Goal: Task Accomplishment & Management: Manage account settings

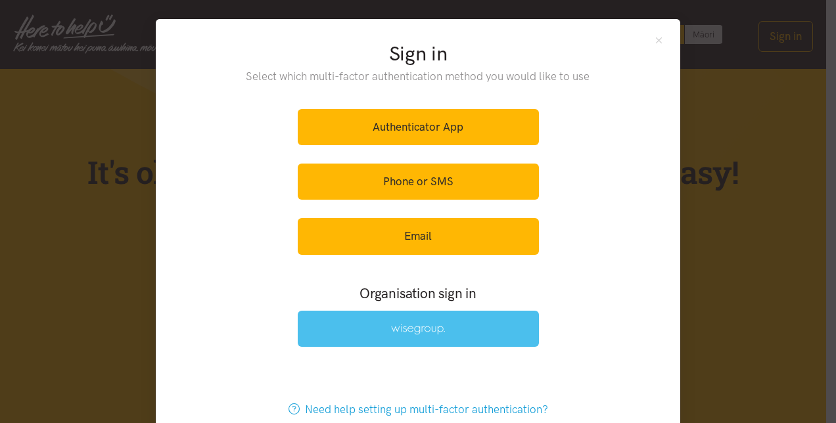
click at [414, 316] on link at bounding box center [418, 329] width 241 height 36
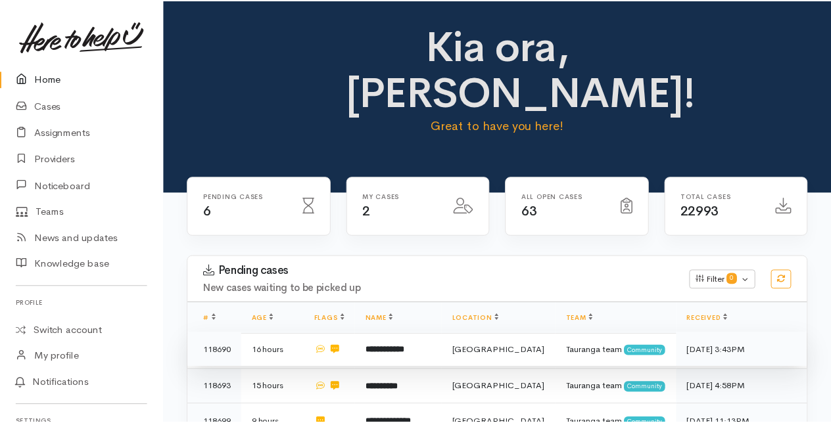
scroll to position [197, 0]
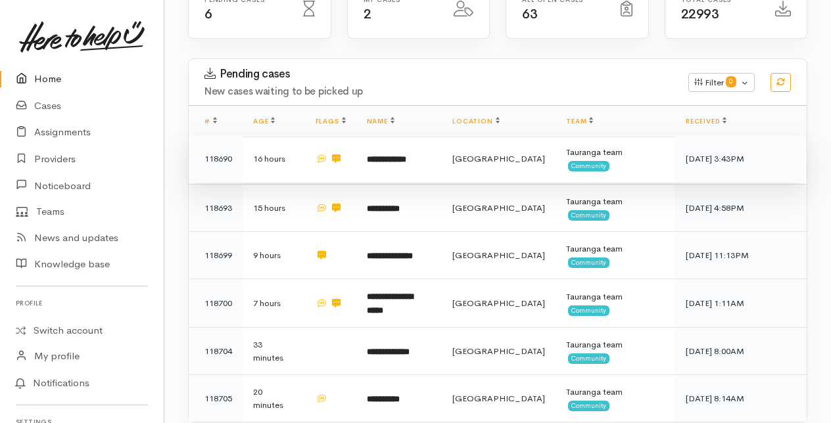
click at [402, 155] on b "**********" at bounding box center [386, 159] width 39 height 9
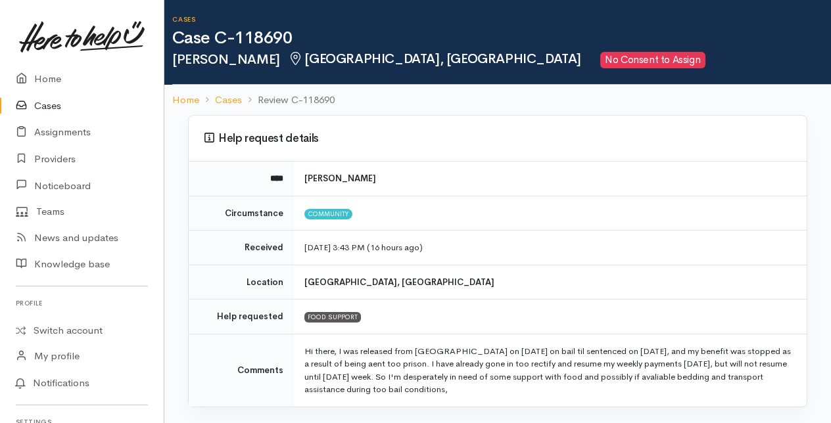
scroll to position [66, 0]
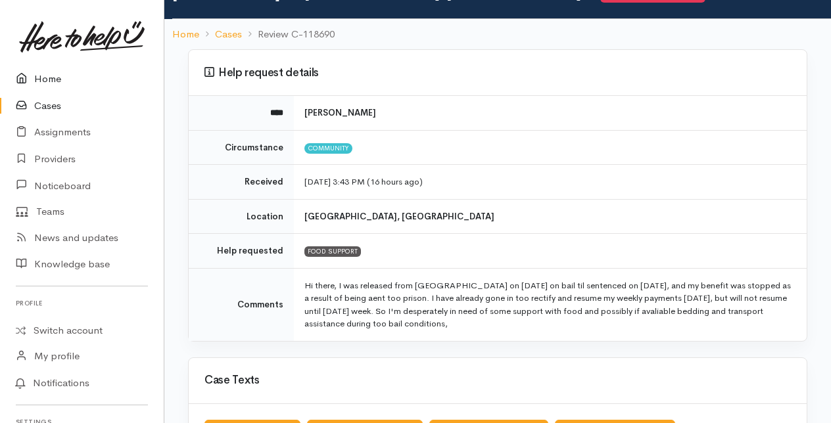
click at [45, 79] on link "Home" at bounding box center [82, 79] width 164 height 27
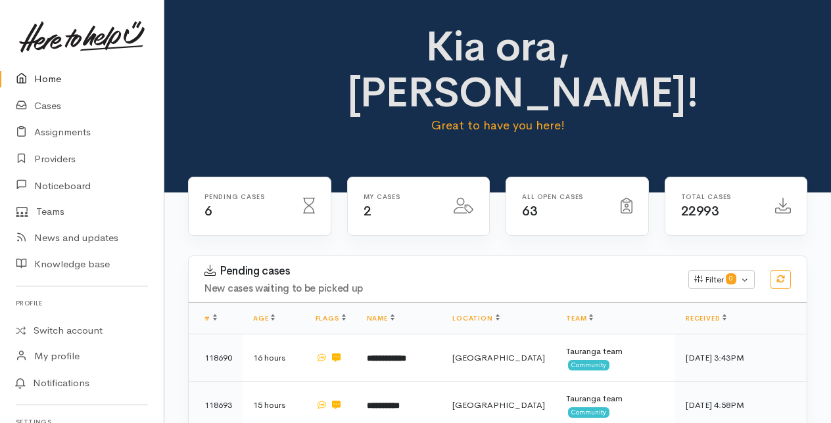
click at [400, 402] on b "**********" at bounding box center [383, 406] width 33 height 9
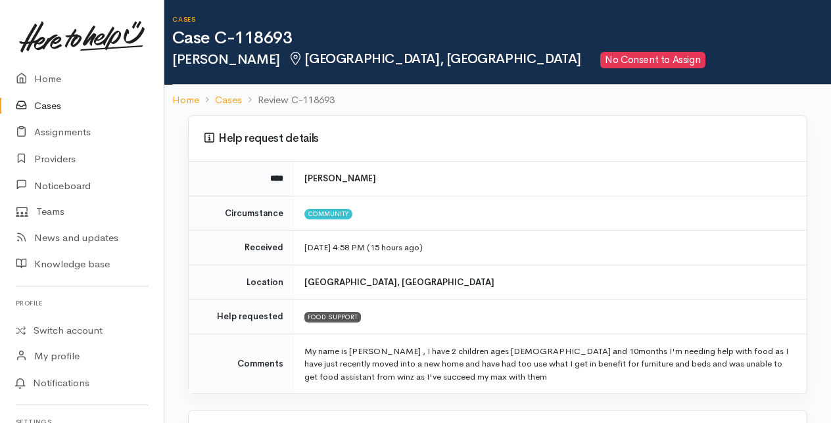
scroll to position [66, 0]
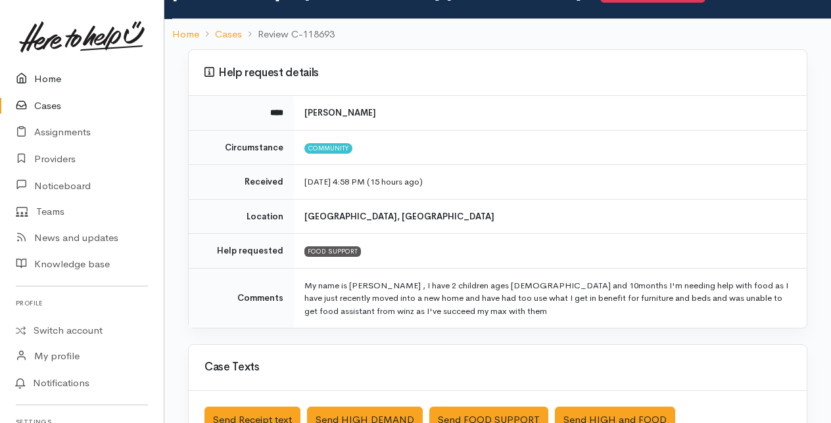
click at [49, 79] on link "Home" at bounding box center [82, 79] width 164 height 27
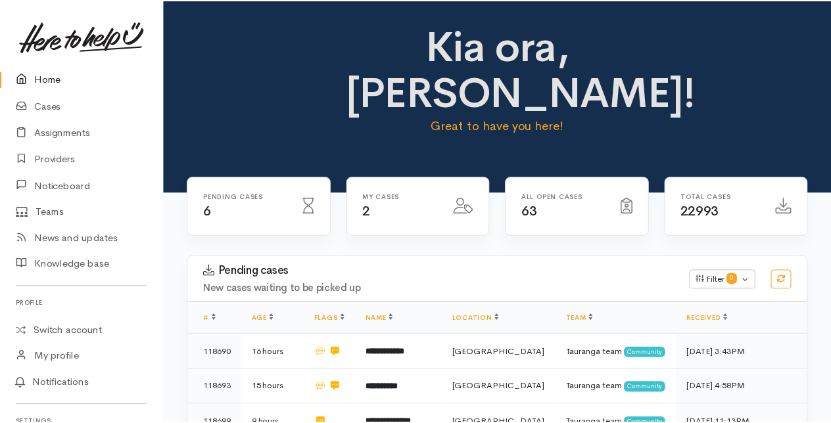
scroll to position [197, 0]
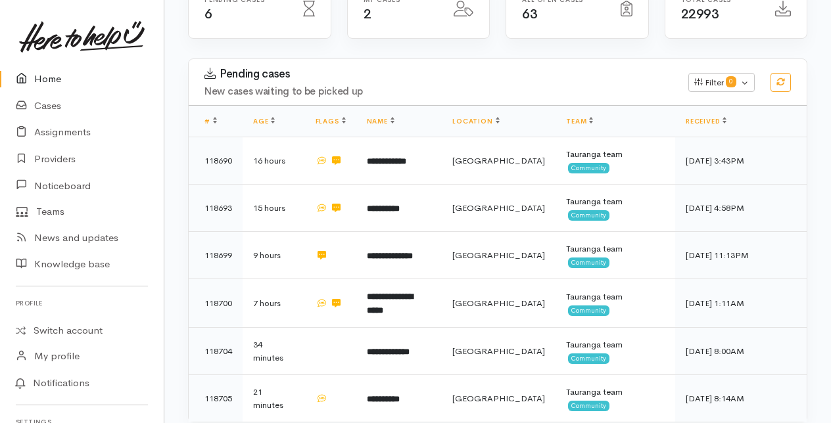
click at [401, 252] on b "**********" at bounding box center [390, 256] width 46 height 9
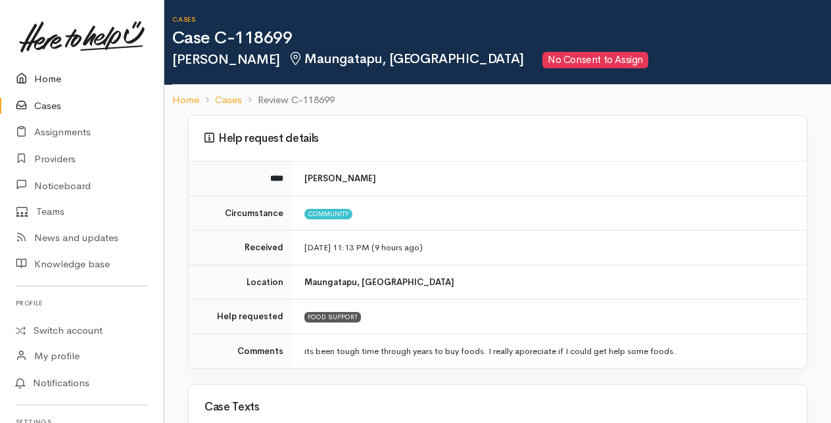
click at [42, 79] on link "Home" at bounding box center [82, 79] width 164 height 27
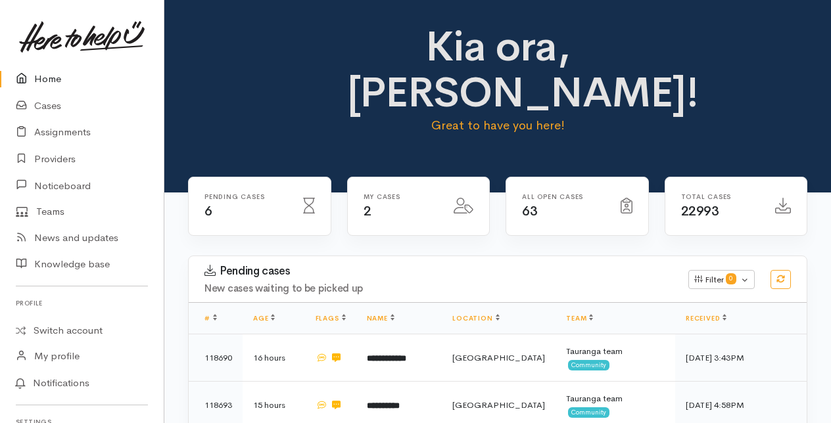
scroll to position [197, 0]
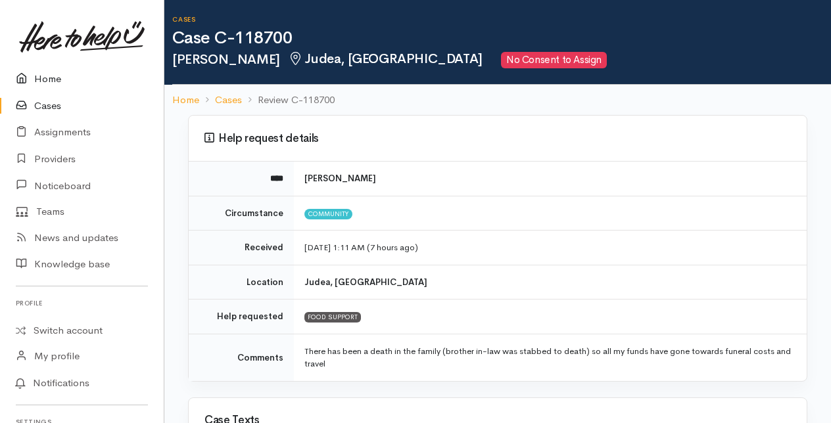
click at [47, 79] on link "Home" at bounding box center [82, 79] width 164 height 27
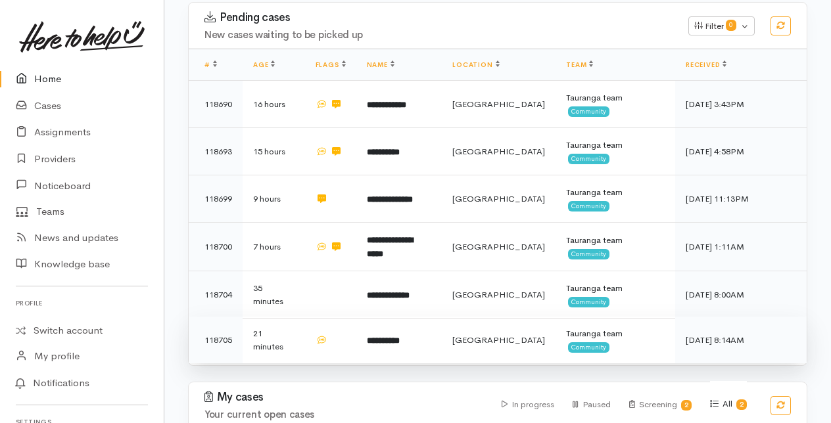
scroll to position [263, 0]
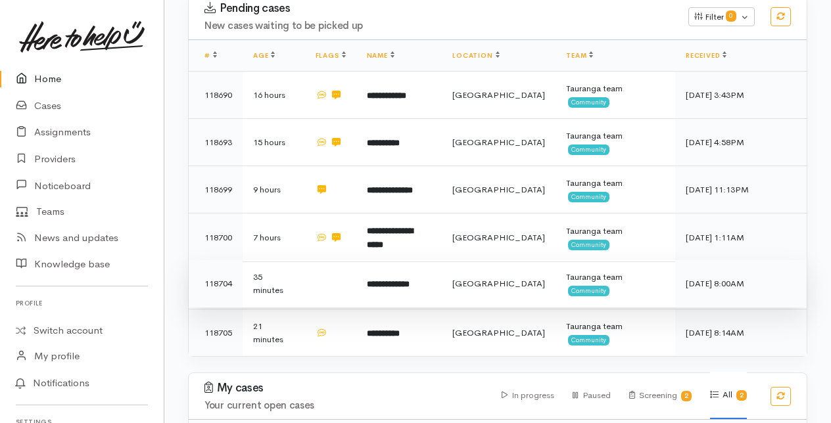
click at [383, 280] on b "**********" at bounding box center [388, 284] width 43 height 9
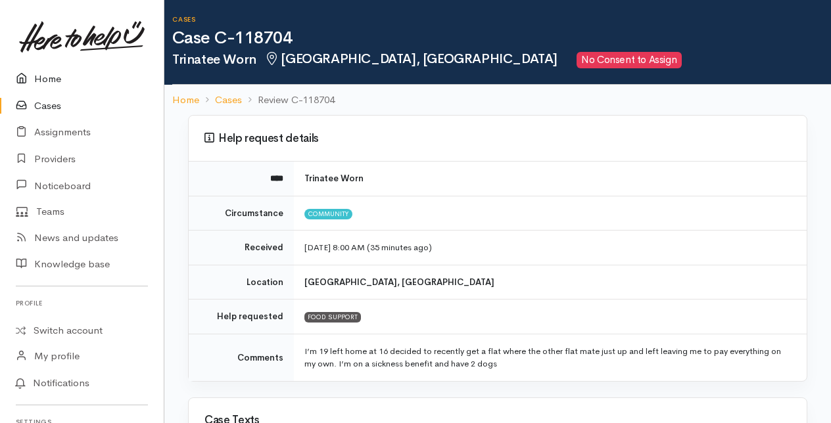
click at [49, 80] on link "Home" at bounding box center [82, 79] width 164 height 27
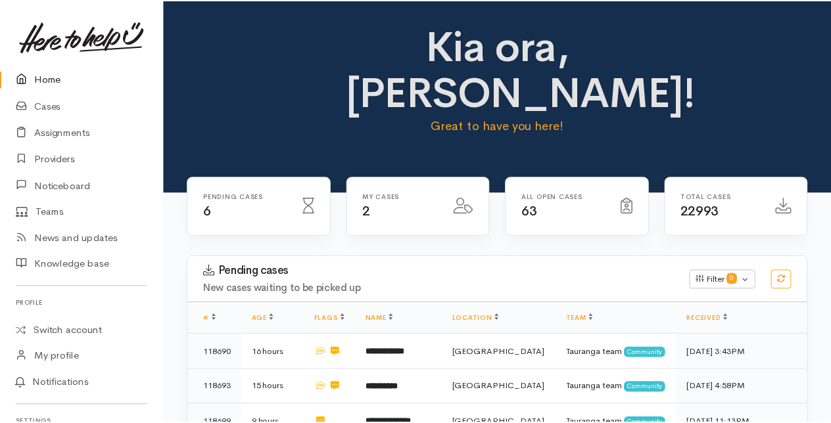
scroll to position [197, 0]
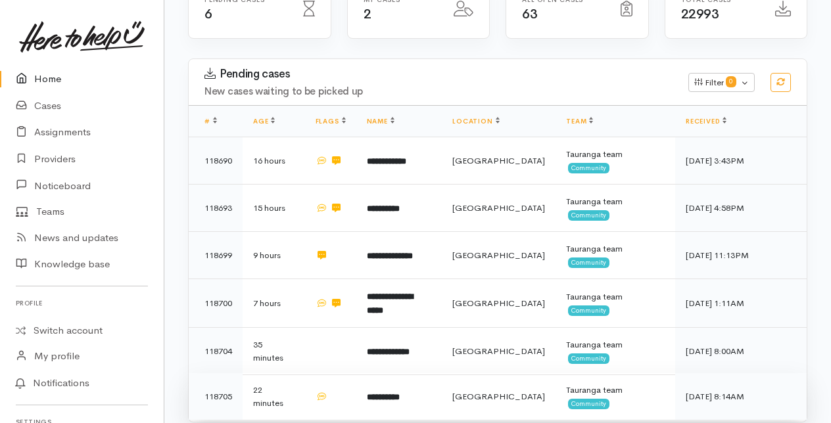
click at [389, 393] on b "**********" at bounding box center [383, 397] width 33 height 9
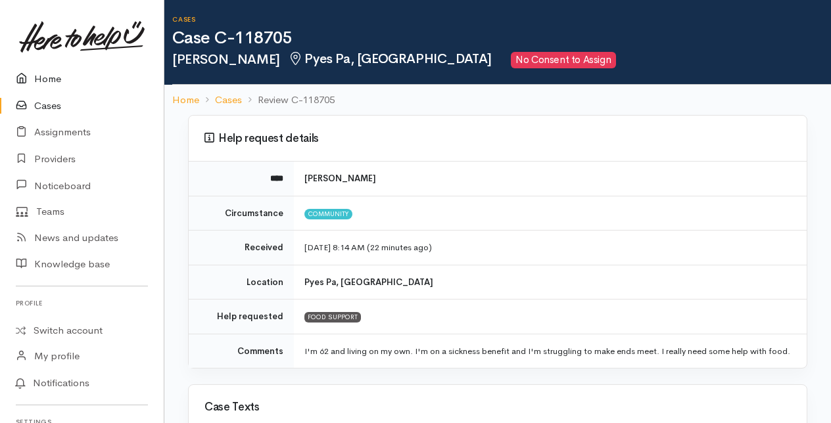
click at [40, 80] on link "Home" at bounding box center [82, 79] width 164 height 27
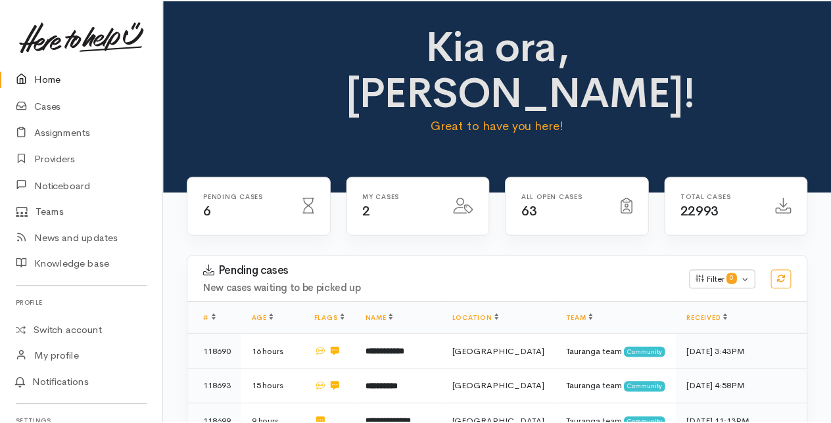
scroll to position [197, 0]
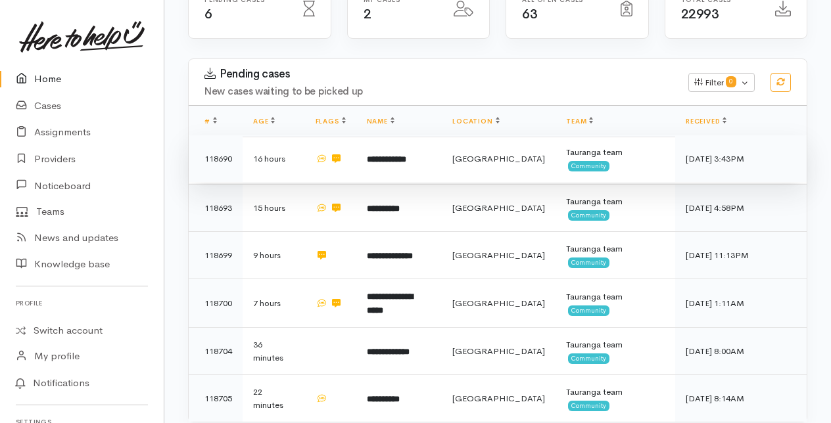
click at [390, 155] on b "**********" at bounding box center [386, 159] width 39 height 9
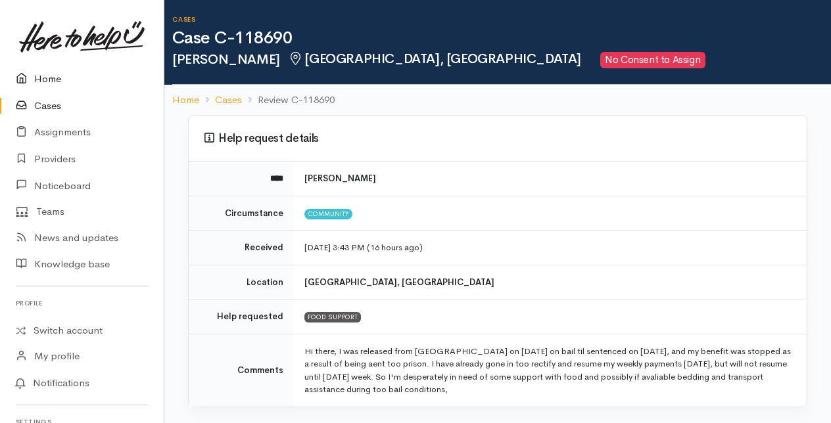
click at [49, 80] on link "Home" at bounding box center [82, 79] width 164 height 27
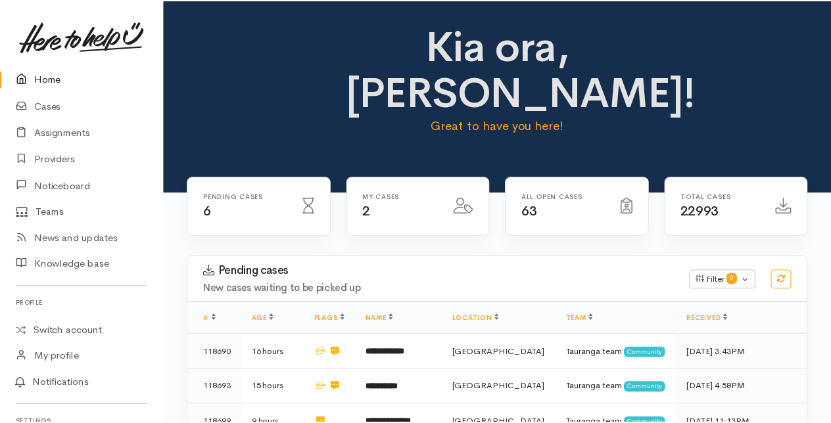
scroll to position [66, 0]
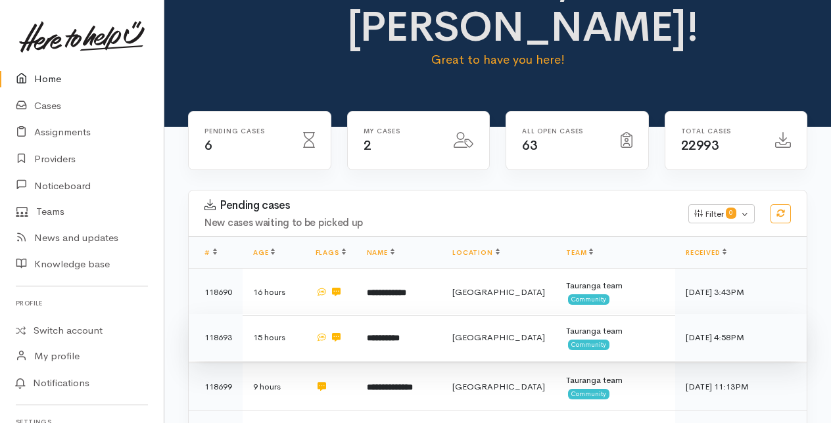
click at [400, 334] on b "**********" at bounding box center [383, 338] width 33 height 9
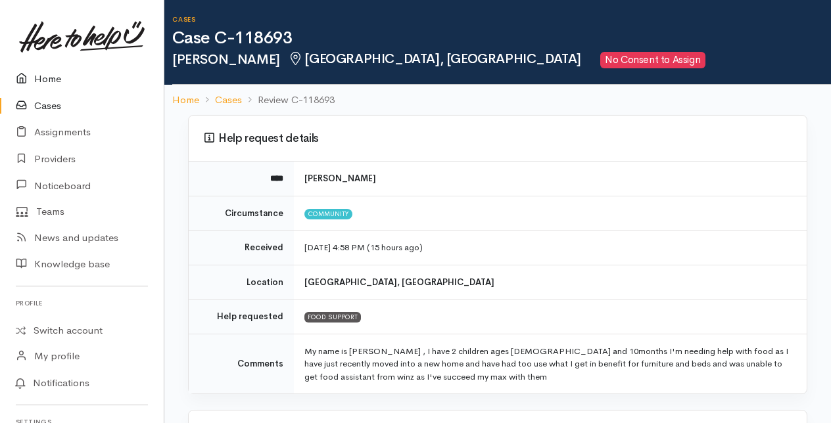
click at [43, 78] on link "Home" at bounding box center [82, 79] width 164 height 27
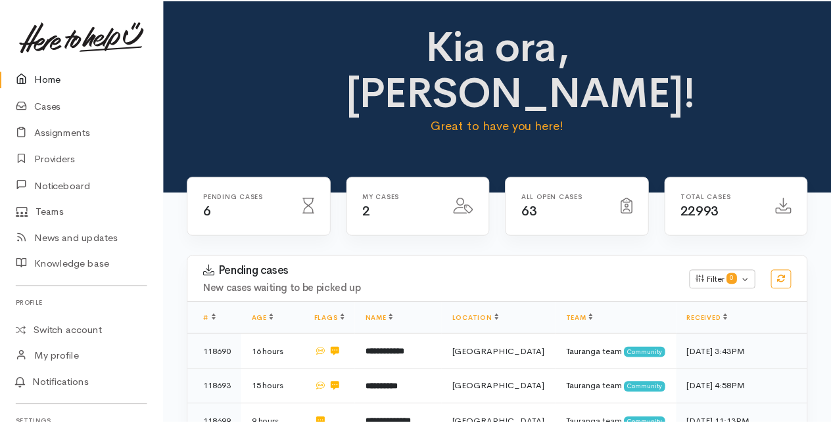
scroll to position [131, 0]
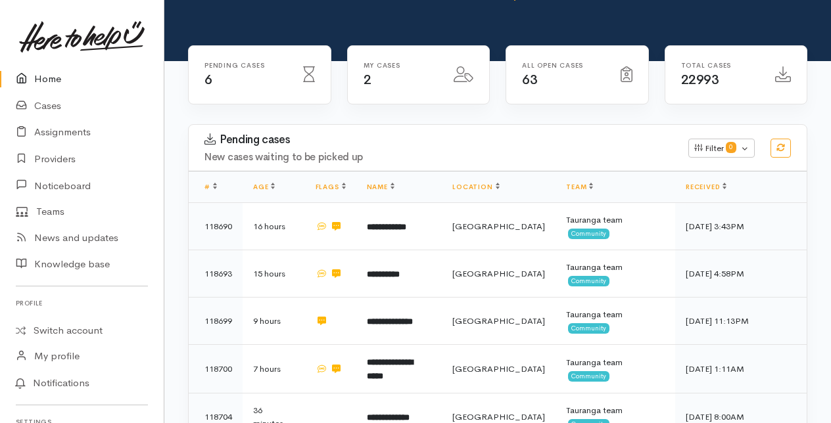
click at [403, 318] on b "**********" at bounding box center [390, 322] width 46 height 9
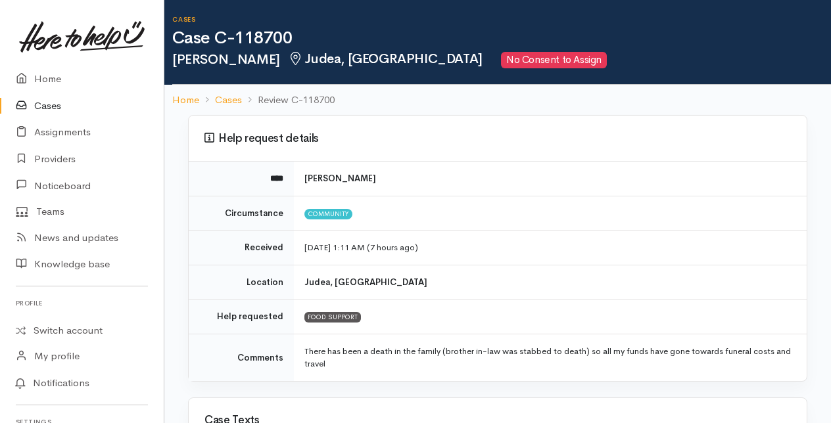
click at [49, 78] on link "Home" at bounding box center [82, 79] width 164 height 27
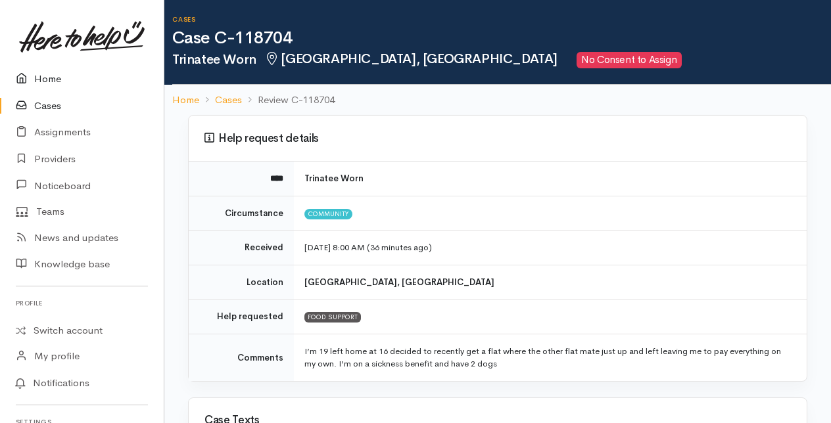
click at [46, 83] on link "Home" at bounding box center [82, 79] width 164 height 27
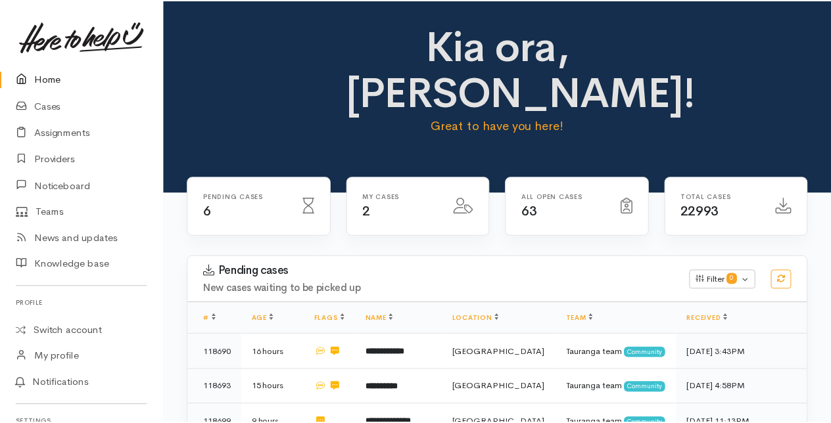
scroll to position [131, 0]
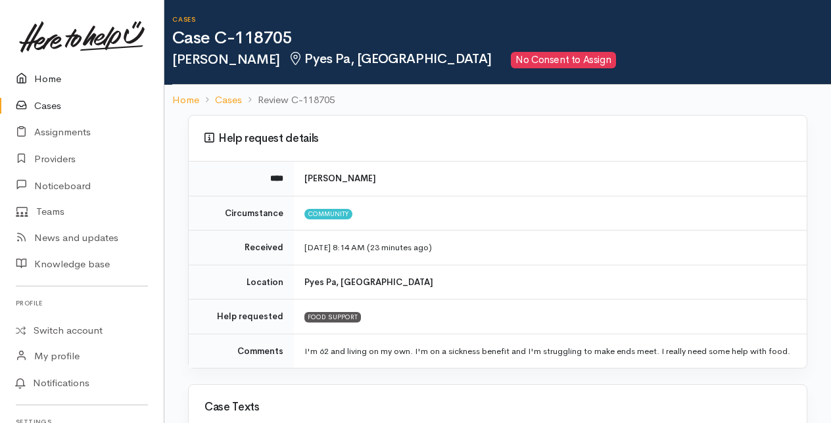
click at [49, 79] on link "Home" at bounding box center [82, 79] width 164 height 27
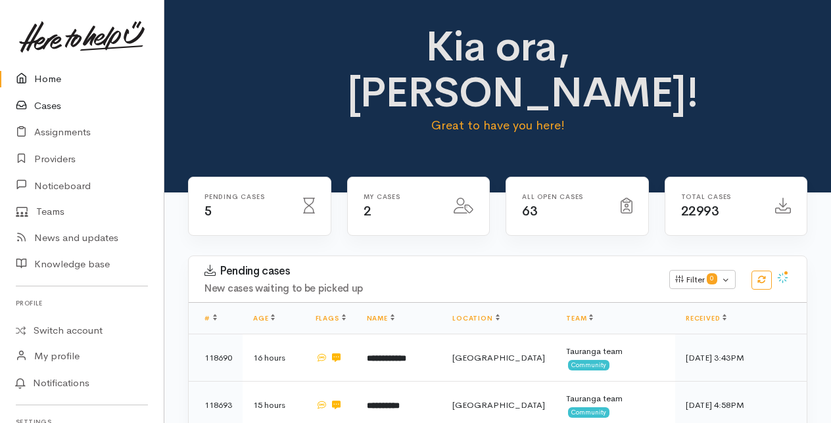
click at [51, 105] on link "Cases" at bounding box center [82, 106] width 164 height 27
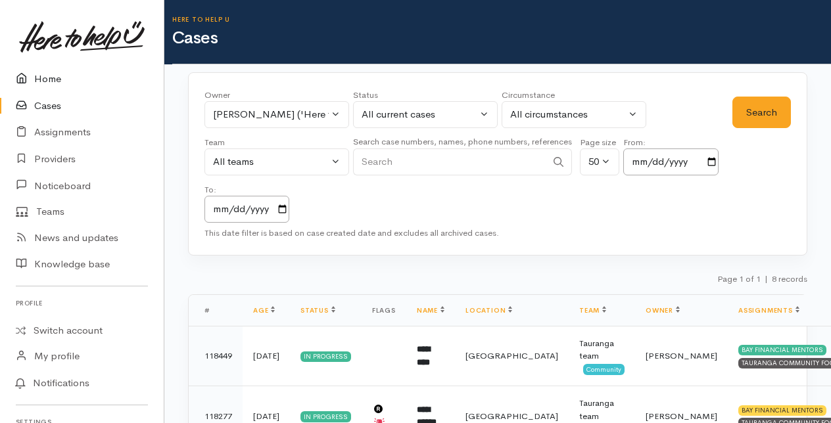
click at [50, 78] on link "Home" at bounding box center [82, 79] width 164 height 27
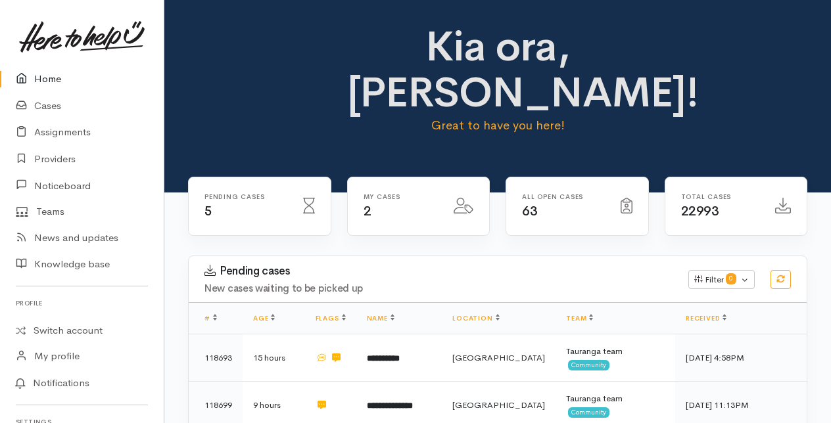
scroll to position [66, 0]
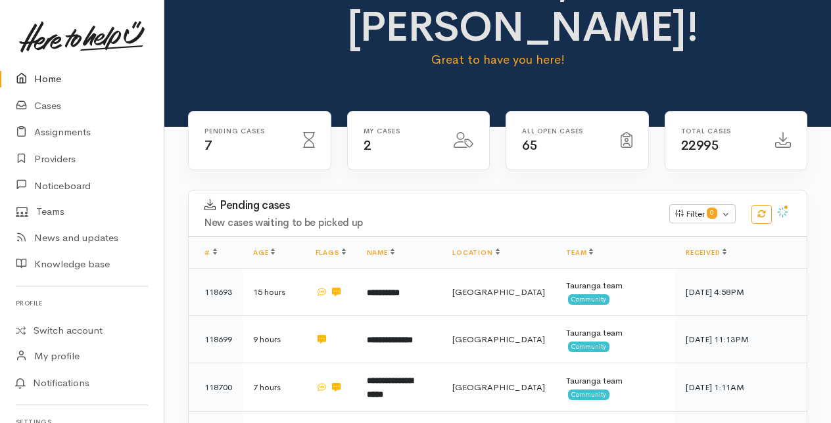
click at [50, 81] on link "Home" at bounding box center [82, 79] width 164 height 27
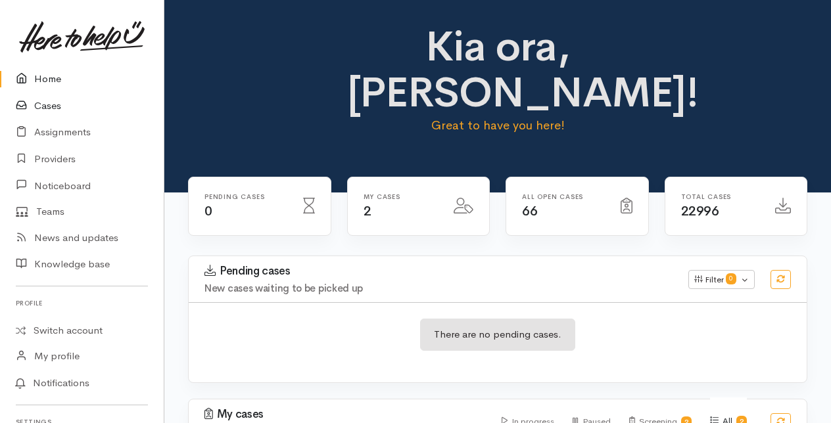
click at [49, 106] on link "Cases" at bounding box center [82, 106] width 164 height 27
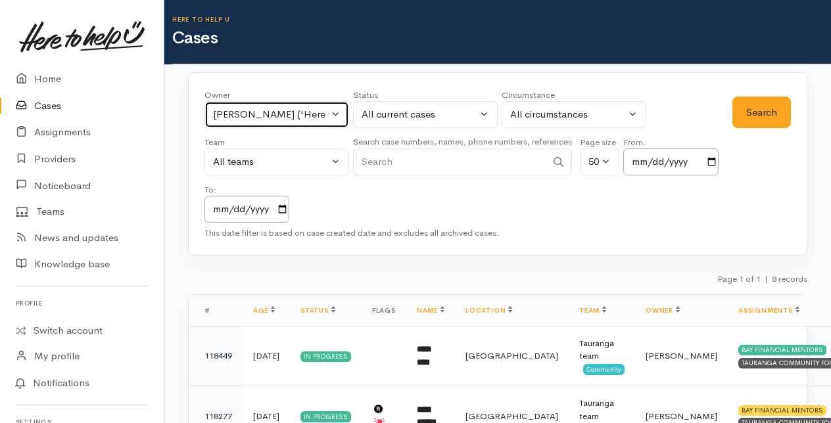
click at [334, 110] on button "[PERSON_NAME] ('Here to help u')" at bounding box center [276, 114] width 145 height 27
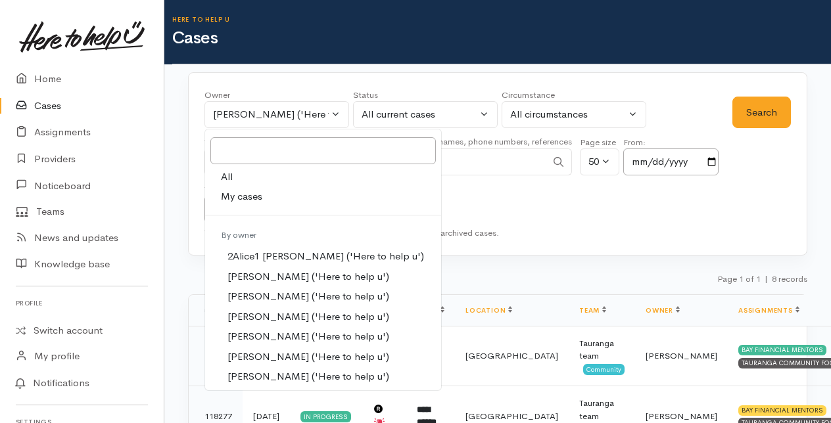
click at [239, 196] on span "My cases" at bounding box center [241, 196] width 41 height 15
select select "205"
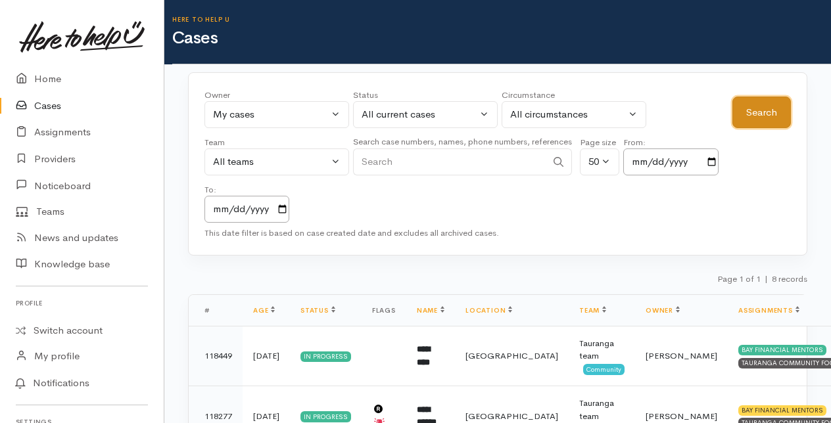
click at [772, 110] on button "Search" at bounding box center [761, 113] width 59 height 32
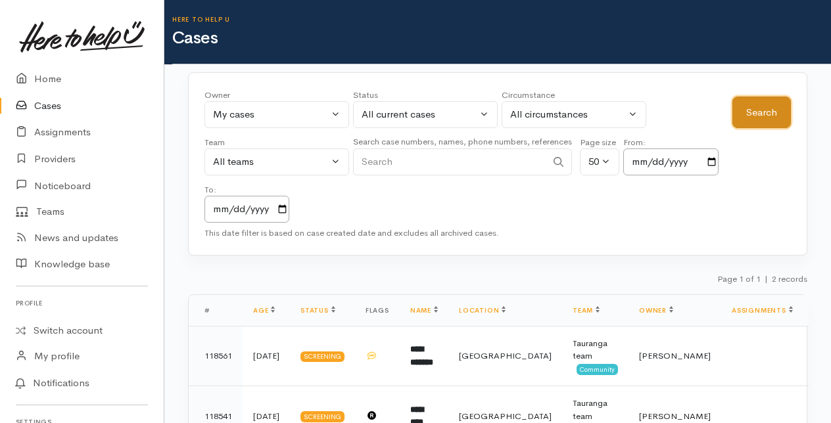
scroll to position [33, 0]
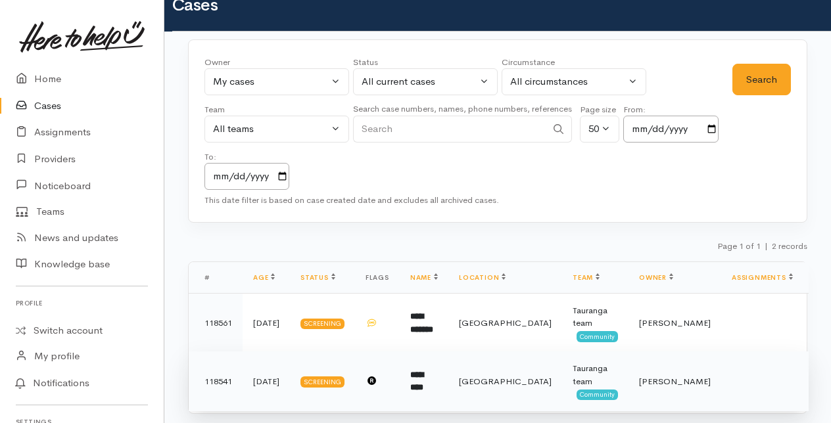
click at [423, 371] on b "*********" at bounding box center [416, 382] width 13 height 22
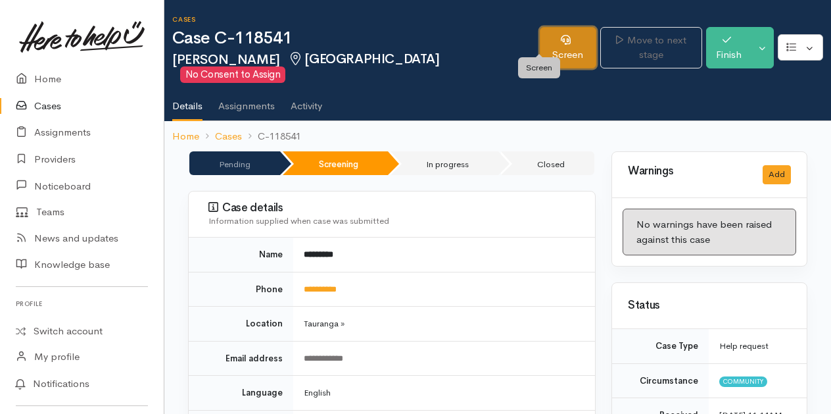
click at [540, 34] on link "Screen" at bounding box center [568, 47] width 56 height 41
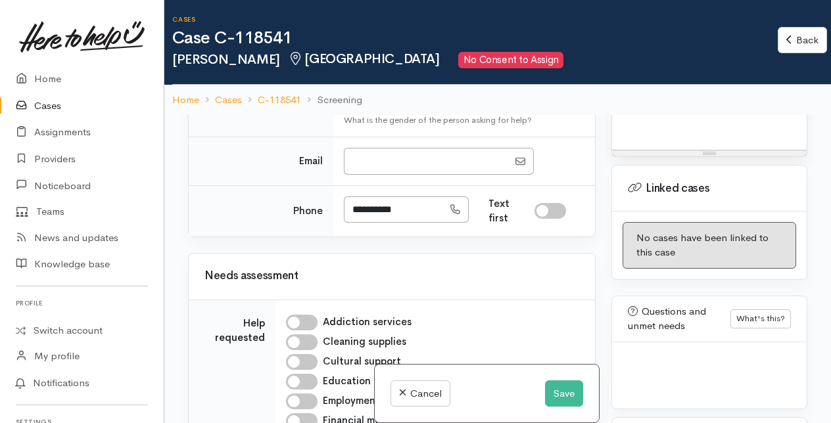
scroll to position [935, 0]
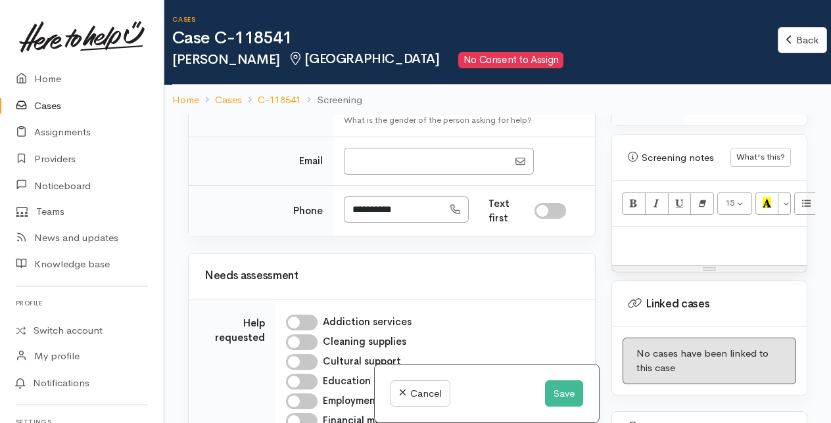
click at [623, 247] on p at bounding box center [709, 240] width 181 height 15
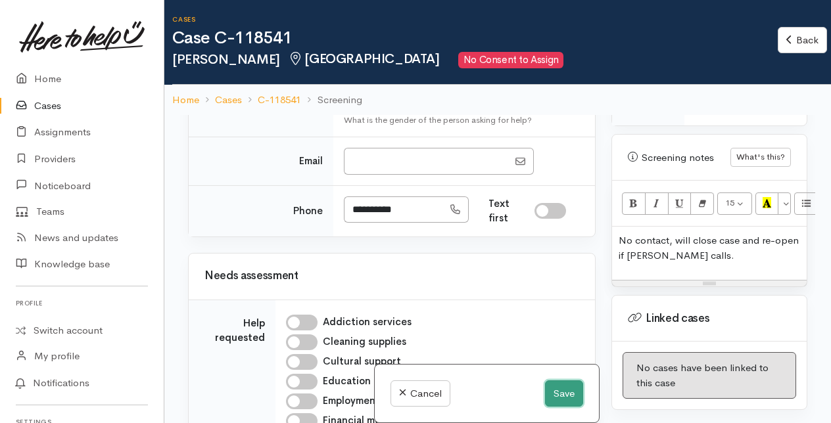
click at [556, 394] on button "Save" at bounding box center [564, 394] width 38 height 27
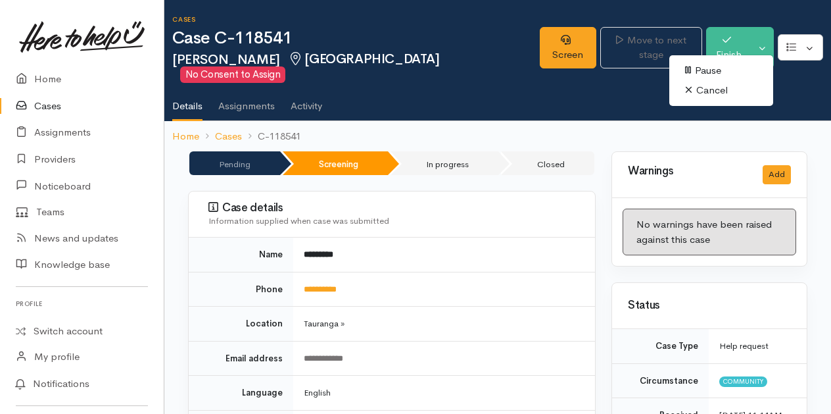
click at [705, 88] on link "Cancel" at bounding box center [721, 90] width 104 height 20
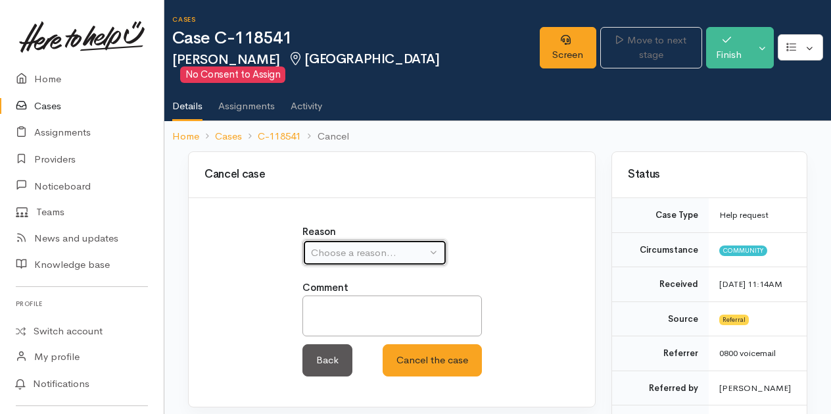
click at [442, 239] on button "Choose a reason..." at bounding box center [374, 252] width 145 height 27
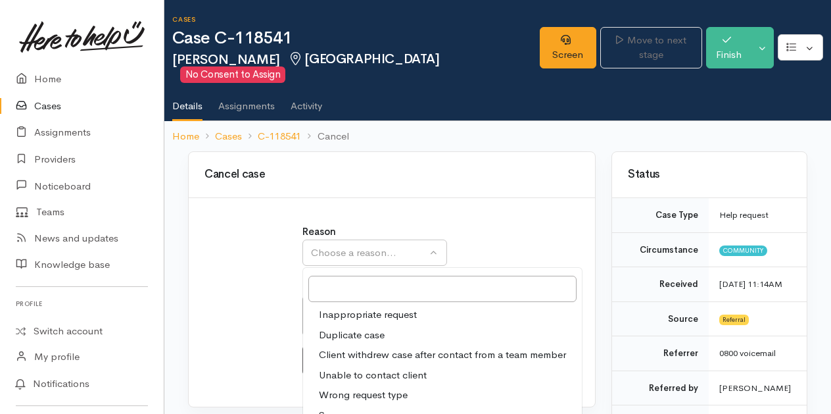
click at [352, 367] on span "Unable to contact client" at bounding box center [373, 374] width 108 height 15
select select "4"
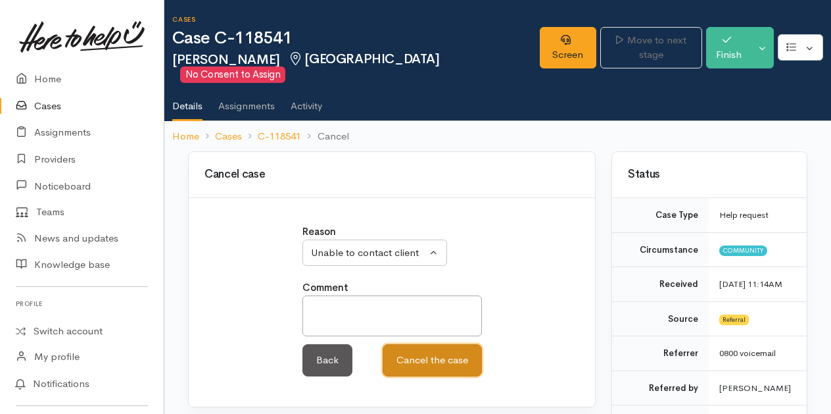
click at [435, 347] on button "Cancel the case" at bounding box center [432, 360] width 99 height 32
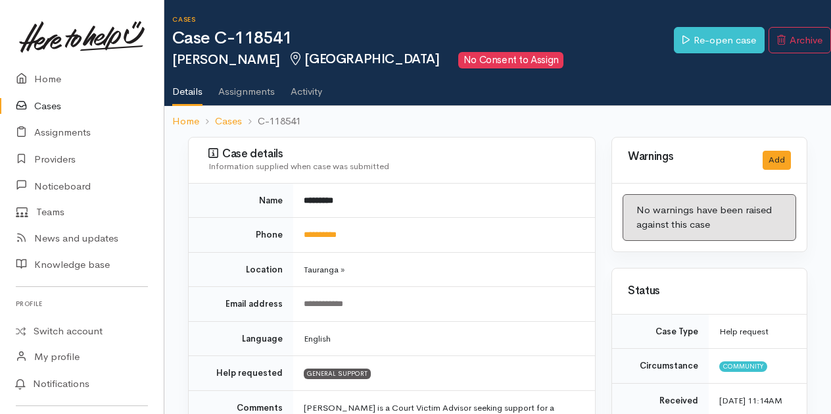
click at [48, 105] on link "Cases" at bounding box center [82, 106] width 164 height 27
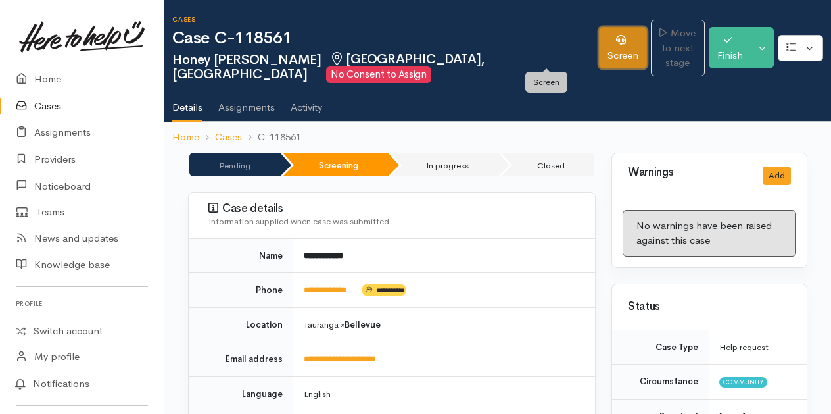
click at [599, 52] on link "Screen" at bounding box center [623, 47] width 48 height 41
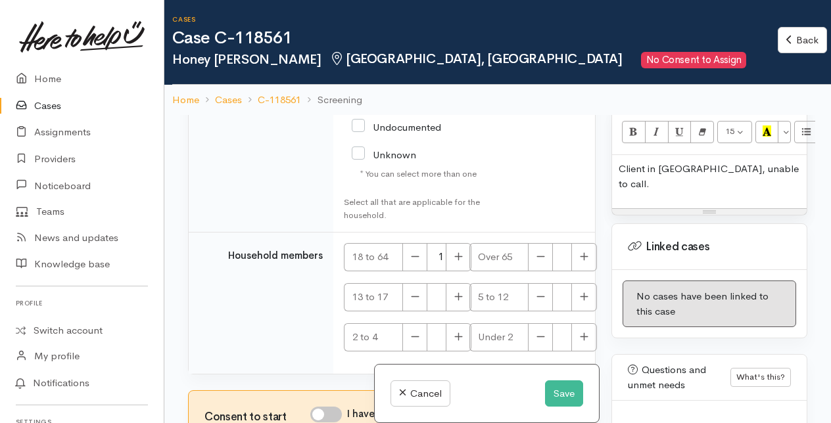
scroll to position [2481, 0]
click at [769, 162] on p "Client in Australia, unable to call." at bounding box center [709, 177] width 181 height 30
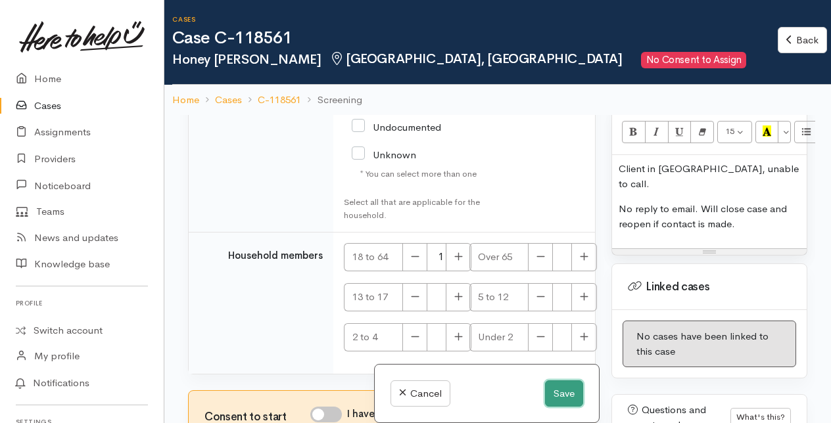
click at [550, 398] on button "Save" at bounding box center [564, 394] width 38 height 27
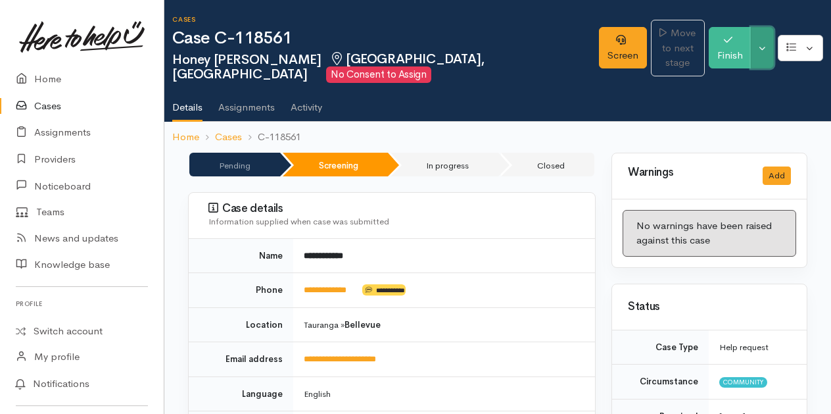
click at [761, 49] on button "Toggle Dropdown" at bounding box center [762, 47] width 23 height 41
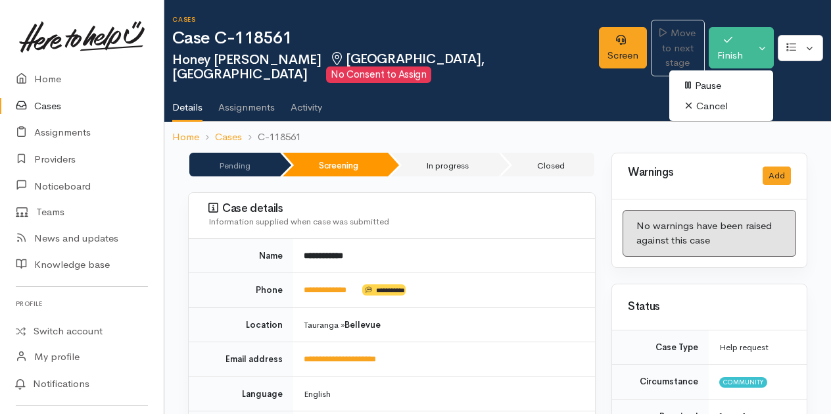
click at [710, 100] on link "Cancel" at bounding box center [721, 106] width 104 height 20
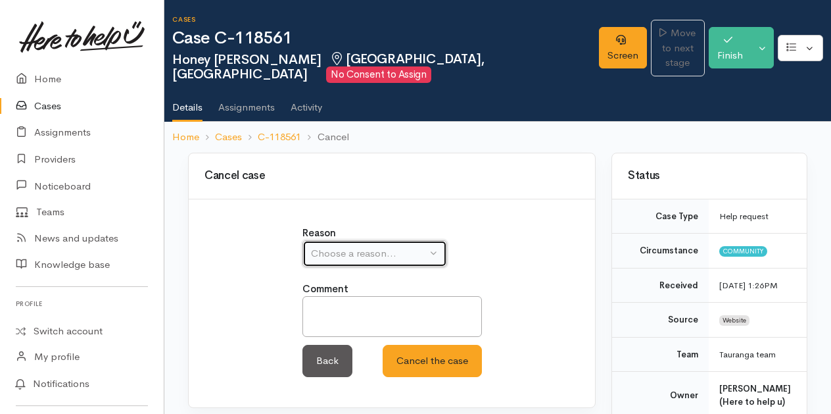
click at [437, 247] on button "Choose a reason..." at bounding box center [374, 253] width 145 height 27
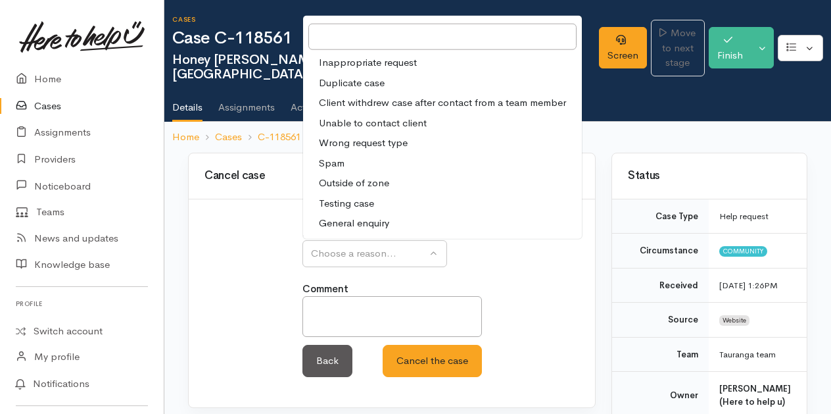
click at [329, 124] on span "Unable to contact client" at bounding box center [373, 122] width 108 height 15
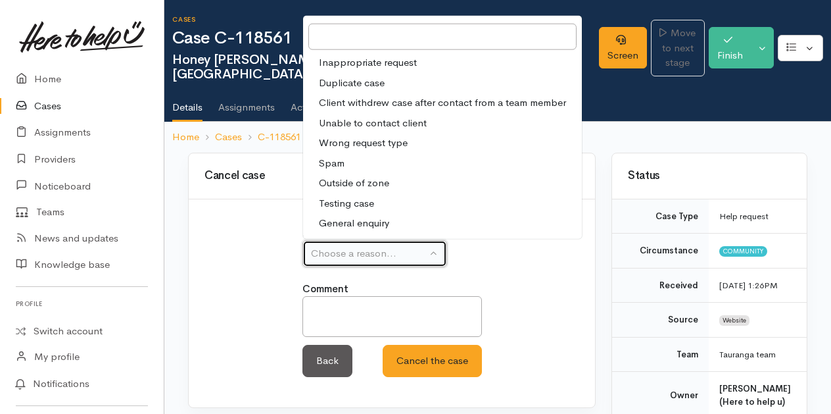
select select "4"
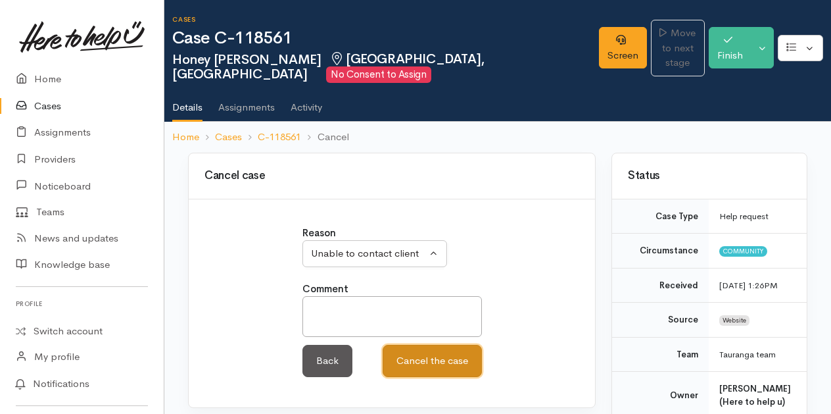
click at [410, 366] on button "Cancel the case" at bounding box center [432, 360] width 99 height 32
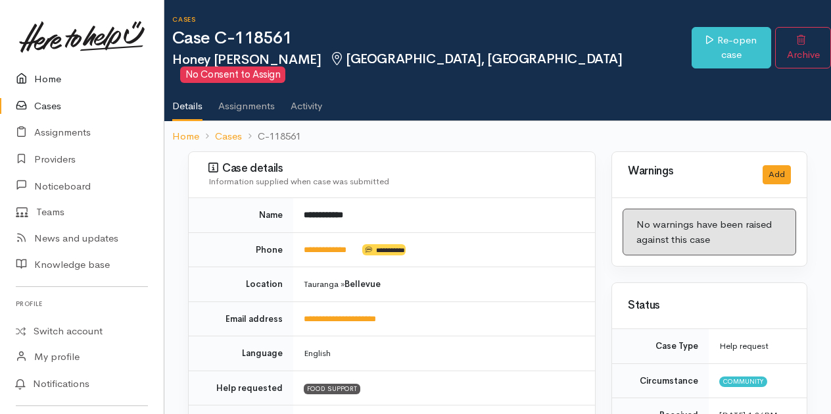
click at [51, 78] on link "Home" at bounding box center [82, 79] width 164 height 27
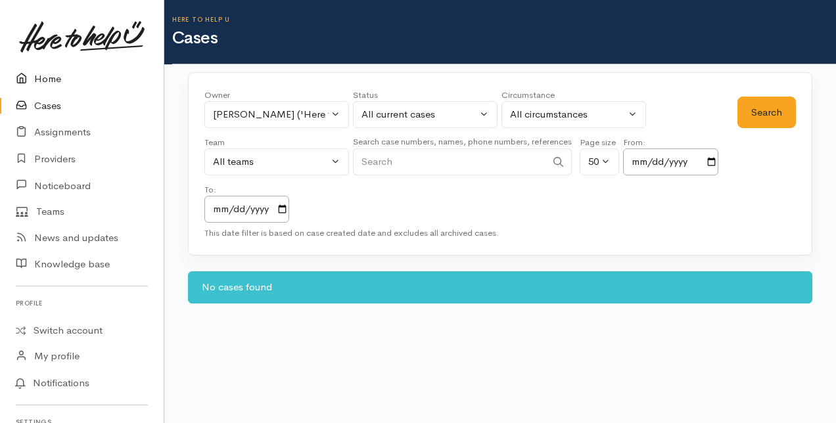
click at [46, 78] on link "Home" at bounding box center [82, 79] width 164 height 27
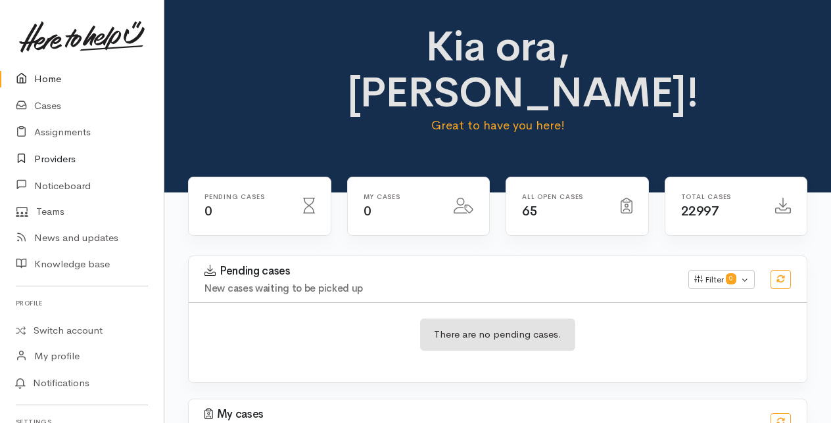
click at [51, 155] on link "Providers" at bounding box center [82, 159] width 164 height 27
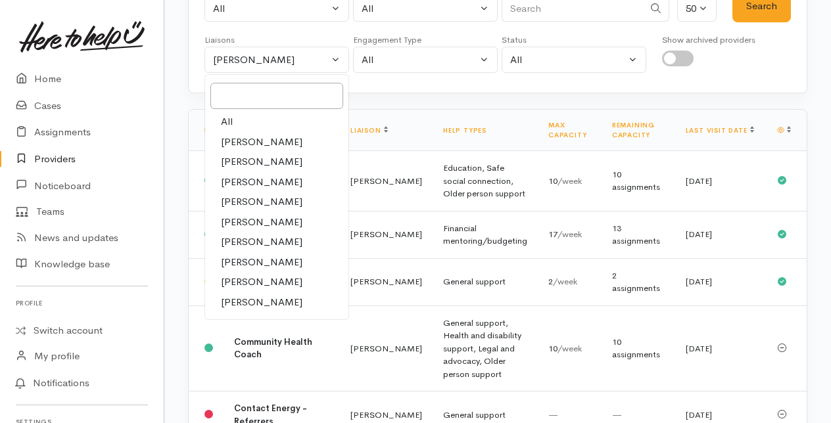
scroll to position [16, 0]
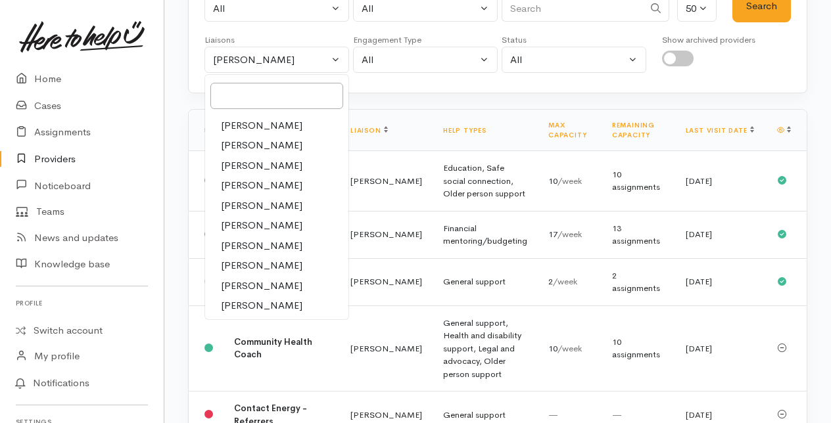
click at [234, 261] on span "Malia Stowers" at bounding box center [262, 265] width 82 height 15
select select "1613"
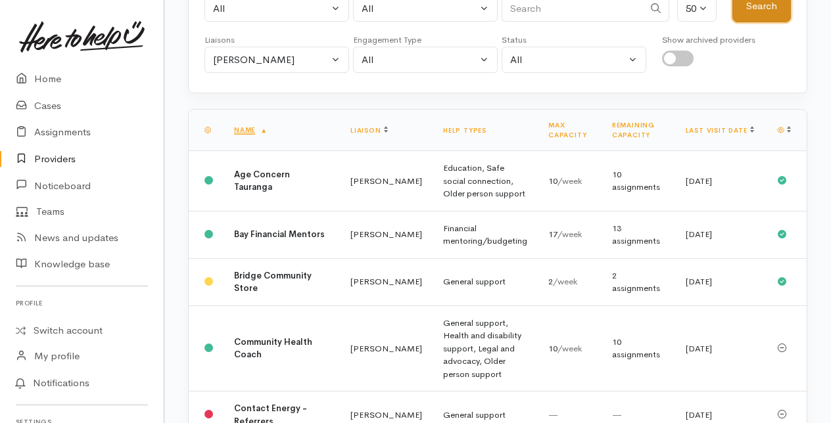
click at [770, 9] on button "Search" at bounding box center [761, 6] width 59 height 32
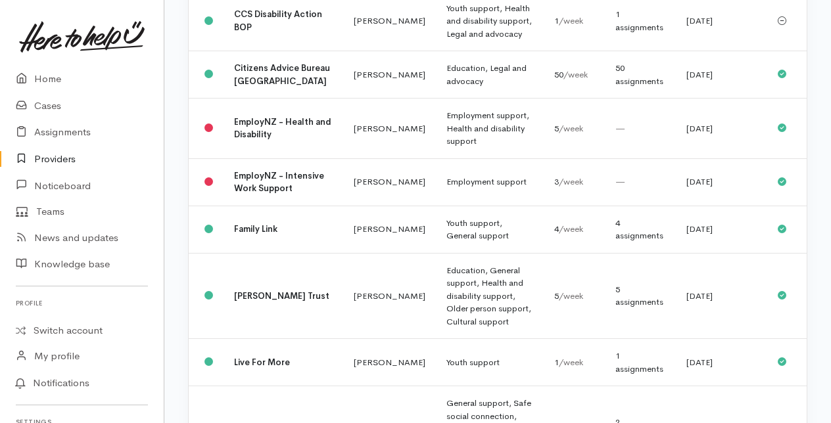
scroll to position [526, 0]
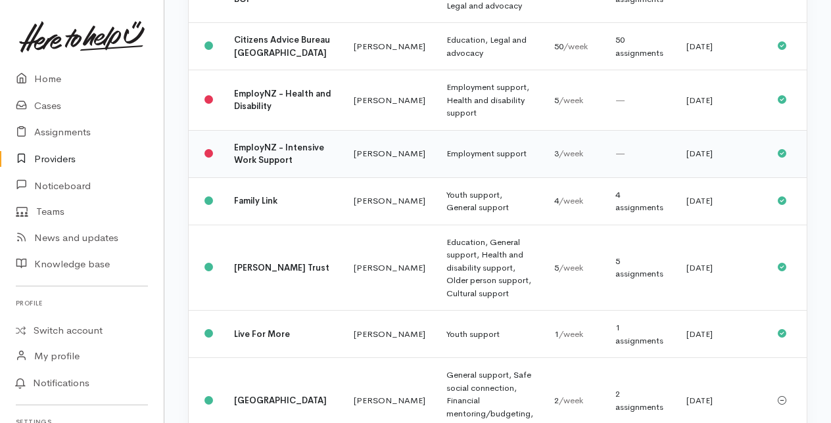
click at [242, 166] on b "EmployNZ - Intensive Work Support" at bounding box center [279, 154] width 90 height 24
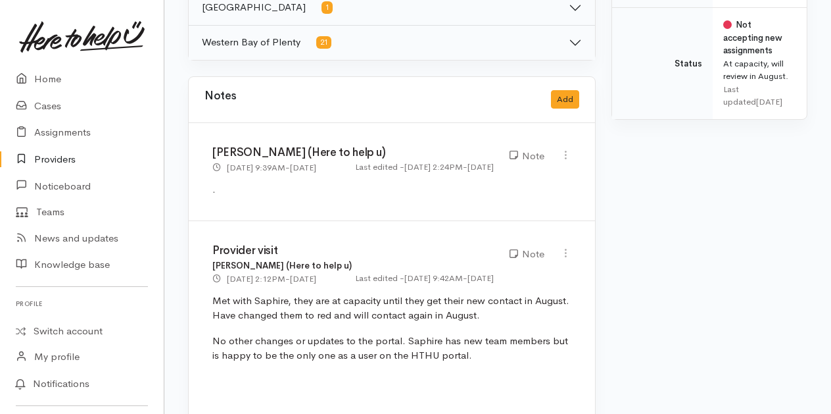
scroll to position [723, 0]
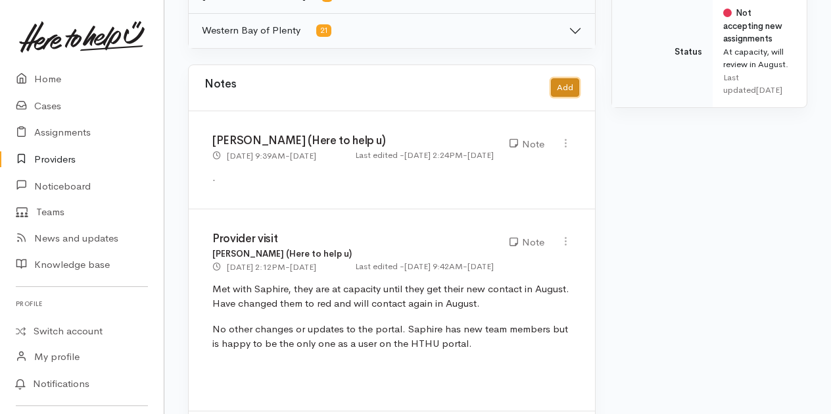
click at [561, 83] on button "Add" at bounding box center [565, 87] width 28 height 19
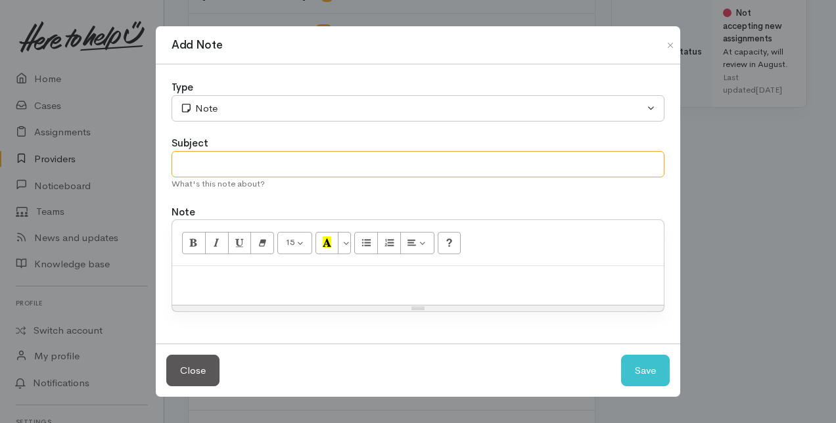
click at [204, 159] on input "text" at bounding box center [418, 164] width 493 height 27
type input "Provider to close"
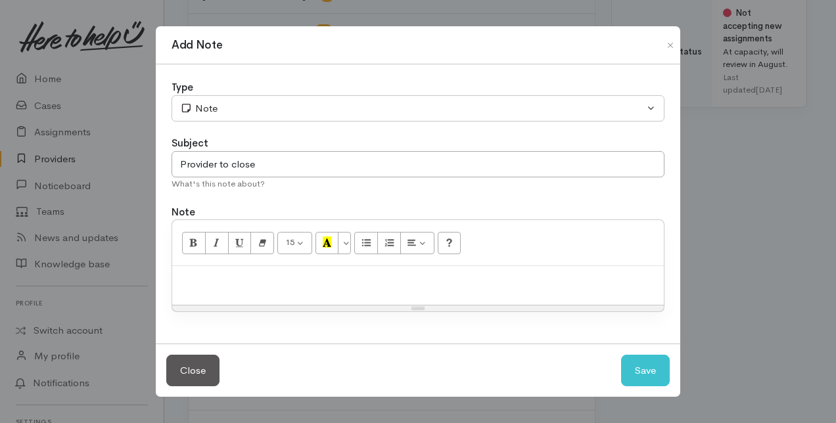
click at [204, 285] on p at bounding box center [418, 280] width 479 height 15
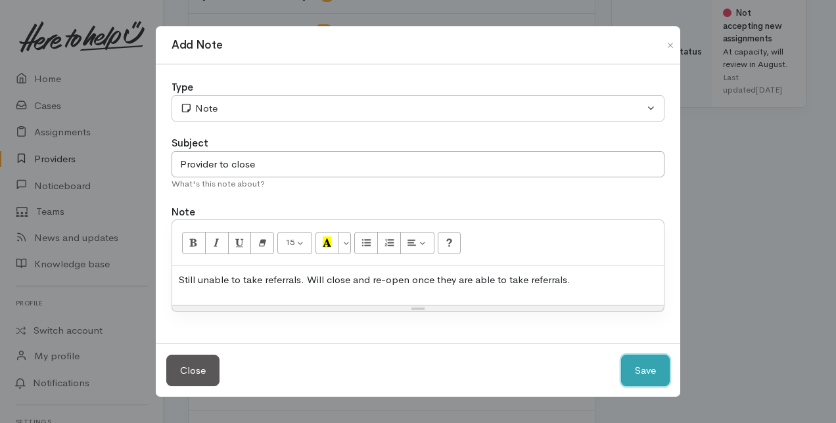
click at [640, 366] on button "Save" at bounding box center [645, 371] width 49 height 32
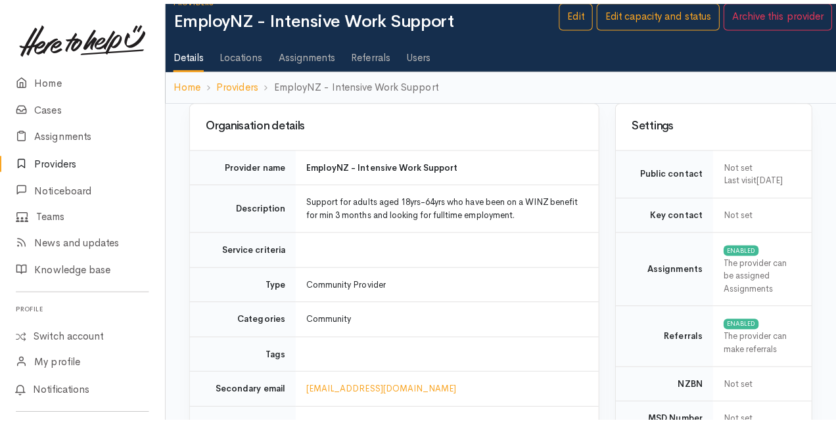
scroll to position [0, 0]
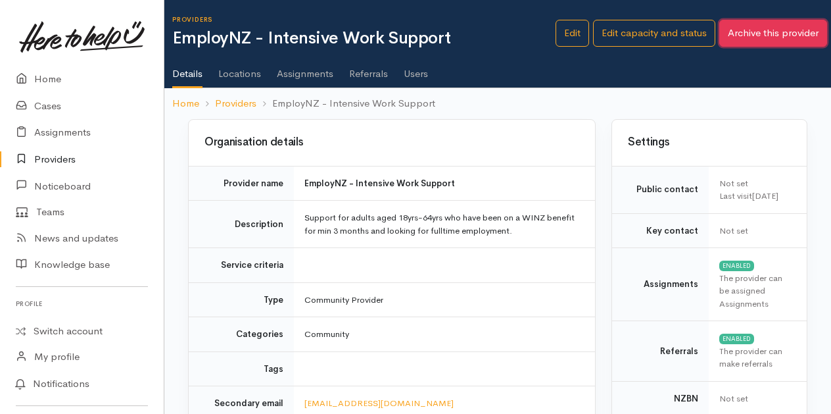
click at [759, 37] on button "Archive this provider" at bounding box center [773, 33] width 108 height 27
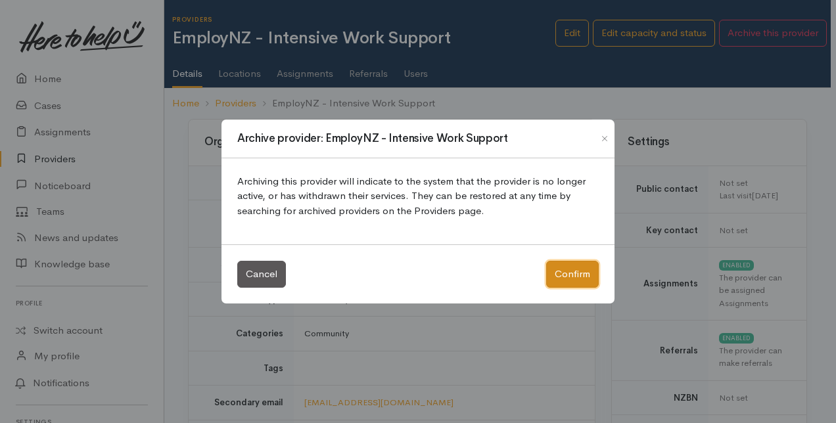
click at [579, 268] on button "Confirm" at bounding box center [572, 274] width 53 height 27
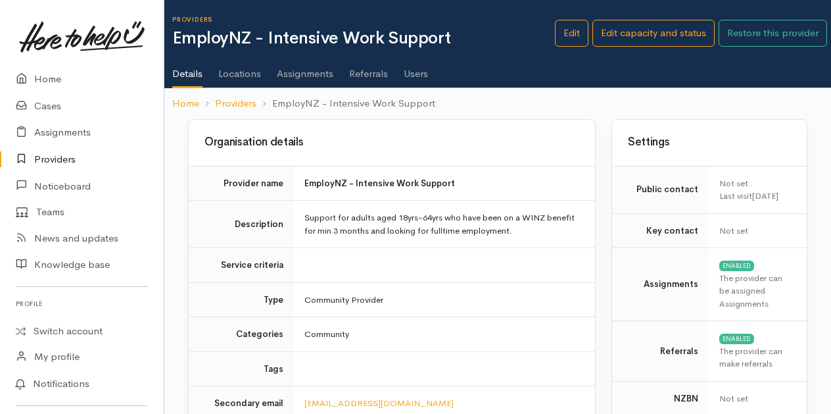
click at [62, 155] on link "Providers" at bounding box center [82, 159] width 164 height 27
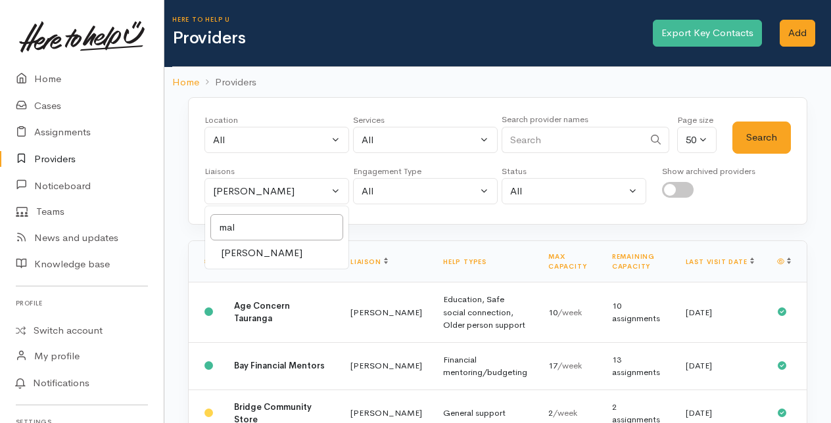
type input "mal"
click at [268, 247] on span "Malia Stowers" at bounding box center [262, 253] width 82 height 15
select select "1613"
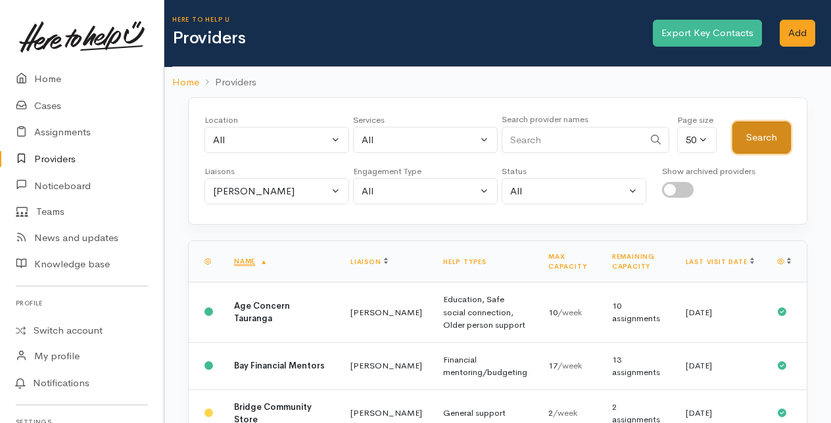
click at [755, 126] on button "Search" at bounding box center [761, 138] width 59 height 32
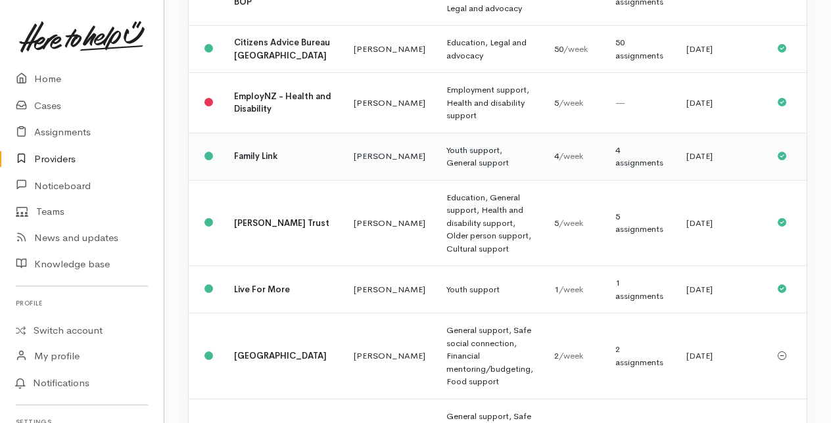
scroll to position [526, 0]
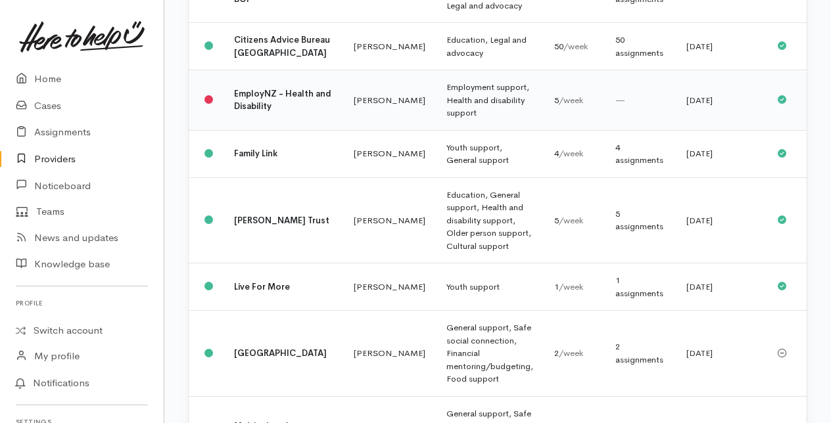
click at [267, 112] on b "EmployNZ - Health and Disability" at bounding box center [282, 100] width 97 height 24
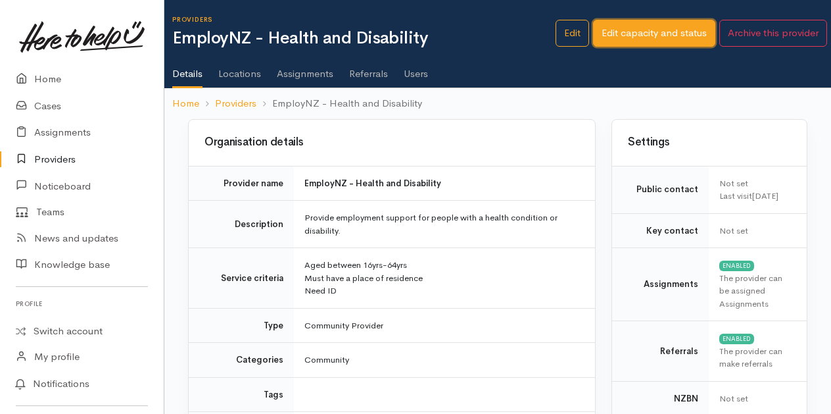
click at [650, 28] on link "Edit capacity and status" at bounding box center [654, 33] width 122 height 27
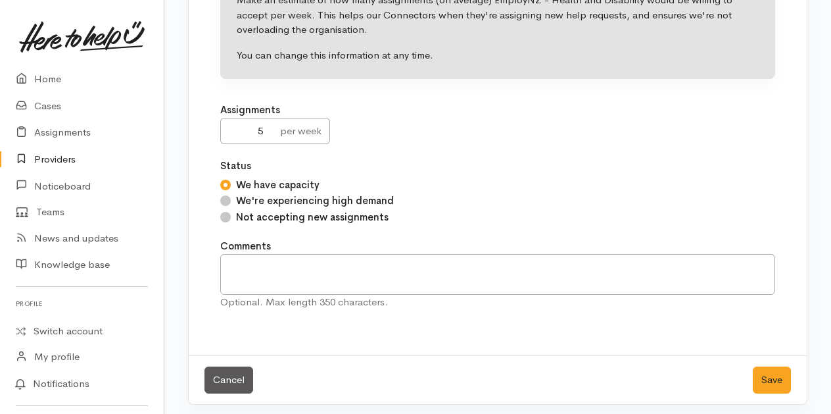
scroll to position [191, 0]
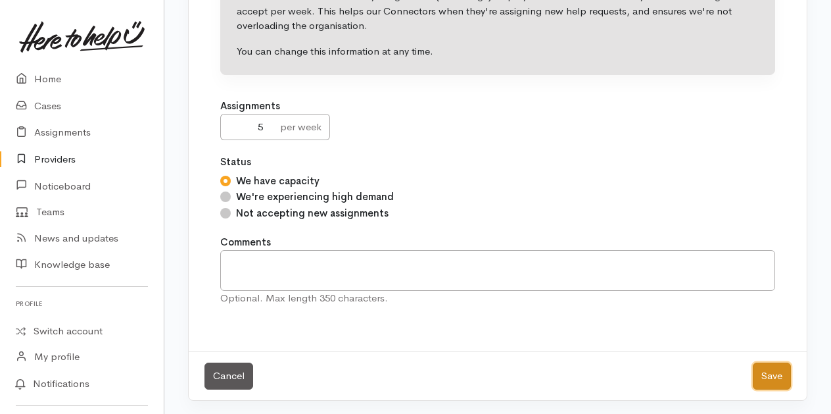
click at [774, 372] on button "Save" at bounding box center [772, 375] width 38 height 27
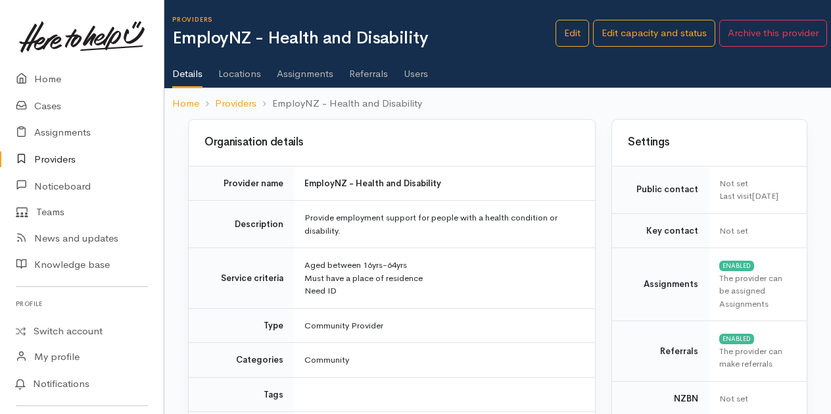
click at [56, 158] on link "Providers" at bounding box center [82, 159] width 164 height 27
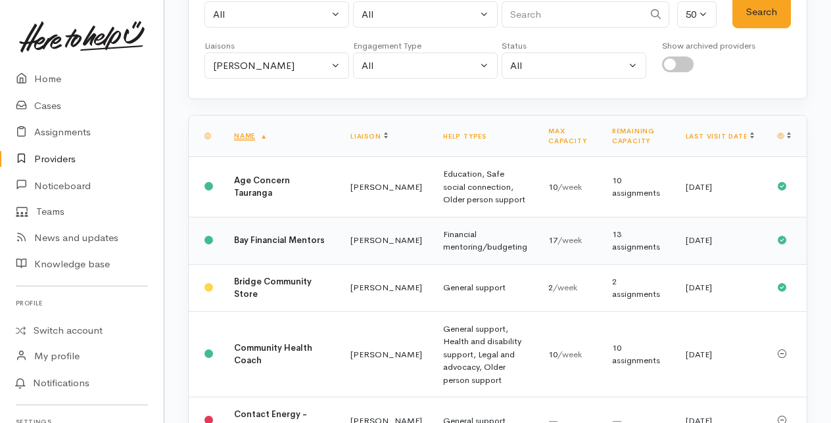
scroll to position [131, 0]
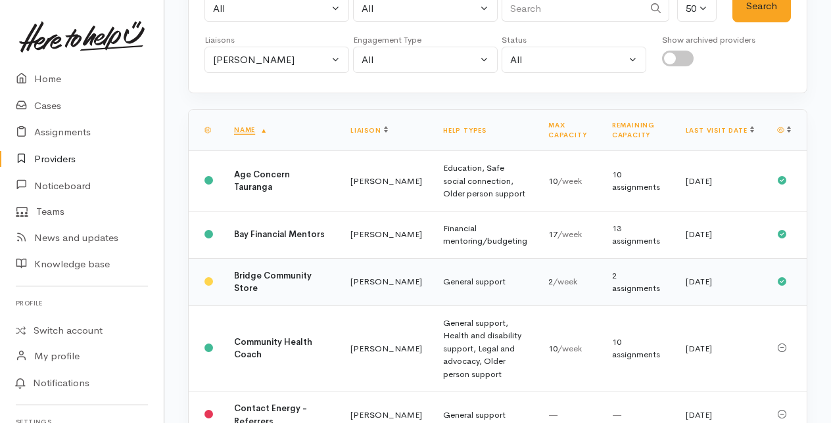
click at [340, 301] on td "Amanda Gabb" at bounding box center [386, 281] width 93 height 47
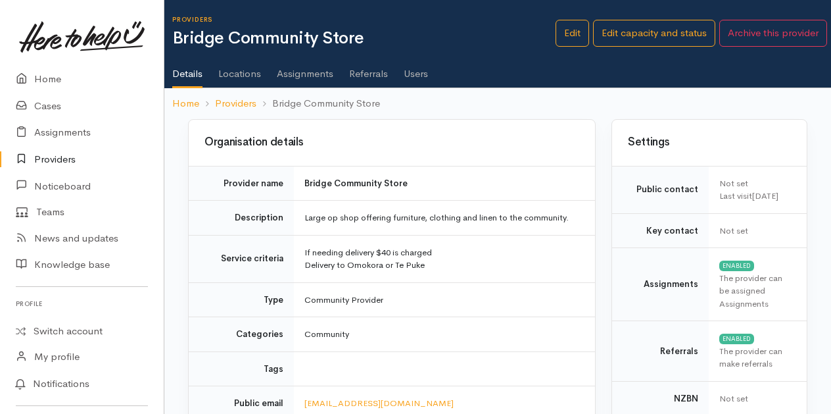
click at [49, 160] on link "Providers" at bounding box center [82, 159] width 164 height 27
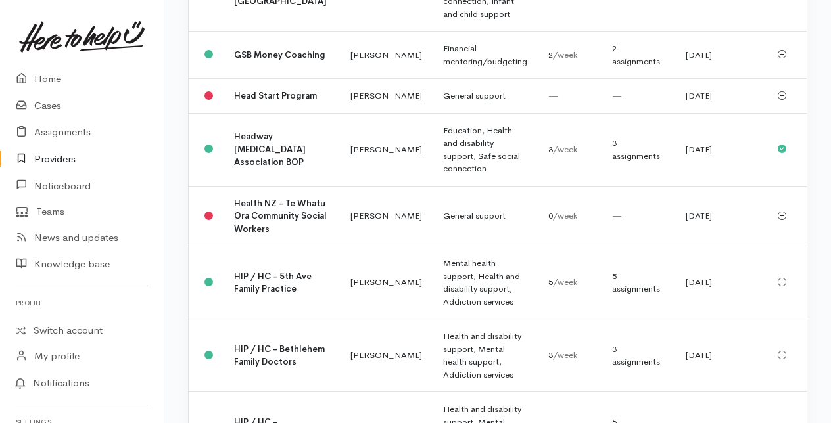
scroll to position [986, 0]
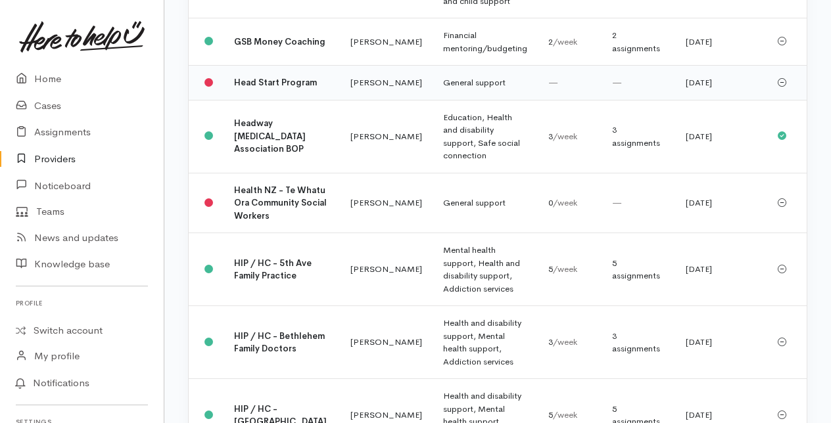
click at [247, 88] on b "Head Start Program" at bounding box center [275, 82] width 83 height 11
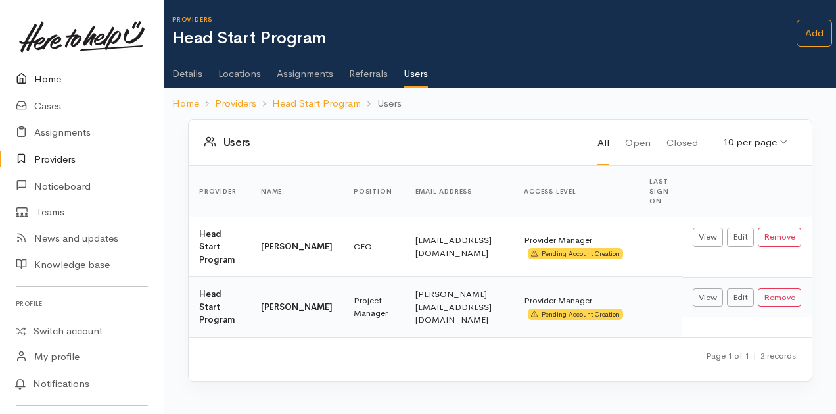
click at [44, 78] on link "Home" at bounding box center [82, 79] width 164 height 27
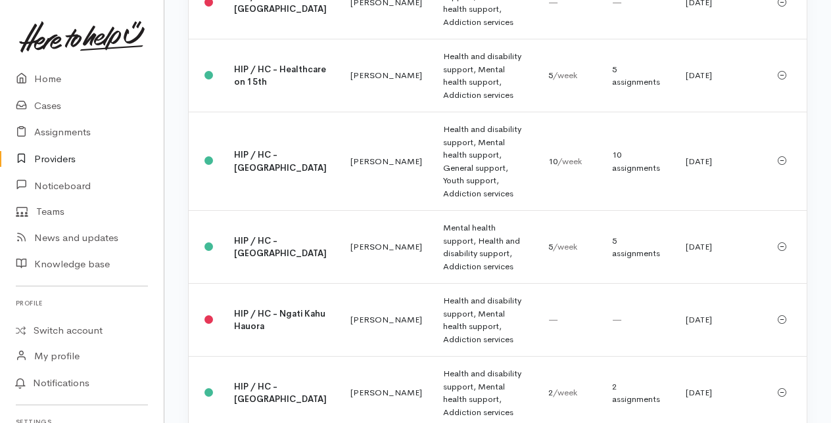
scroll to position [1841, 0]
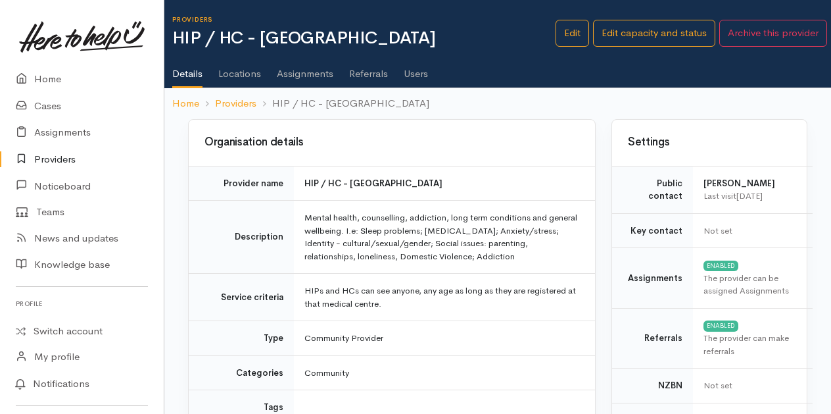
click at [422, 76] on link "Users" at bounding box center [416, 69] width 24 height 37
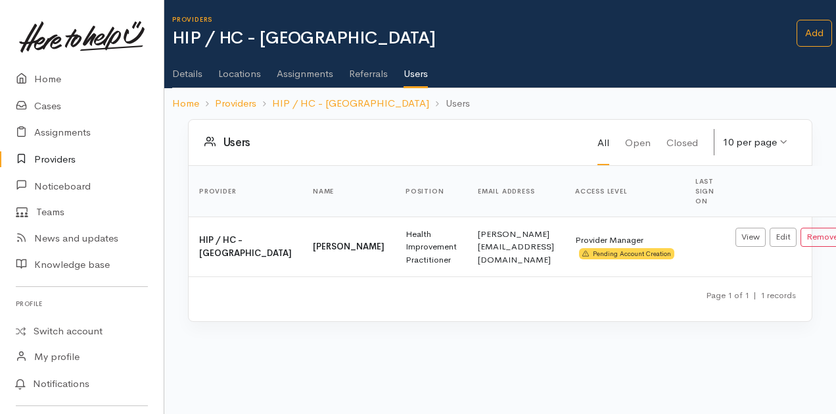
click at [46, 158] on link "Providers" at bounding box center [82, 159] width 164 height 27
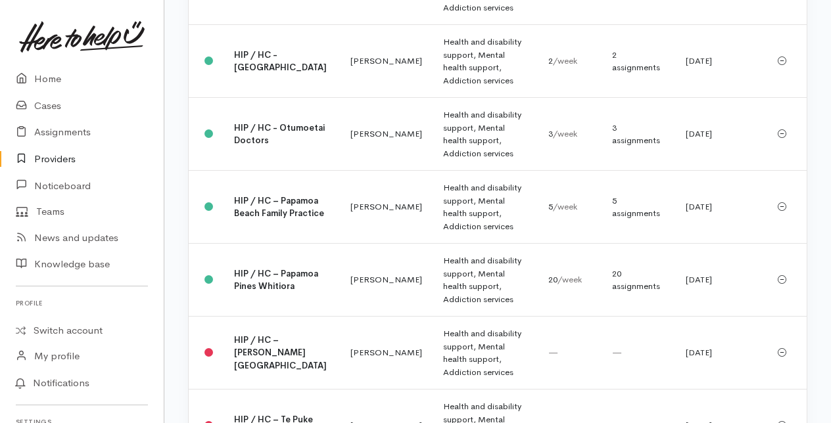
scroll to position [2169, 0]
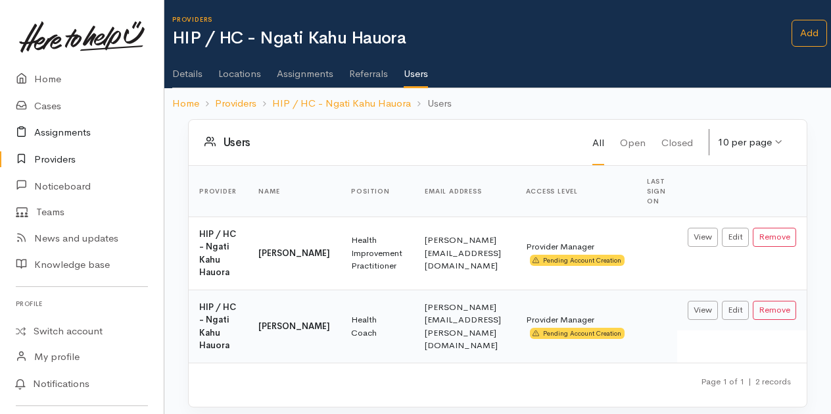
scroll to position [33, 0]
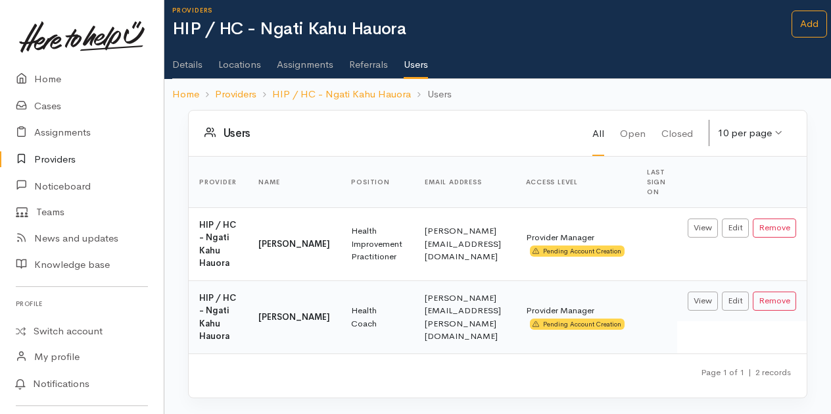
click at [48, 160] on link "Providers" at bounding box center [82, 159] width 164 height 27
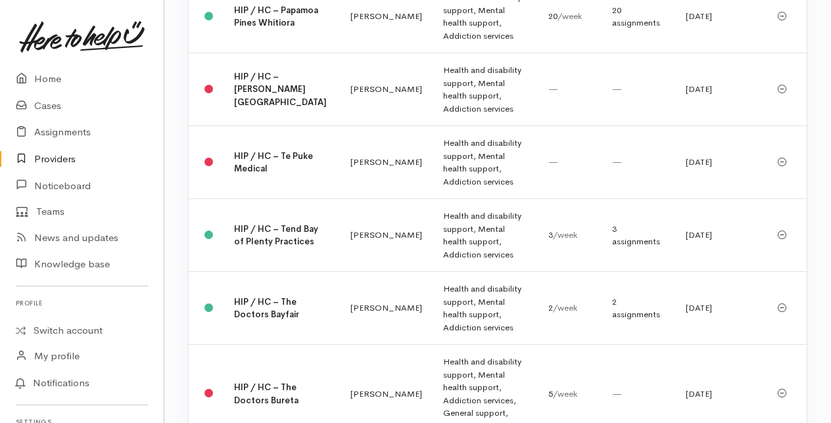
scroll to position [2498, 0]
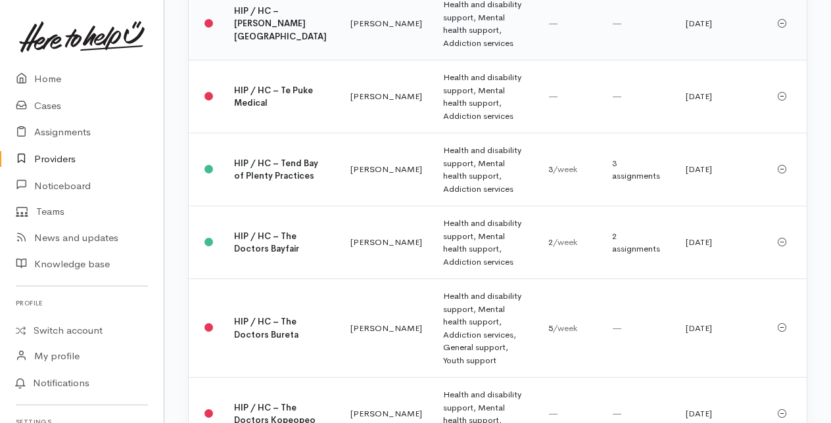
click at [260, 42] on b "HIP / HC – Tara Road Medical Centre" at bounding box center [280, 23] width 93 height 37
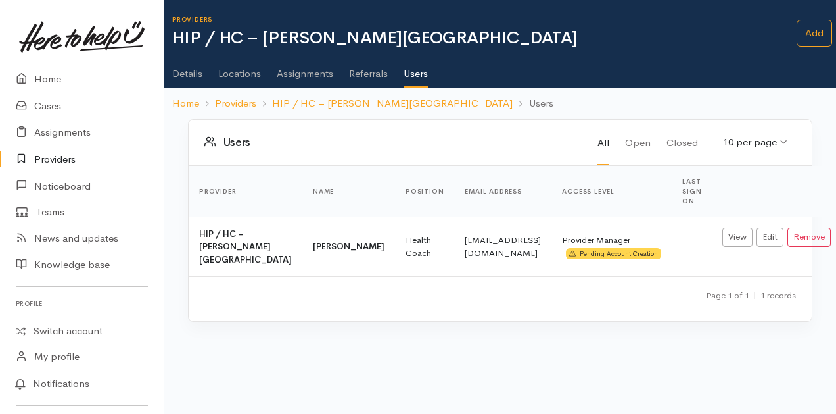
click at [53, 162] on link "Providers" at bounding box center [82, 159] width 164 height 27
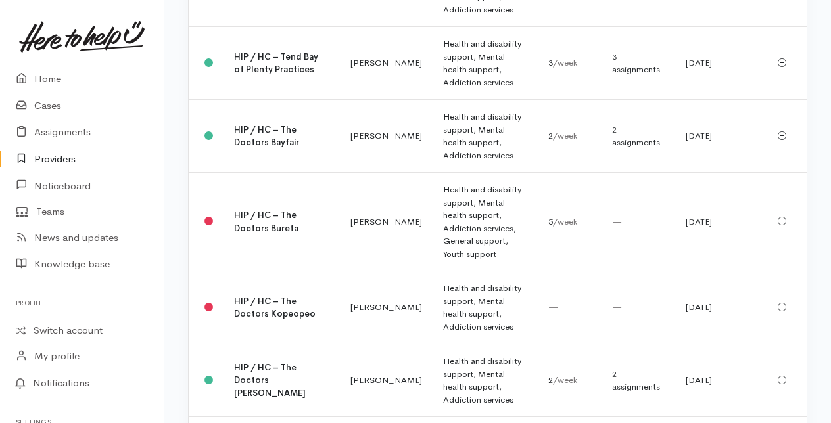
scroll to position [2630, 0]
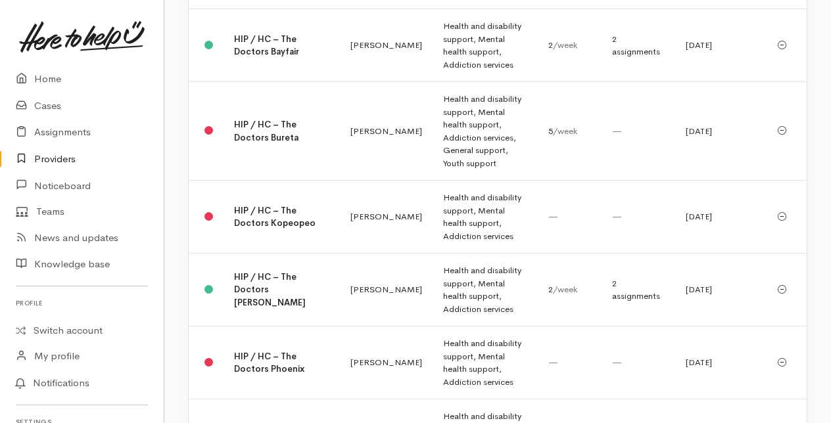
scroll to position [2761, 0]
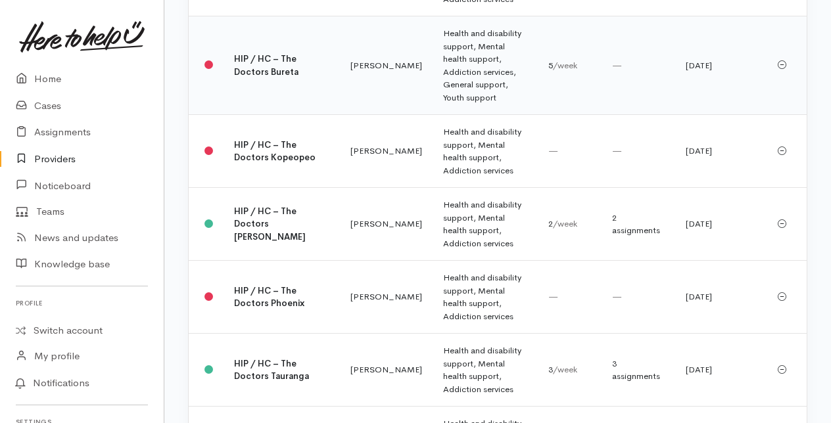
click at [258, 115] on td "HIP / HC – The Doctors Bureta" at bounding box center [282, 65] width 116 height 99
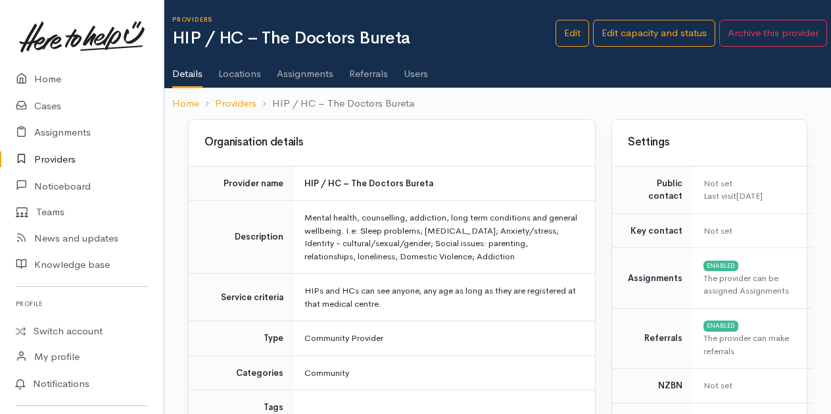
click at [418, 74] on link "Users" at bounding box center [416, 69] width 24 height 37
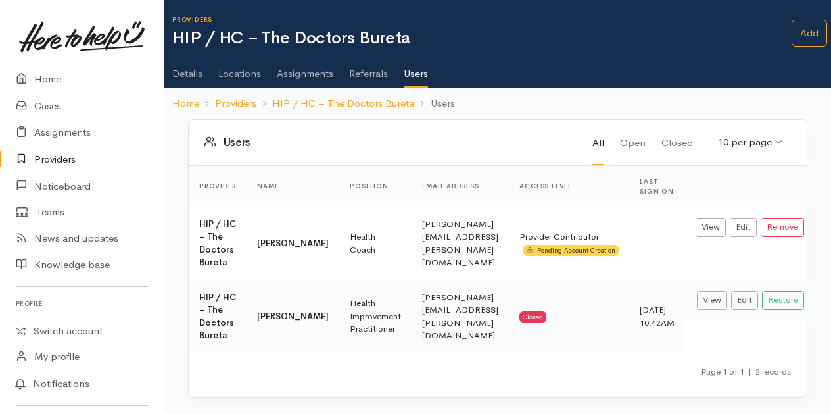
click at [61, 155] on link "Providers" at bounding box center [82, 159] width 164 height 27
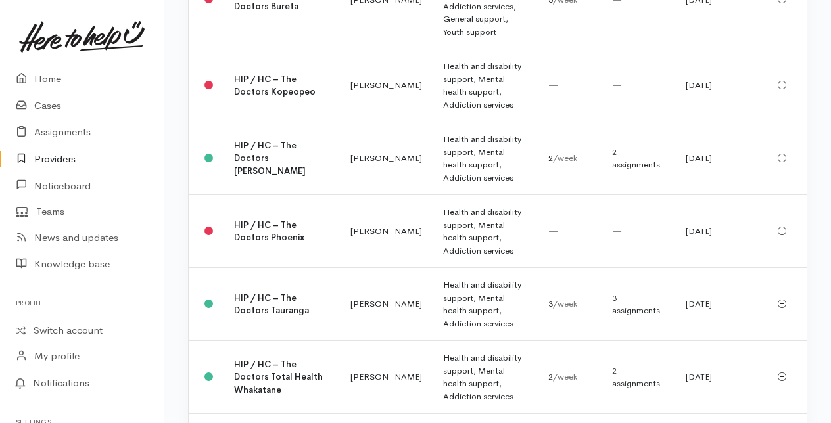
scroll to position [2893, 0]
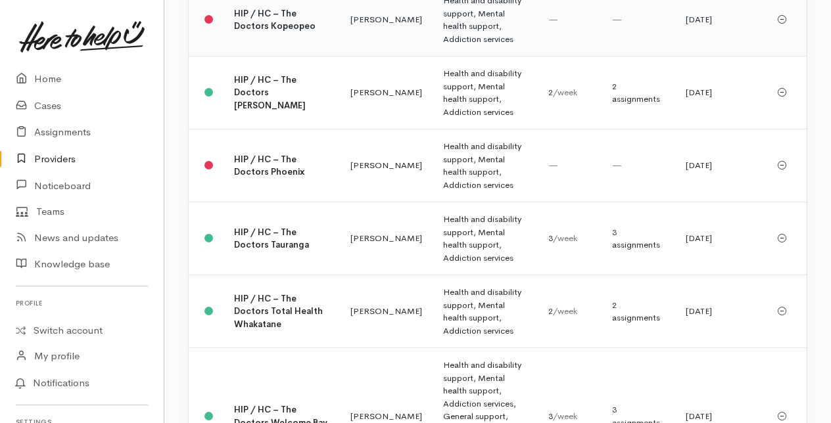
click at [260, 32] on b "HIP / HC – The Doctors Kopeopeo" at bounding box center [275, 20] width 82 height 24
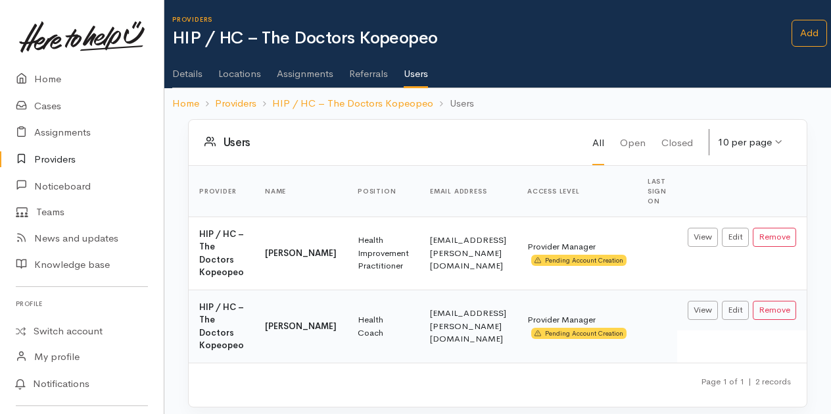
click at [53, 158] on link "Providers" at bounding box center [82, 159] width 164 height 27
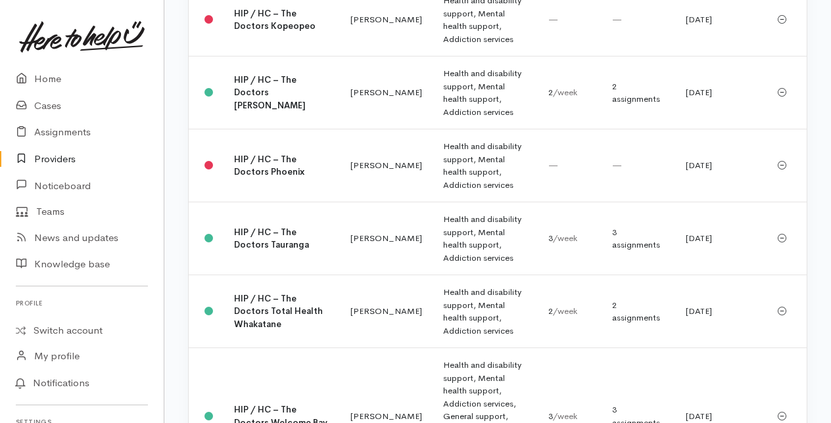
scroll to position [2958, 0]
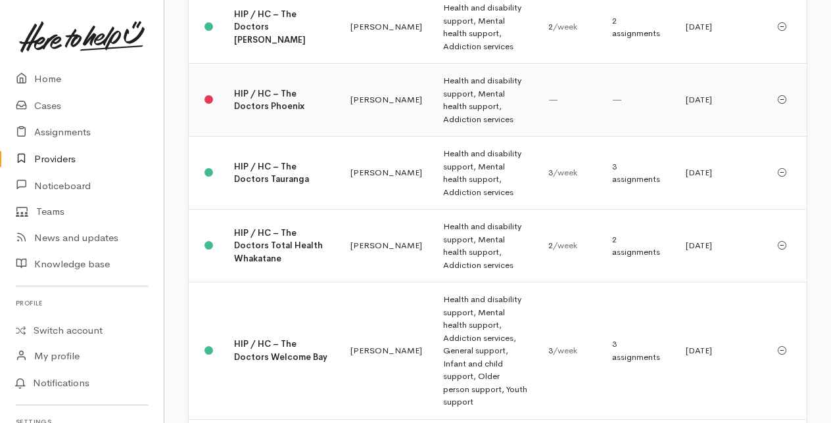
click at [258, 137] on td "HIP / HC – The Doctors Phoenix" at bounding box center [282, 100] width 116 height 73
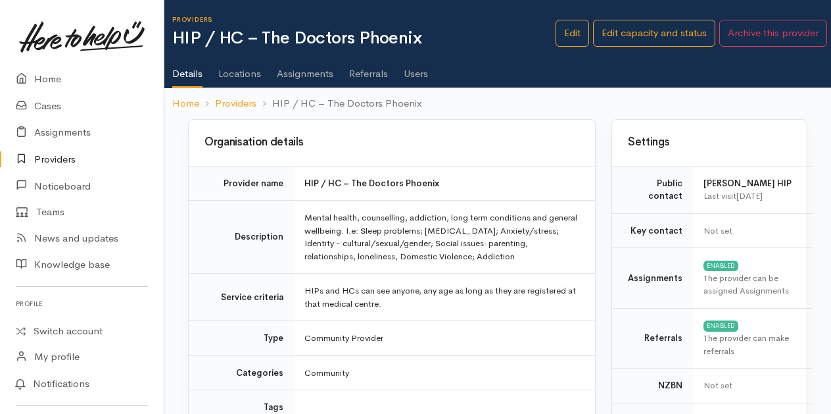
click at [415, 76] on link "Users" at bounding box center [416, 69] width 24 height 37
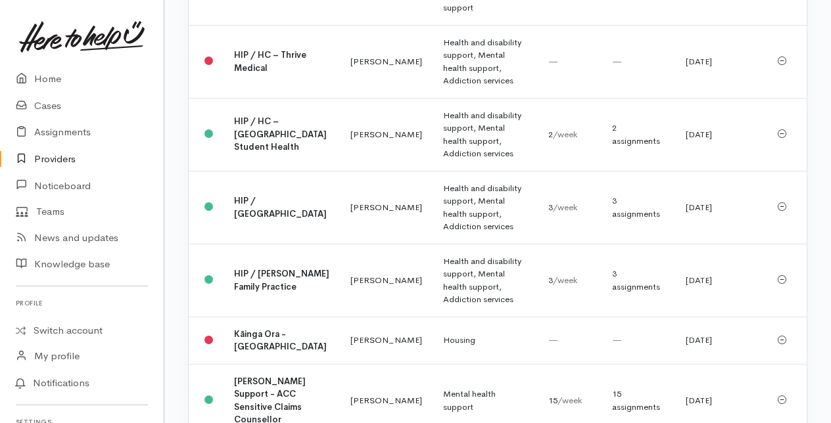
scroll to position [3418, 0]
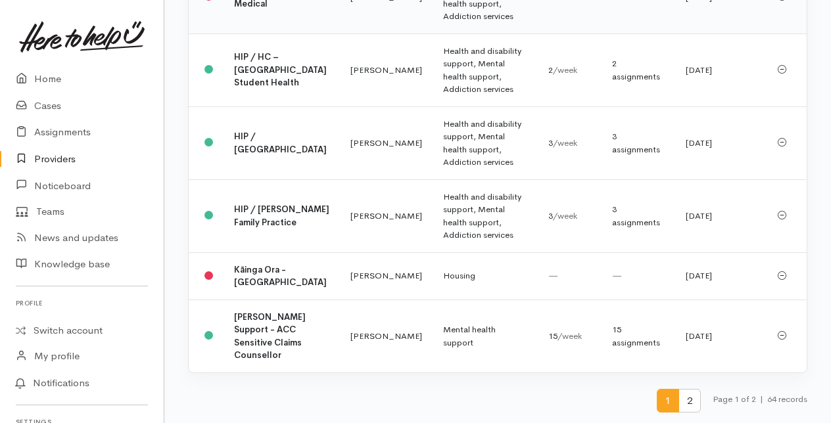
click at [686, 399] on span "2" at bounding box center [689, 401] width 22 height 24
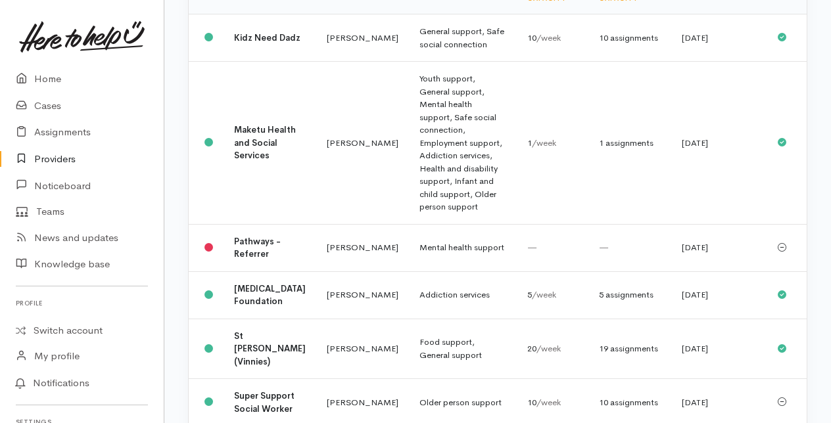
scroll to position [0, 0]
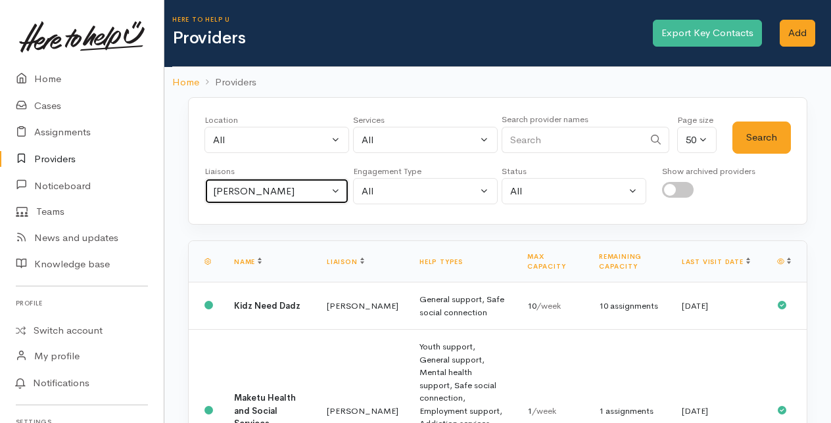
click at [336, 191] on button "[PERSON_NAME]" at bounding box center [276, 191] width 145 height 27
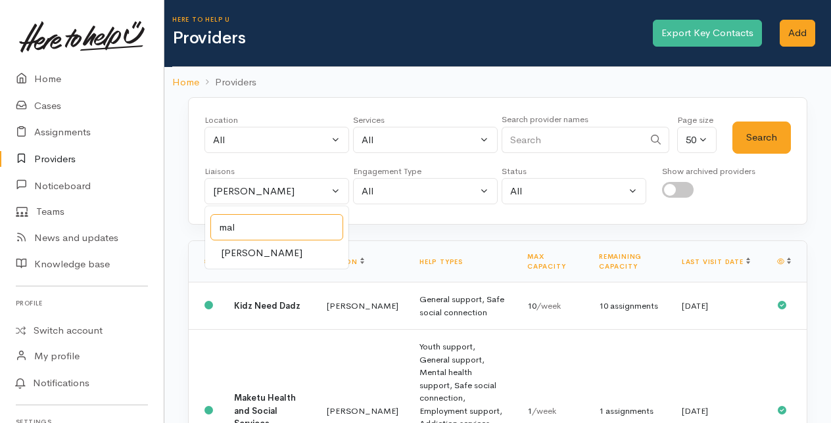
type input "mal"
click at [241, 252] on span "Malia Stowers" at bounding box center [262, 253] width 82 height 15
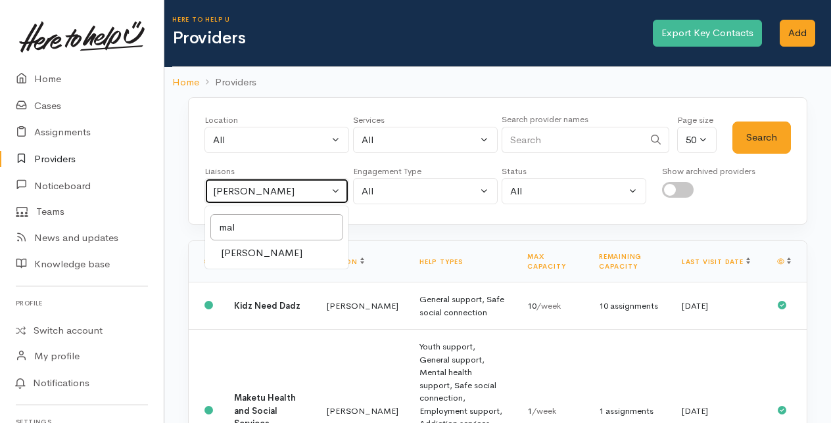
select select "1613"
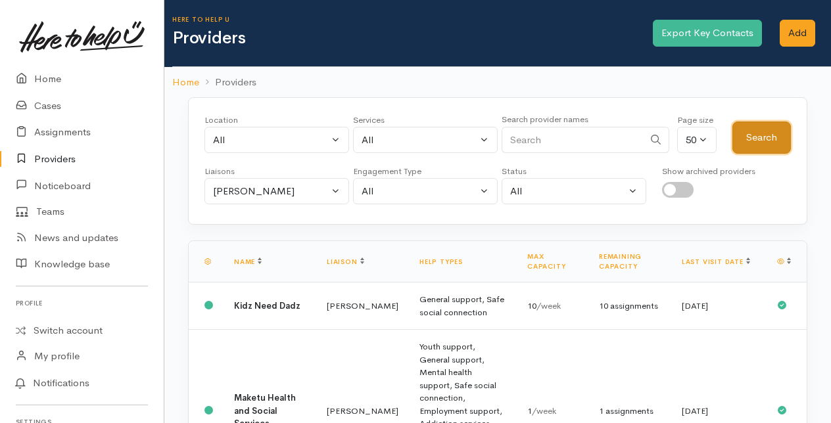
click at [765, 145] on button "Search" at bounding box center [761, 138] width 59 height 32
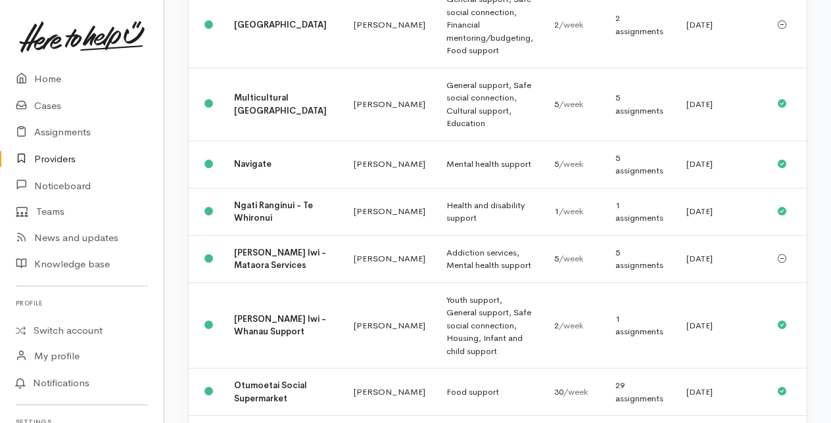
scroll to position [920, 0]
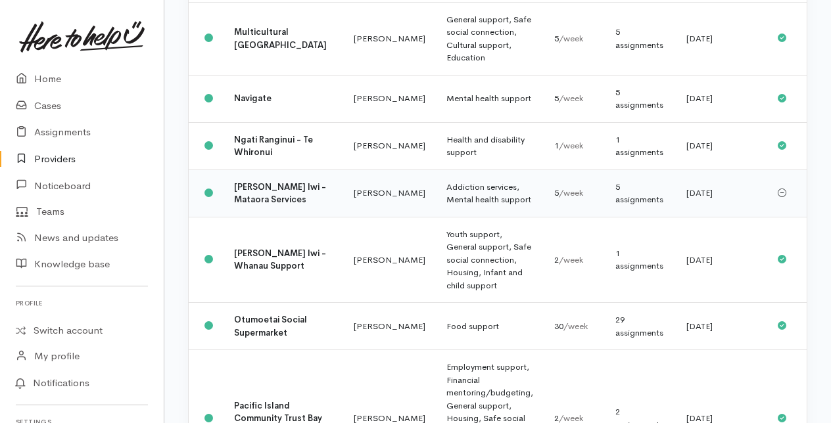
click at [251, 206] on b "[PERSON_NAME] Iwi - Mataora Services" at bounding box center [280, 193] width 92 height 24
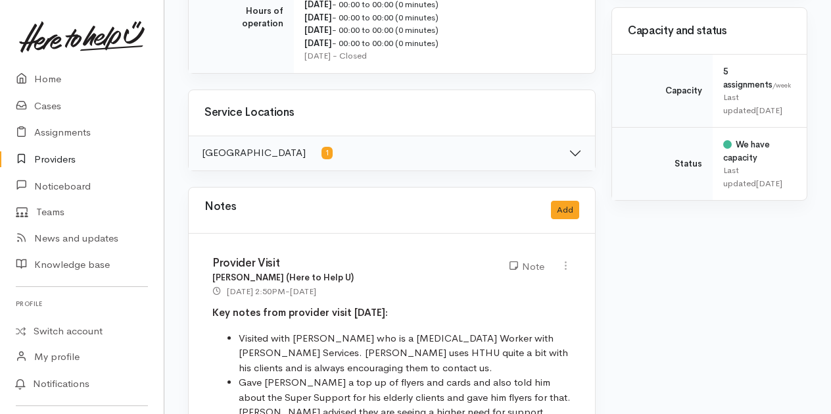
scroll to position [657, 0]
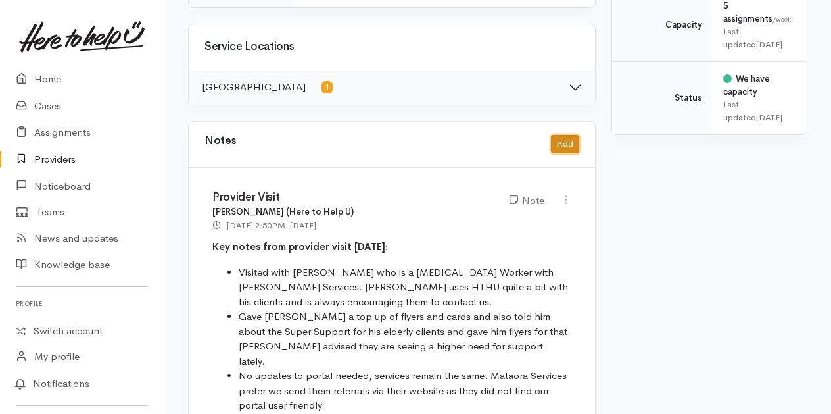
click at [571, 135] on button "Add" at bounding box center [565, 144] width 28 height 19
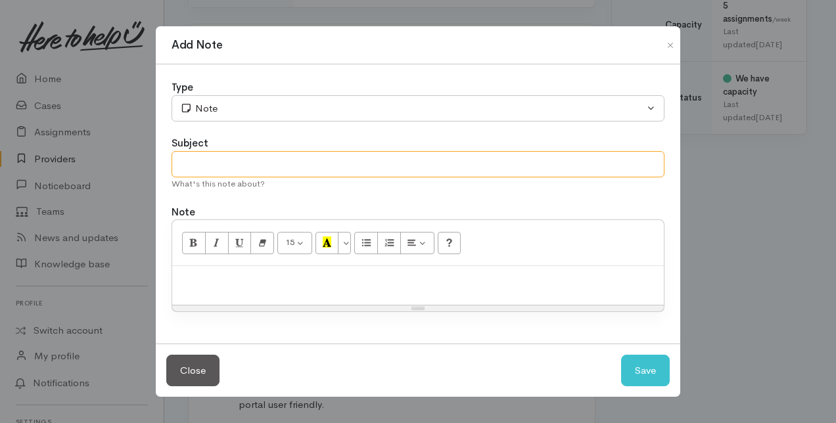
click at [213, 174] on input "text" at bounding box center [418, 164] width 493 height 27
type input "Provider to archive"
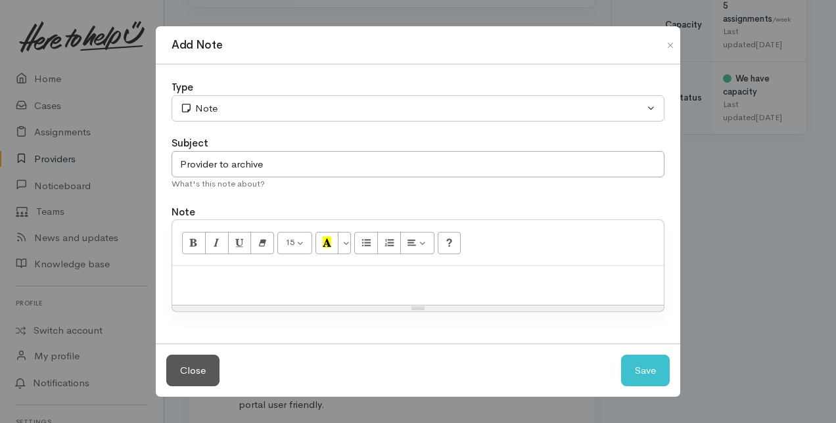
click at [199, 295] on div at bounding box center [418, 285] width 492 height 39
click at [214, 280] on p "Does nbot use portal" at bounding box center [418, 280] width 479 height 15
click at [289, 280] on p "Does not use portal" at bounding box center [418, 280] width 479 height 15
click at [645, 375] on button "Save" at bounding box center [645, 371] width 49 height 32
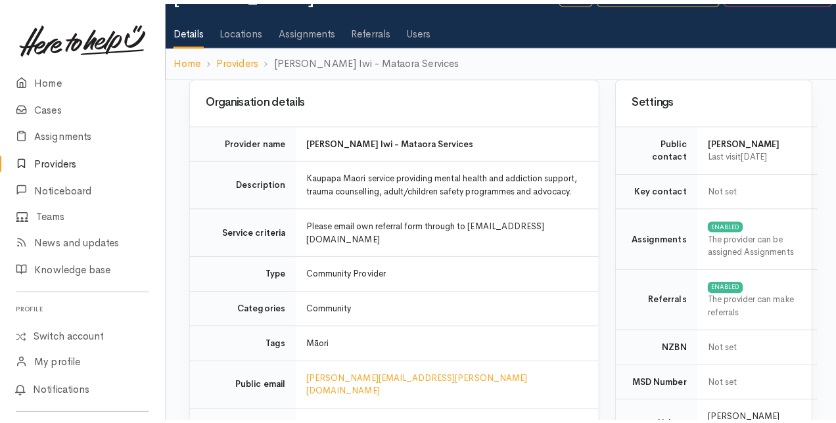
scroll to position [0, 0]
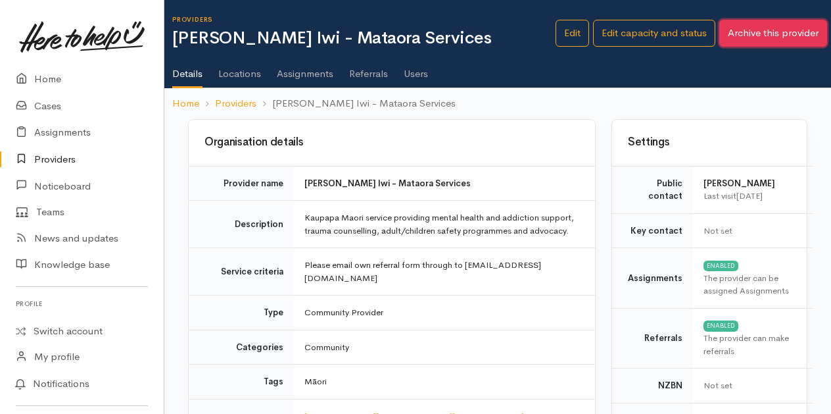
click at [753, 34] on button "Archive this provider" at bounding box center [773, 33] width 108 height 27
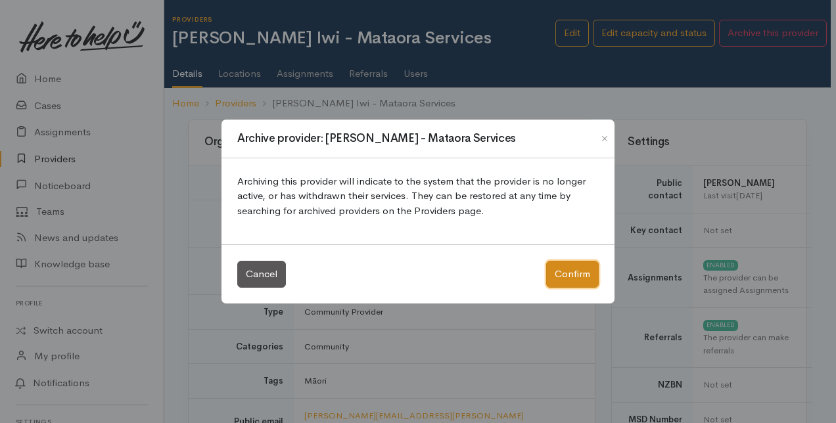
click at [565, 276] on button "Confirm" at bounding box center [572, 274] width 53 height 27
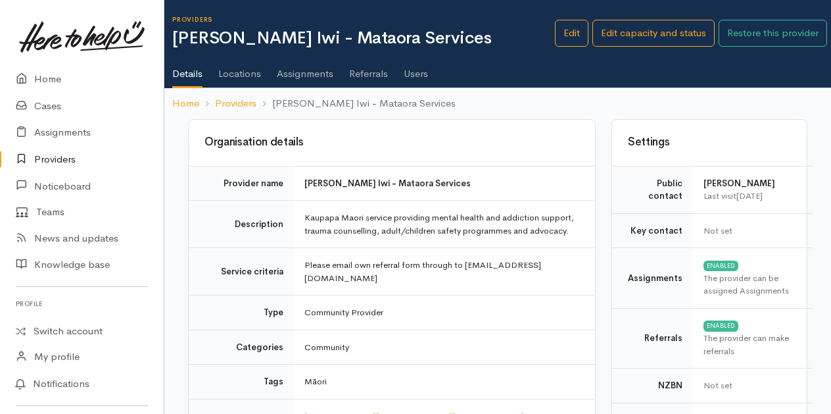
click at [415, 73] on link "Users" at bounding box center [416, 69] width 24 height 37
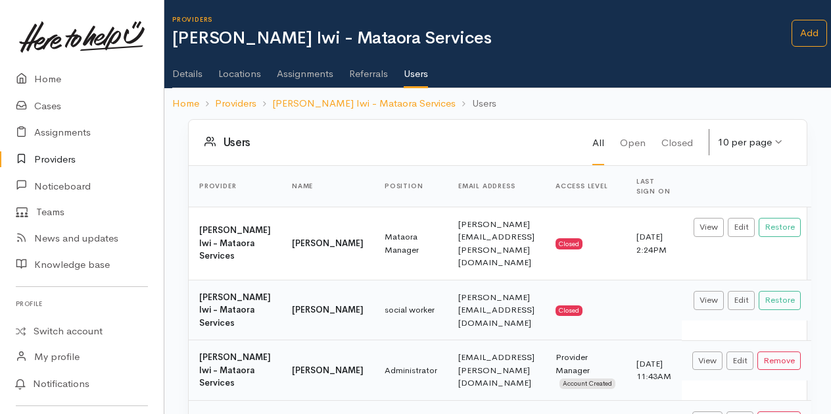
scroll to position [195, 0]
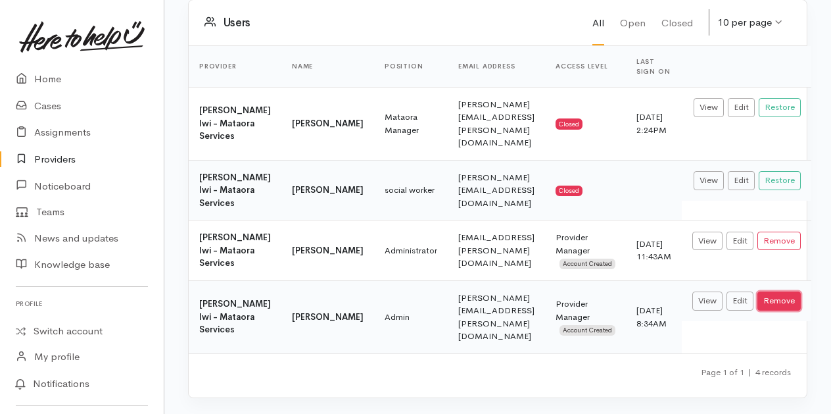
click at [786, 291] on button "Remove" at bounding box center [778, 300] width 43 height 19
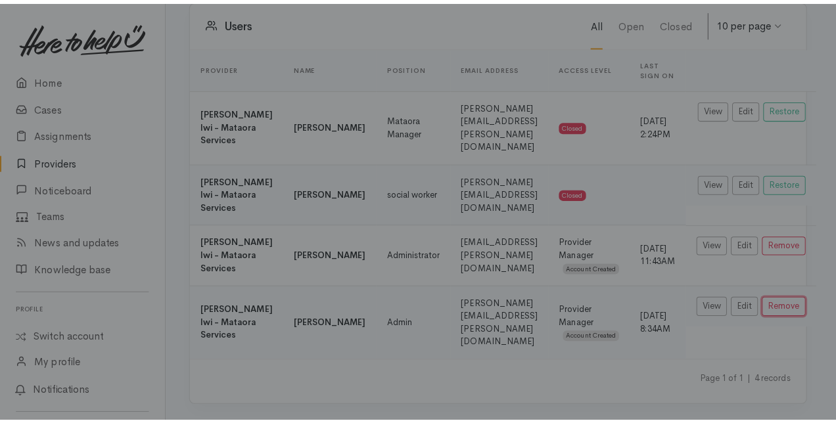
scroll to position [133, 0]
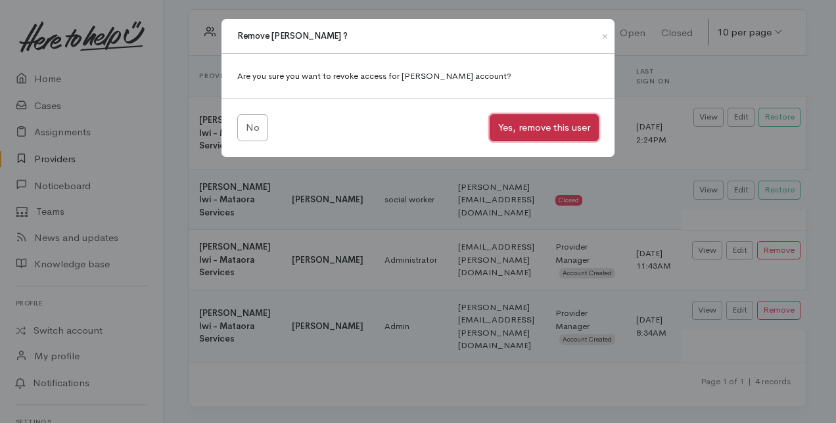
click at [552, 131] on button "Yes, remove this user" at bounding box center [544, 127] width 109 height 27
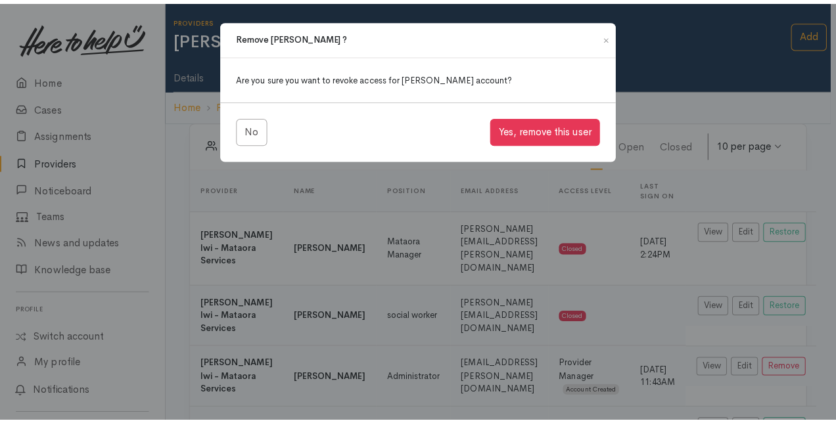
scroll to position [131, 0]
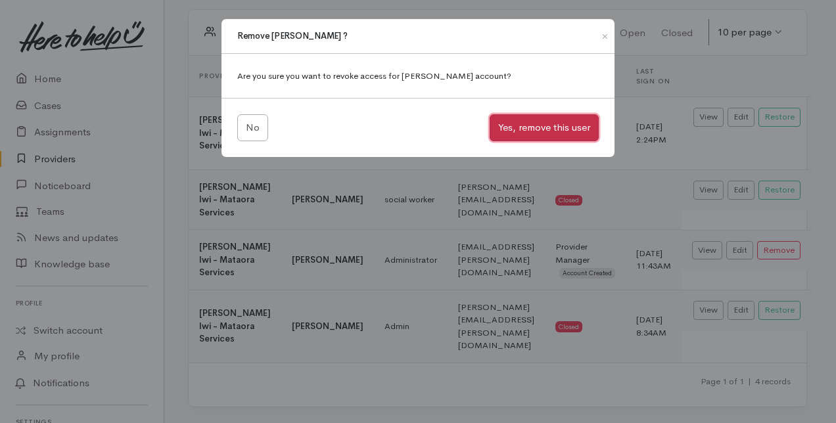
click at [534, 122] on button "Yes, remove this user" at bounding box center [544, 127] width 109 height 27
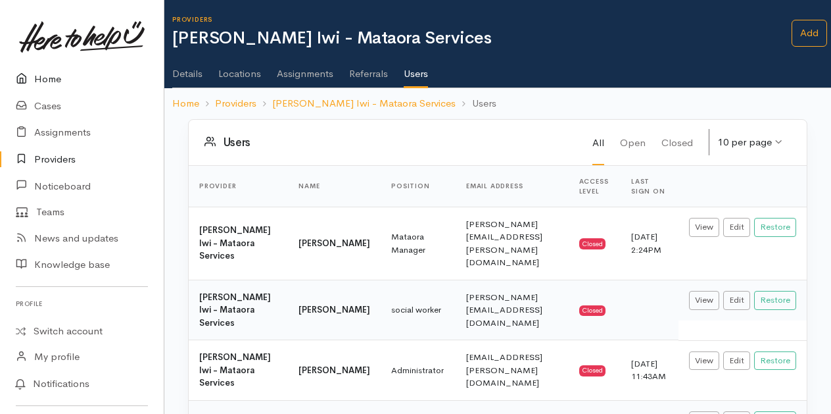
click at [51, 77] on link "Home" at bounding box center [82, 79] width 164 height 27
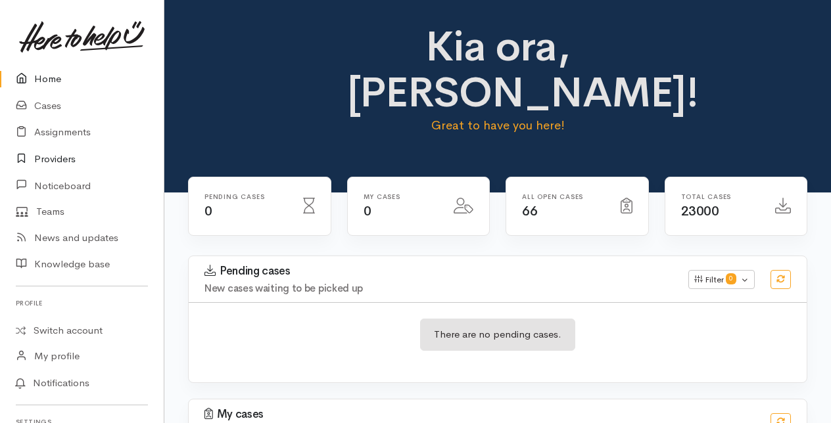
click at [55, 156] on link "Providers" at bounding box center [82, 159] width 164 height 27
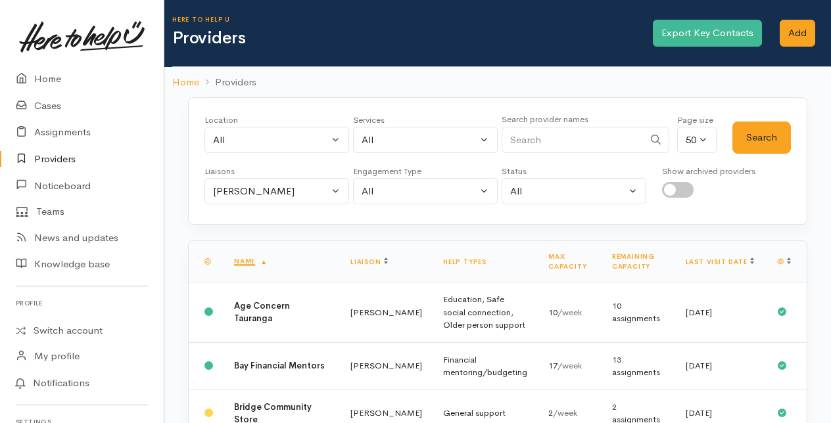
scroll to position [66, 0]
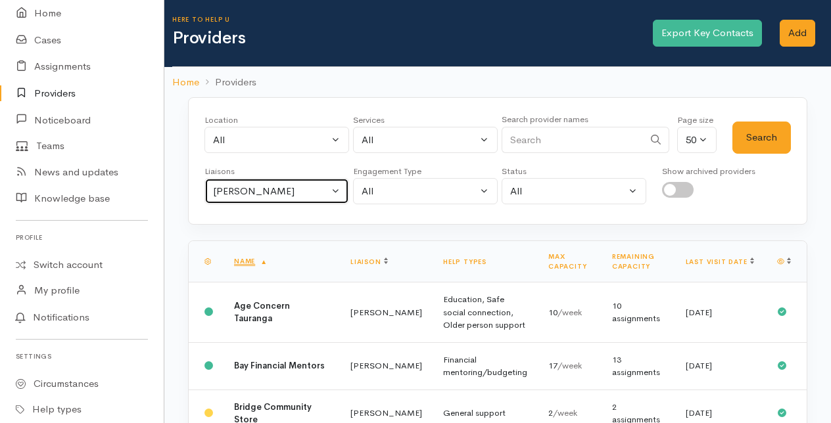
click at [341, 185] on button "Amanda Gabb" at bounding box center [276, 191] width 145 height 27
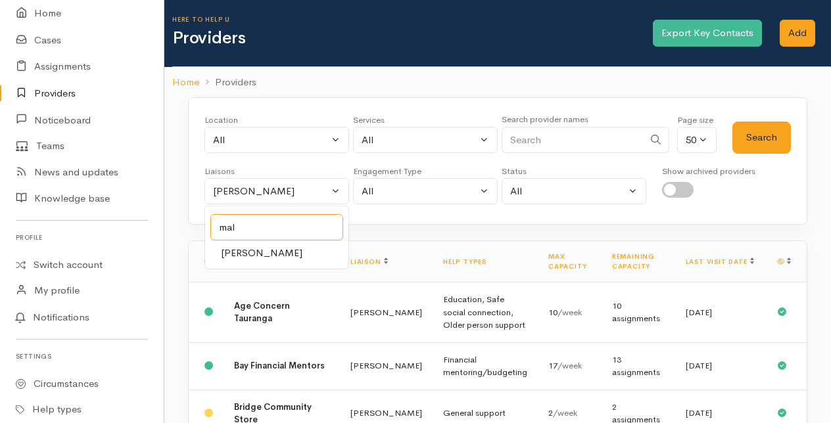
type input "mal"
click at [243, 252] on span "Malia Stowers" at bounding box center [262, 253] width 82 height 15
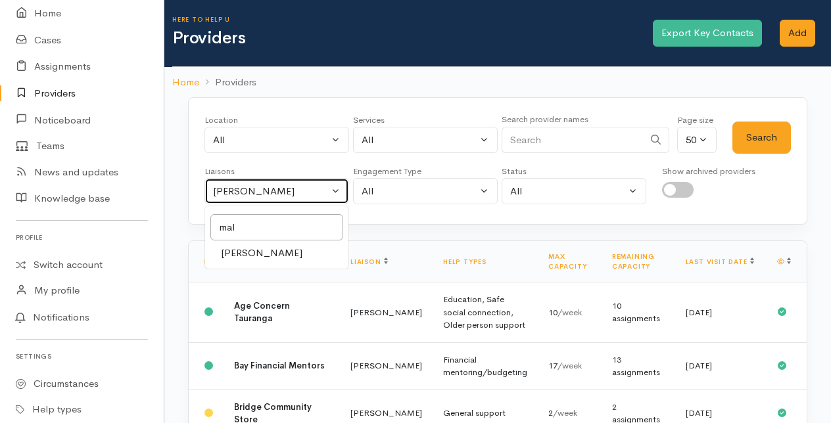
select select "1613"
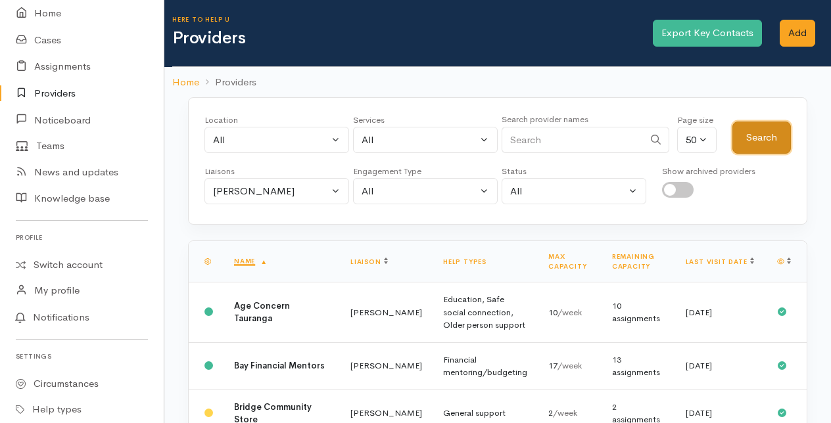
click at [778, 134] on button "Search" at bounding box center [761, 138] width 59 height 32
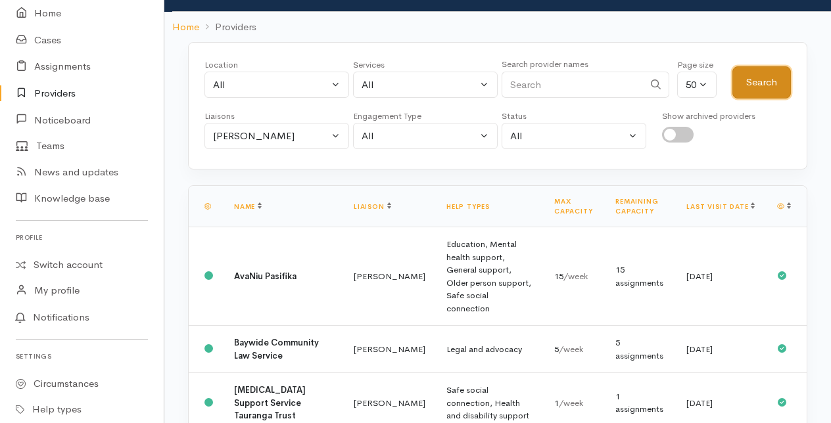
scroll to position [0, 0]
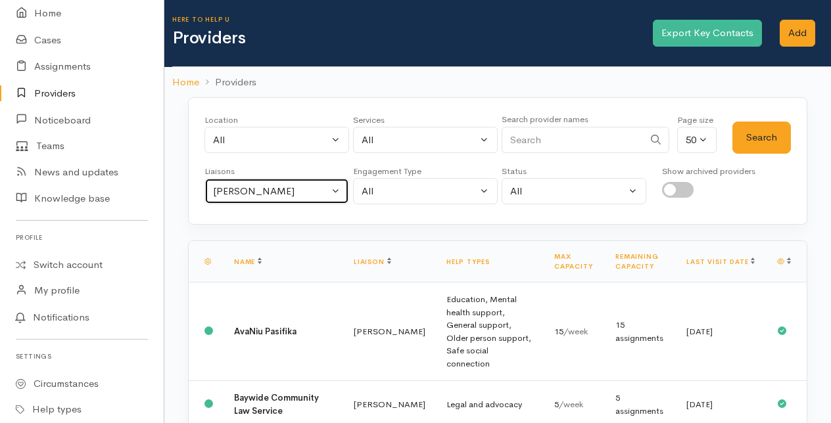
click at [336, 191] on button "Malia Stowers" at bounding box center [276, 191] width 145 height 27
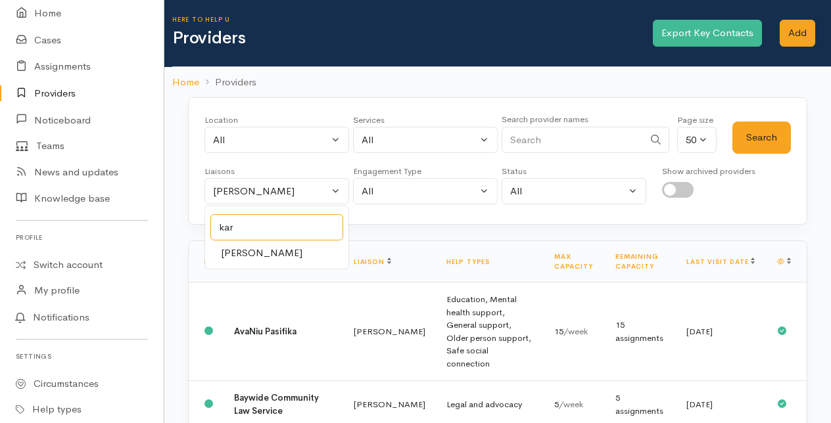
type input "kar"
click at [246, 252] on span "Karli Morris" at bounding box center [262, 253] width 82 height 15
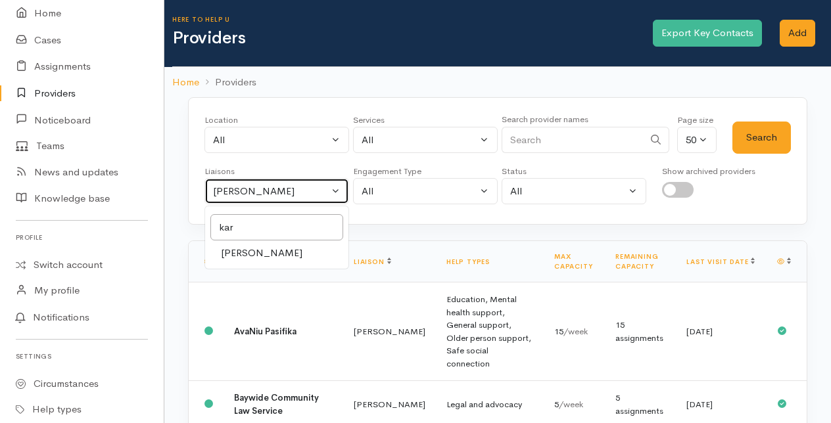
select select "435"
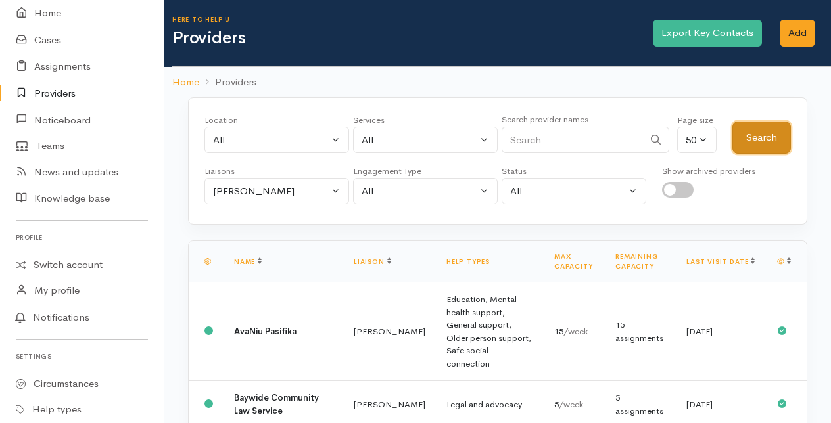
click at [769, 141] on button "Search" at bounding box center [761, 138] width 59 height 32
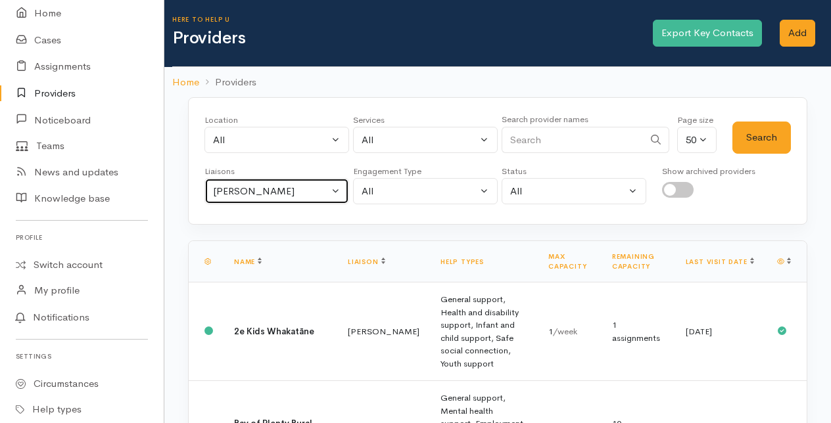
click at [341, 196] on button "Karli Morris" at bounding box center [276, 191] width 145 height 27
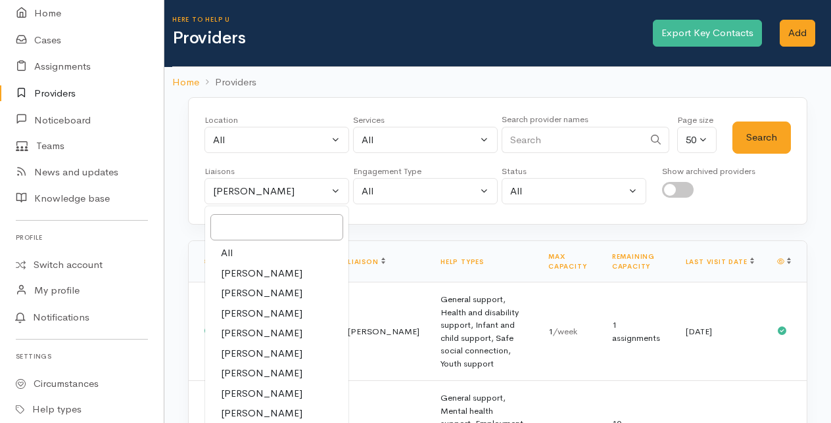
click at [252, 272] on span "Amanda Gabb" at bounding box center [262, 273] width 82 height 15
select select "205"
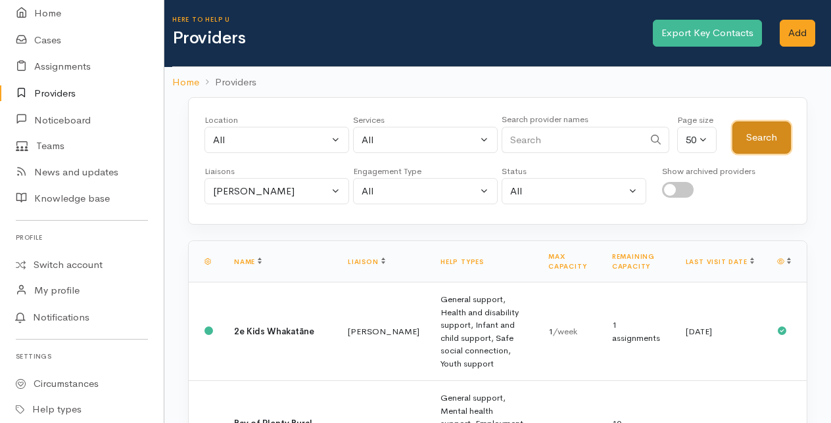
click at [747, 135] on button "Search" at bounding box center [761, 138] width 59 height 32
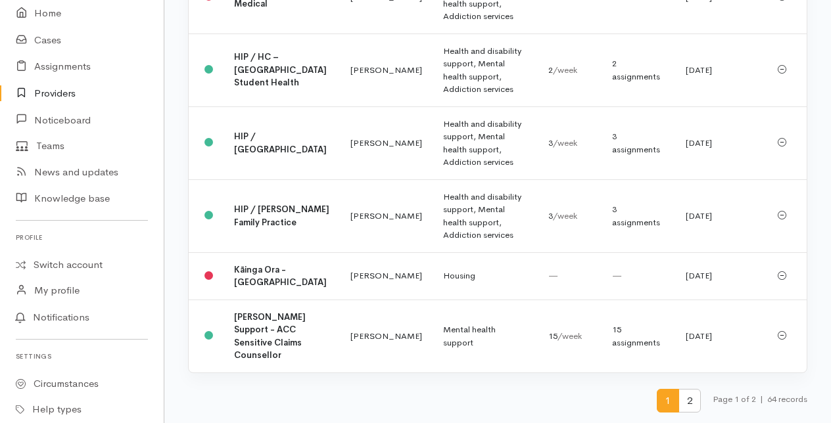
scroll to position [3672, 0]
click at [682, 394] on span "2" at bounding box center [689, 401] width 22 height 24
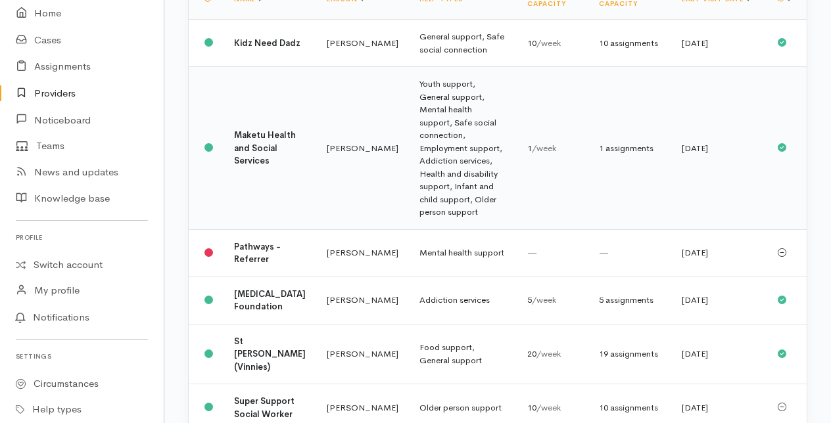
scroll to position [0, 0]
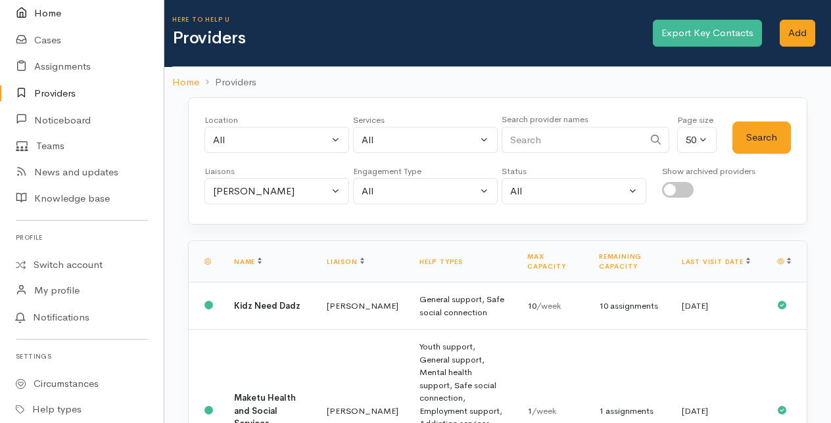
click at [45, 13] on link "Home" at bounding box center [82, 13] width 164 height 27
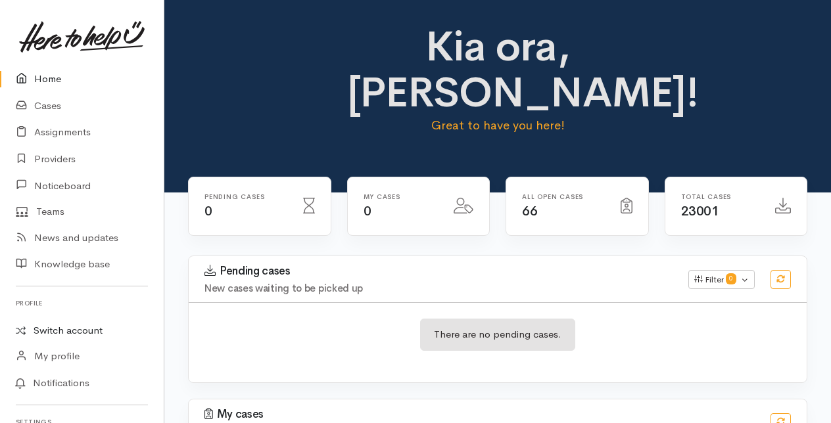
click at [71, 330] on link "Switch account" at bounding box center [82, 331] width 164 height 26
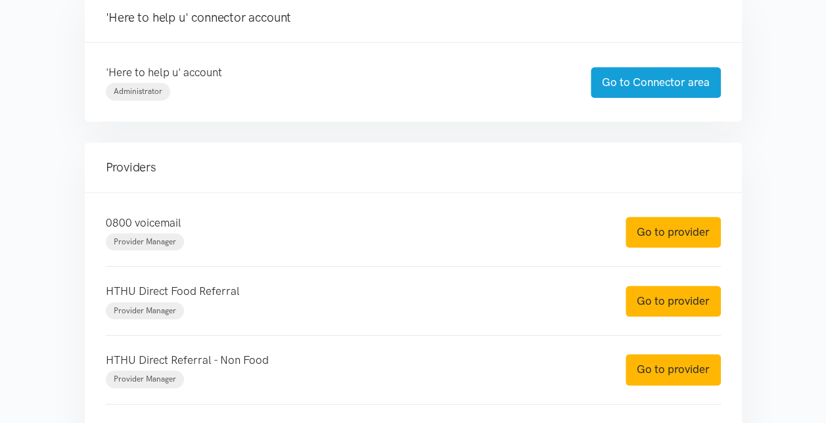
scroll to position [394, 0]
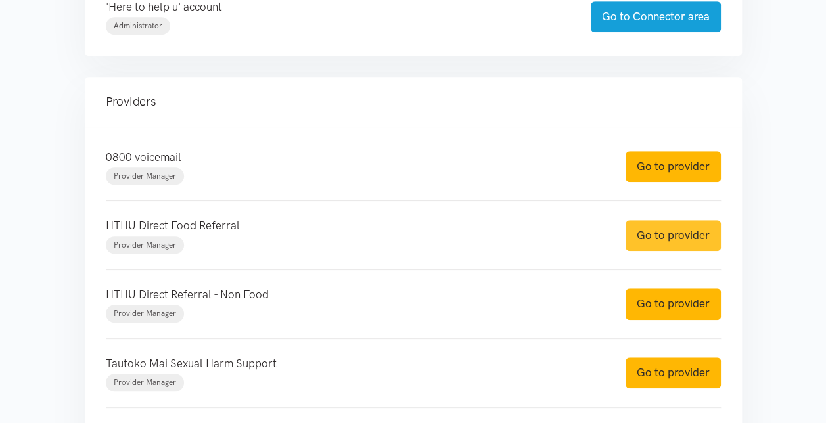
click at [661, 233] on link "Go to provider" at bounding box center [673, 235] width 95 height 31
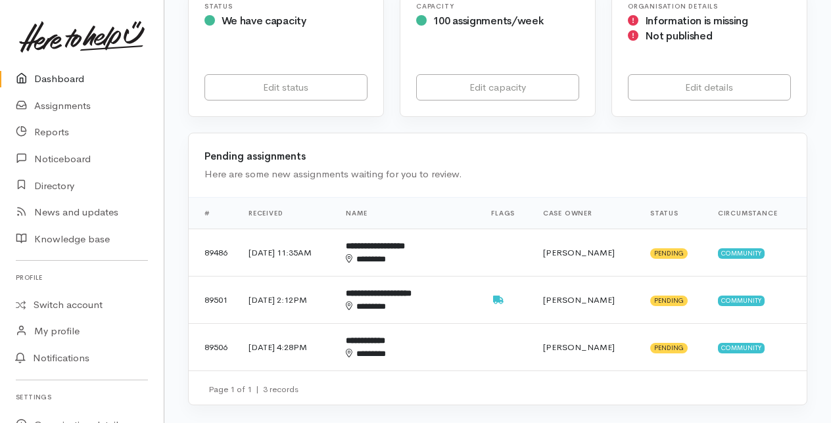
scroll to position [263, 0]
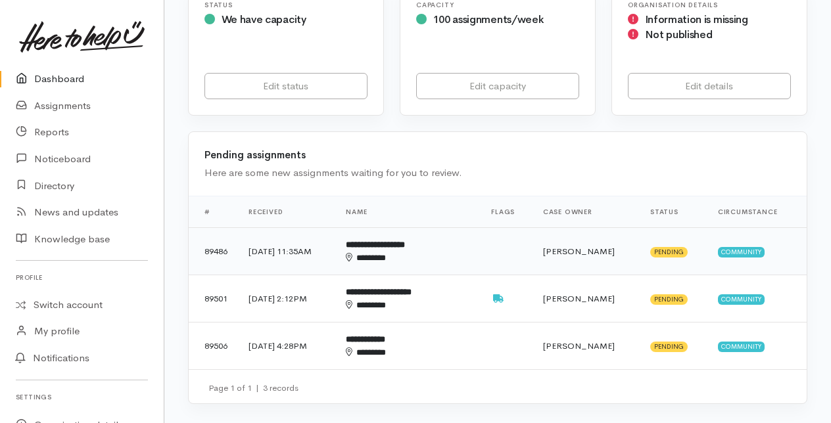
click at [407, 252] on div "********" at bounding box center [398, 258] width 105 height 13
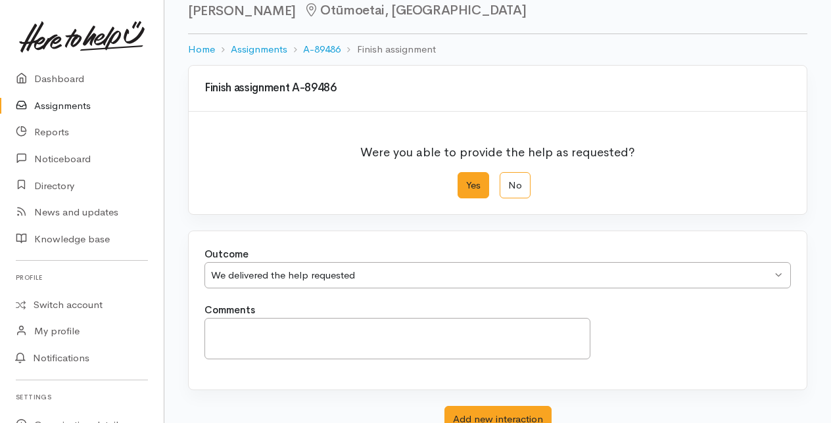
scroll to position [145, 0]
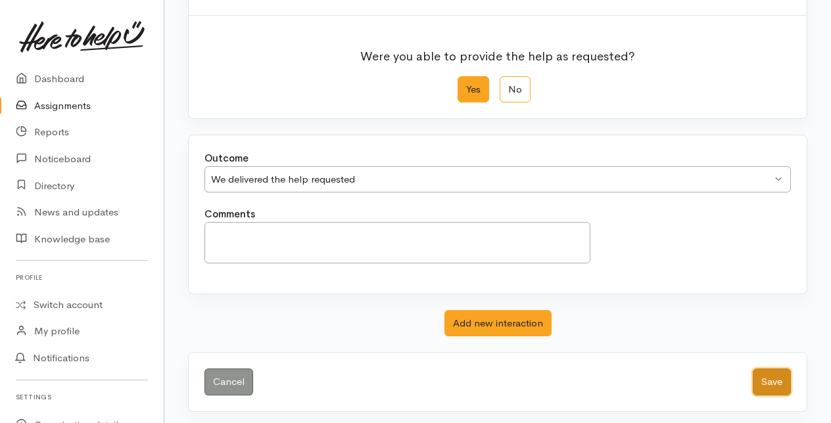
click at [767, 376] on button "Save" at bounding box center [772, 382] width 38 height 27
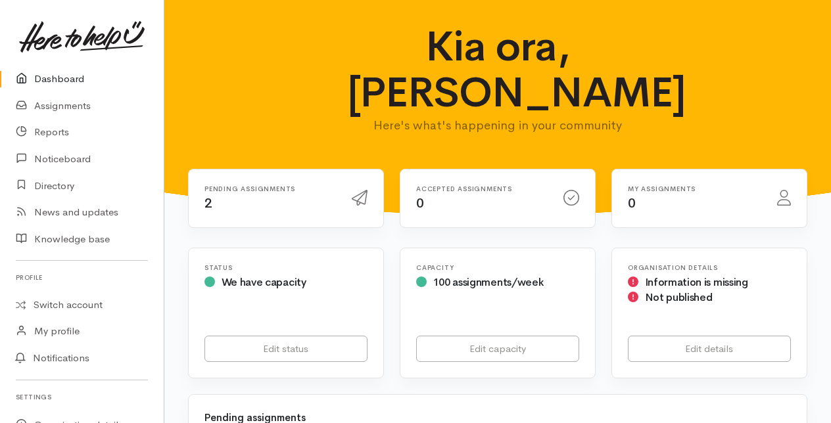
scroll to position [263, 0]
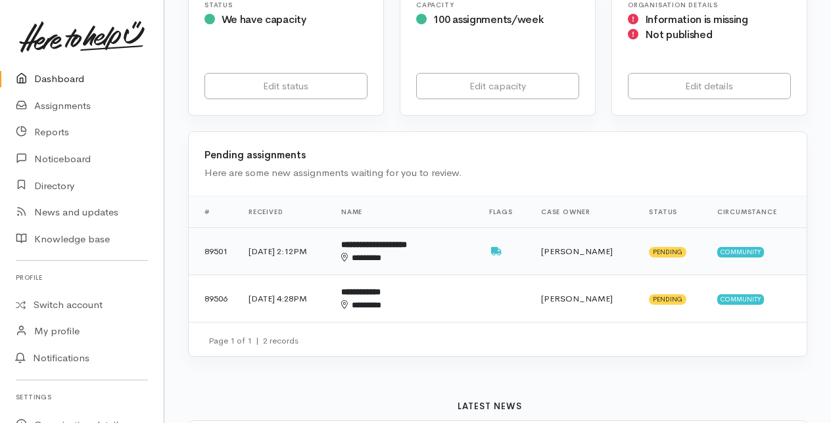
click at [407, 243] on b "**********" at bounding box center [374, 245] width 66 height 9
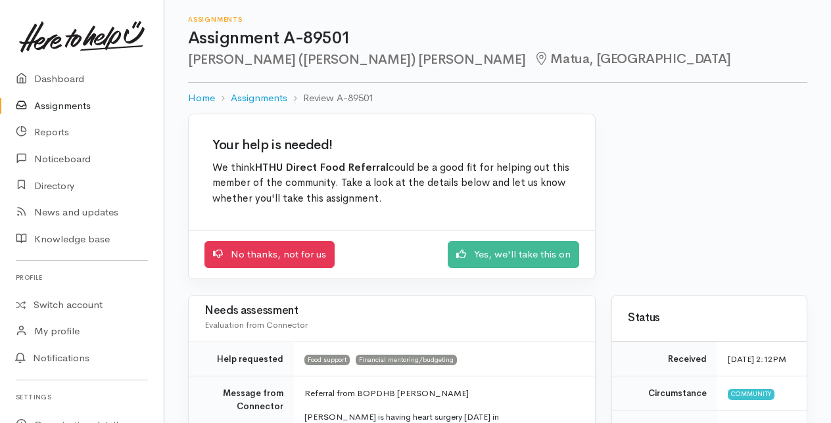
scroll to position [131, 0]
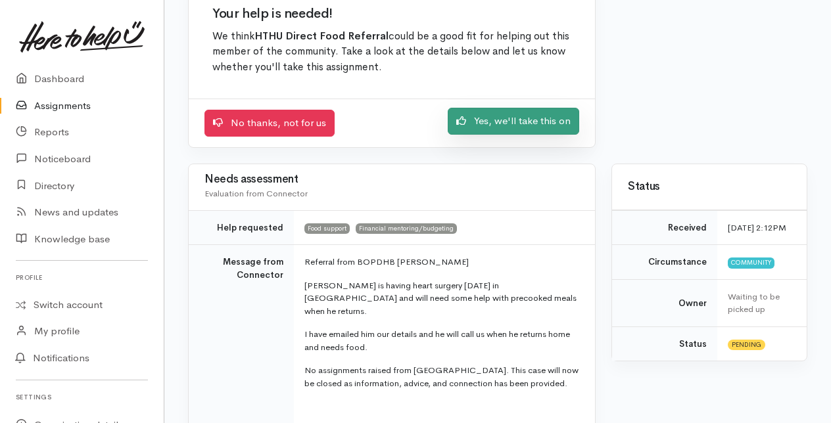
click at [509, 128] on link "Yes, we'll take this on" at bounding box center [513, 121] width 131 height 27
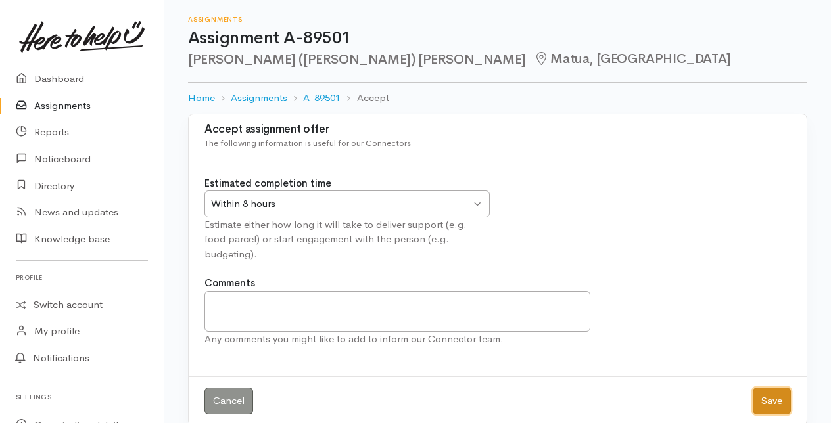
click at [771, 388] on button "Save" at bounding box center [772, 401] width 38 height 27
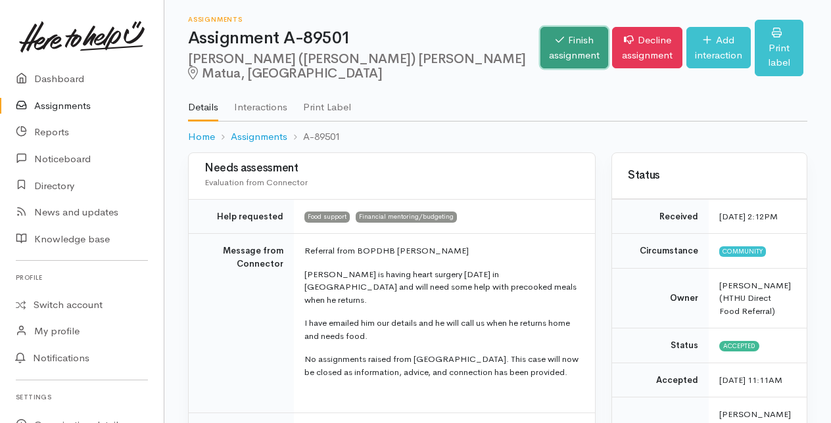
click at [540, 53] on link "Finish assignment" at bounding box center [574, 47] width 68 height 41
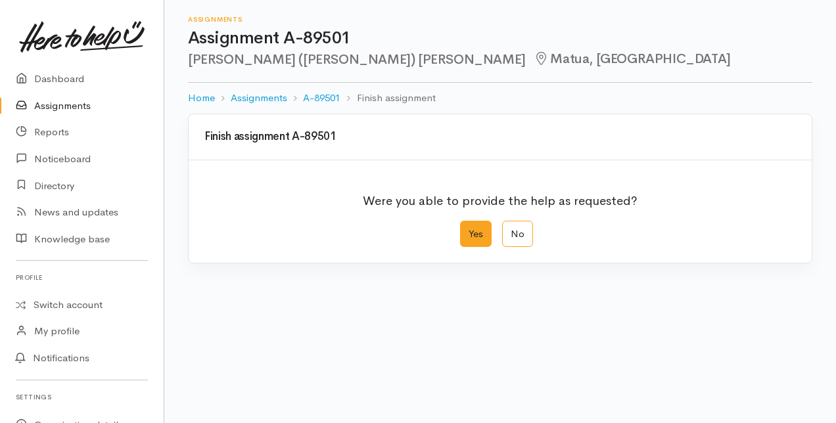
click at [469, 229] on label "Yes" at bounding box center [476, 234] width 32 height 27
click at [469, 229] on input "Yes" at bounding box center [464, 225] width 9 height 9
radio input "true"
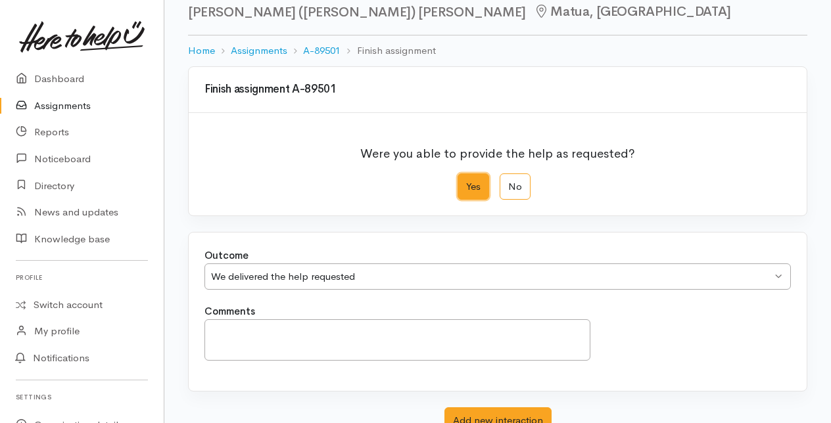
scroll to position [145, 0]
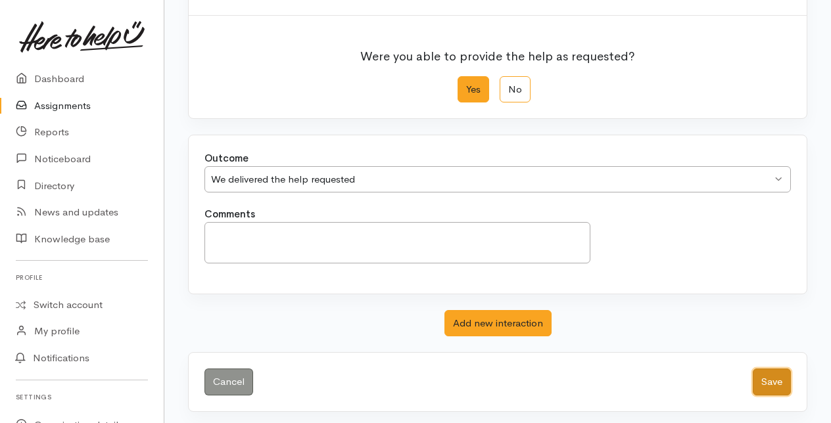
click at [778, 377] on button "Save" at bounding box center [772, 382] width 38 height 27
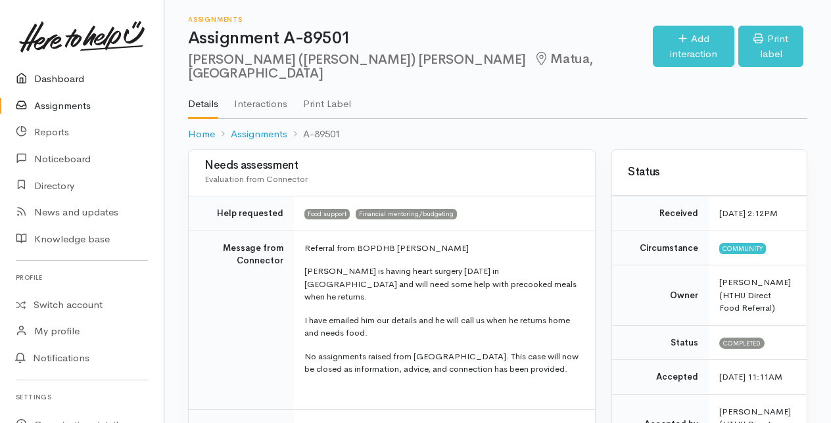
click at [66, 76] on link "Dashboard" at bounding box center [82, 79] width 164 height 27
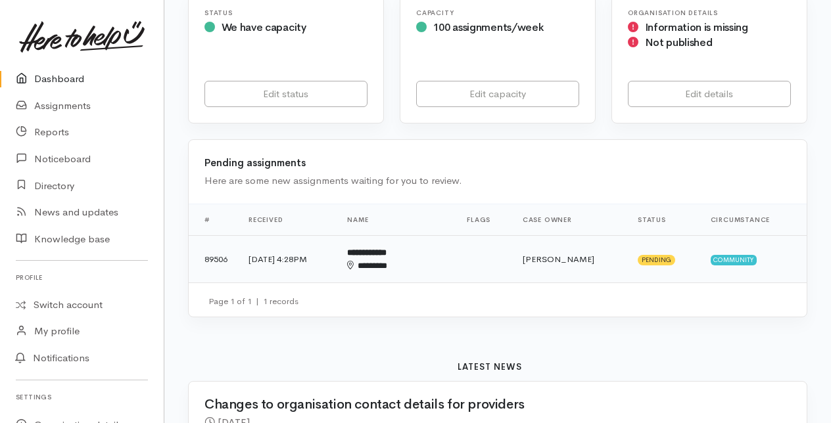
scroll to position [263, 0]
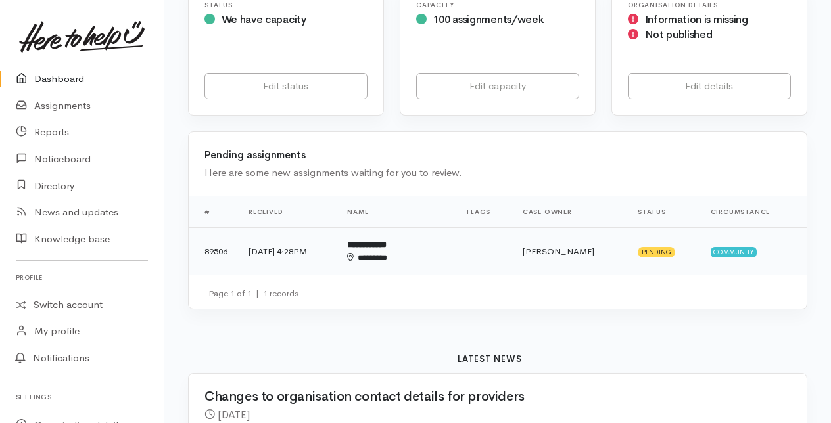
click at [387, 245] on b "**********" at bounding box center [366, 245] width 39 height 9
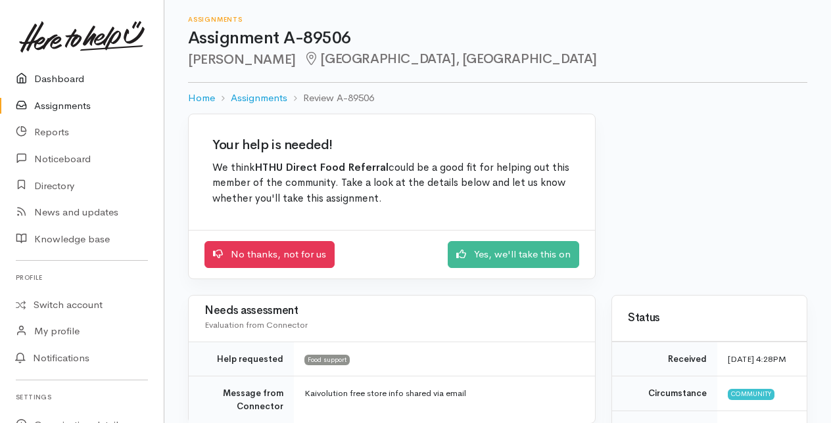
click at [66, 82] on link "Dashboard" at bounding box center [82, 79] width 164 height 27
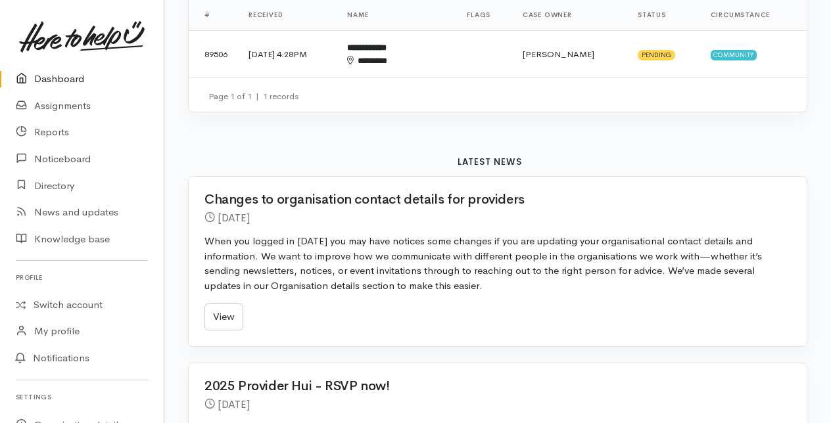
scroll to position [329, 0]
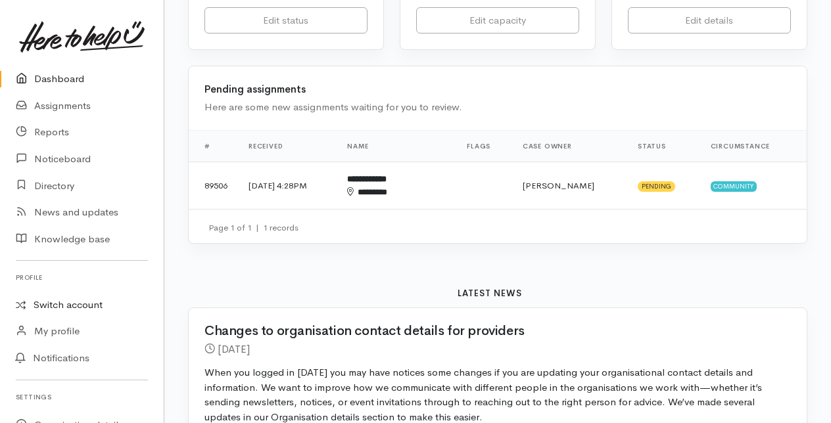
click at [55, 306] on link "Switch account" at bounding box center [82, 306] width 164 height 26
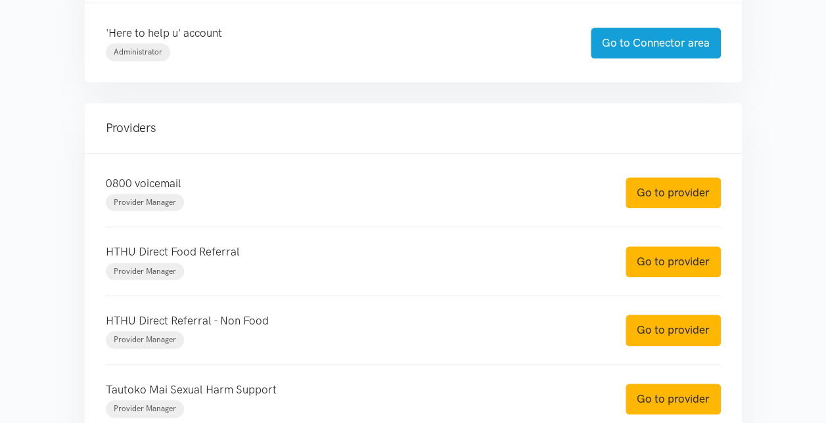
scroll to position [394, 0]
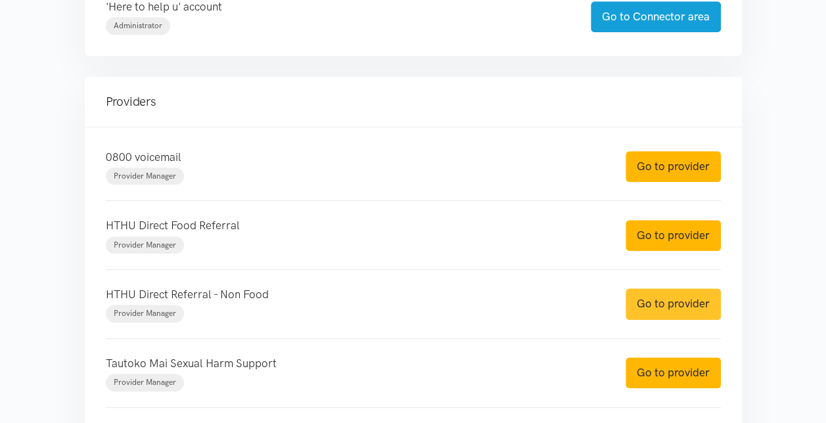
click at [668, 301] on link "Go to provider" at bounding box center [673, 304] width 95 height 31
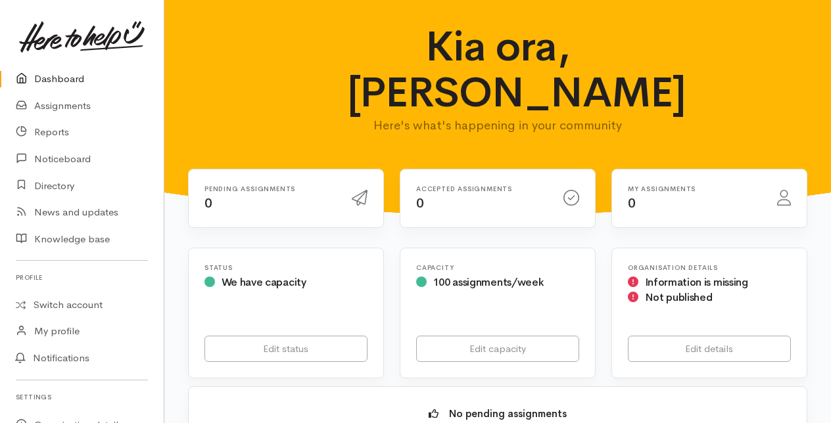
click at [50, 81] on link "Dashboard" at bounding box center [82, 79] width 164 height 27
click at [53, 308] on link "Switch account" at bounding box center [82, 306] width 164 height 26
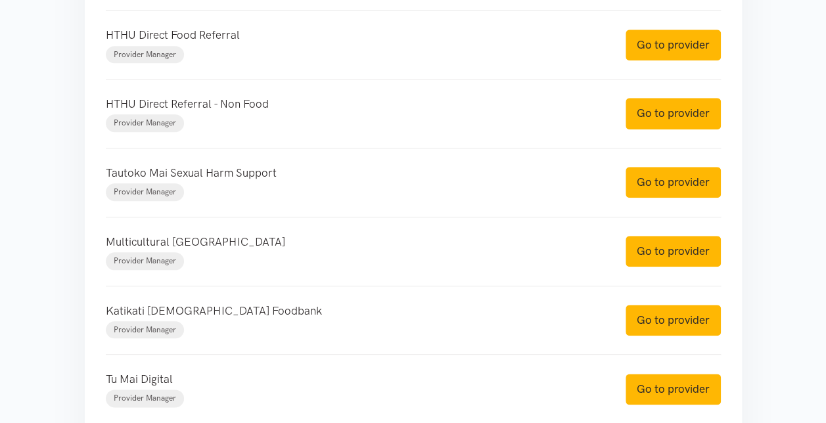
scroll to position [592, 0]
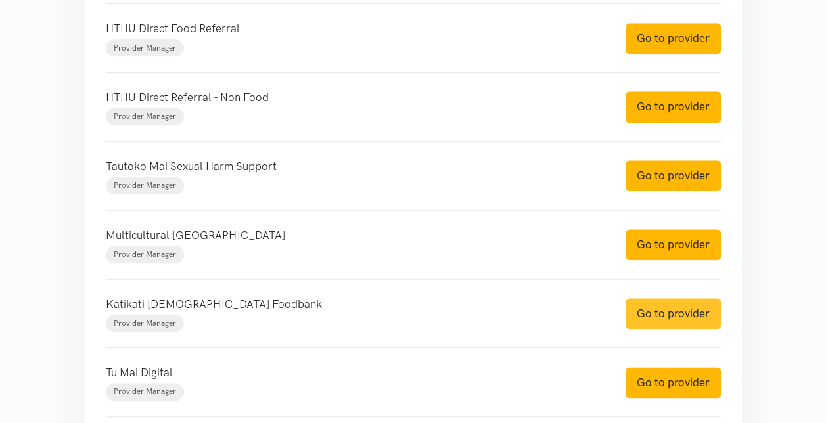
click at [666, 310] on link "Go to provider" at bounding box center [673, 313] width 95 height 31
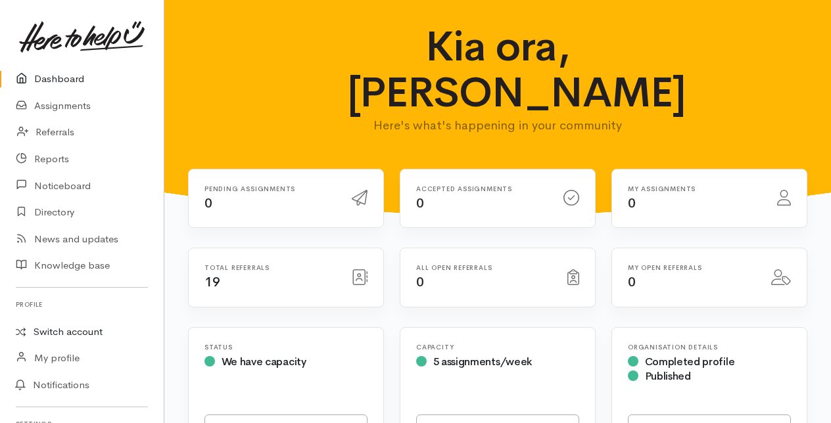
click at [60, 330] on link "Switch account" at bounding box center [82, 332] width 164 height 26
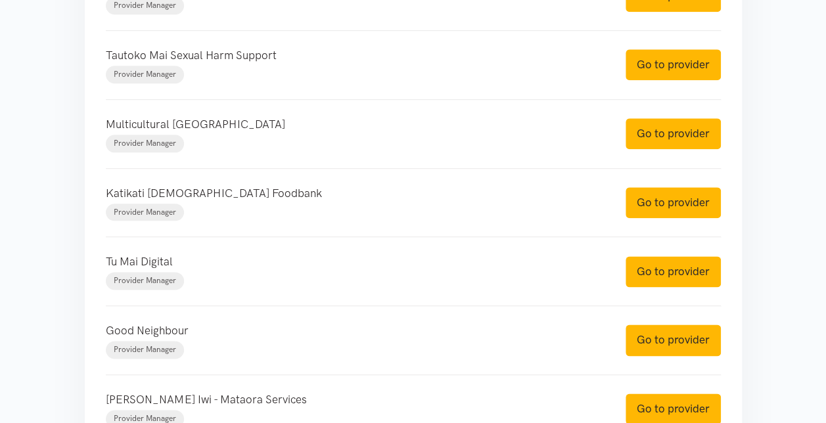
scroll to position [723, 0]
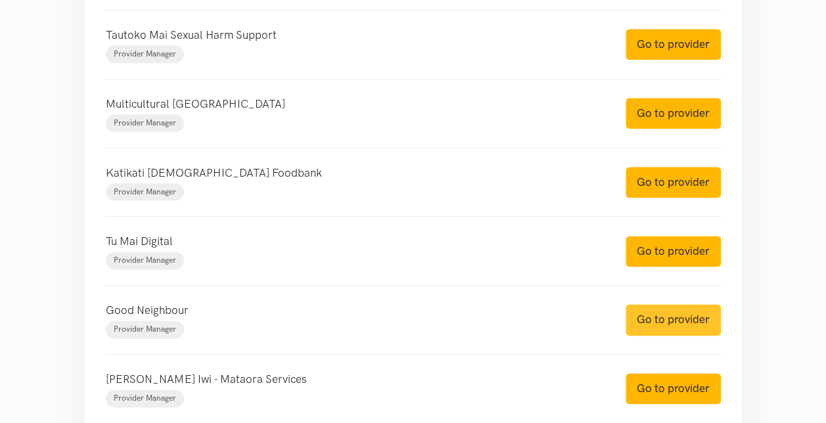
click at [682, 318] on link "Go to provider" at bounding box center [673, 319] width 95 height 31
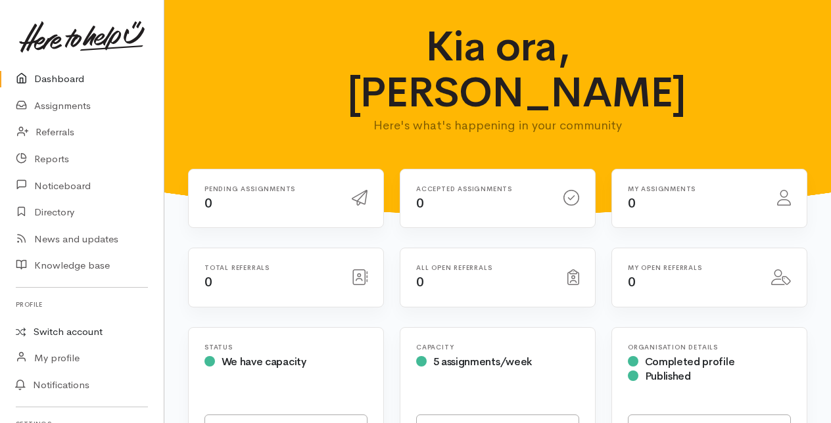
click at [61, 333] on link "Switch account" at bounding box center [82, 332] width 164 height 26
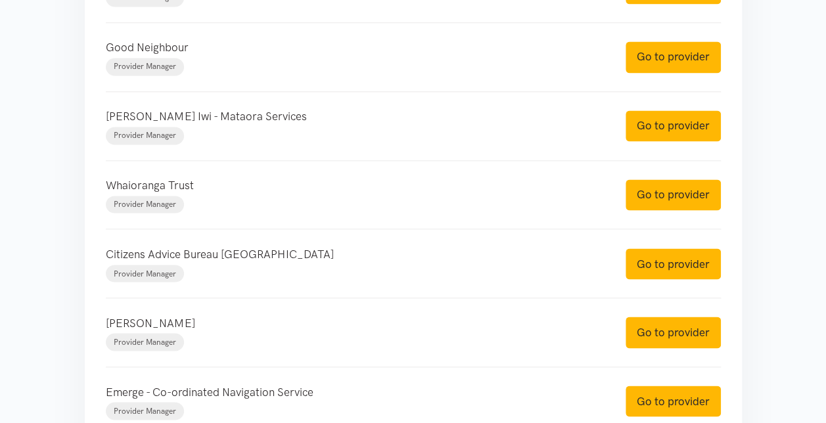
scroll to position [1052, 0]
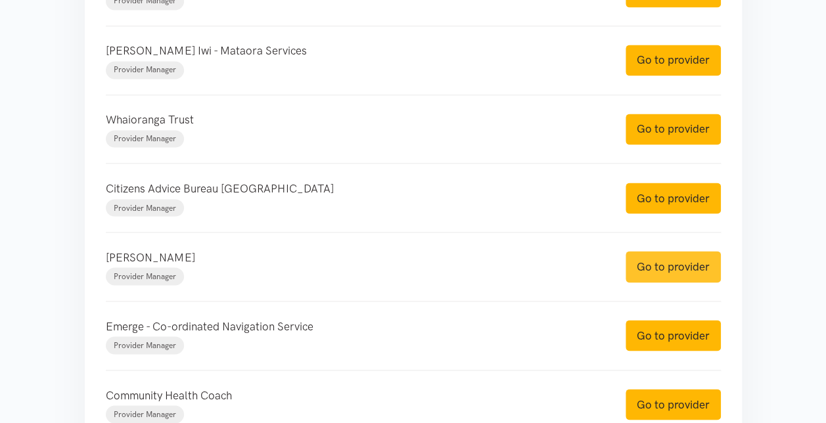
click at [669, 256] on link "Go to provider" at bounding box center [673, 266] width 95 height 31
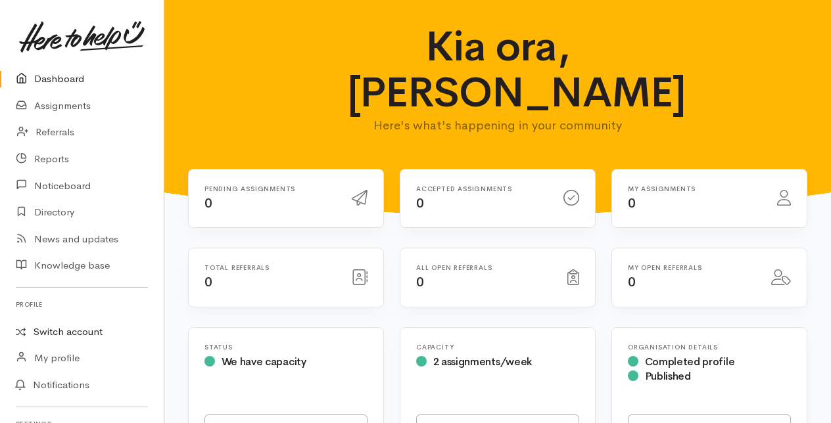
click at [66, 329] on link "Switch account" at bounding box center [82, 332] width 164 height 26
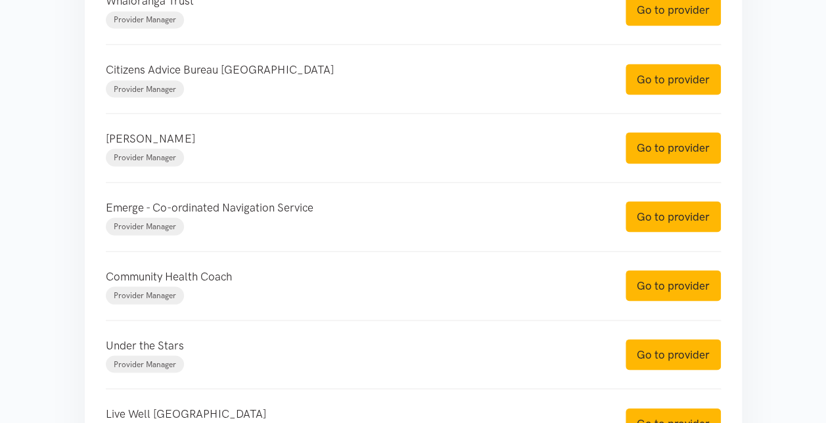
scroll to position [1183, 0]
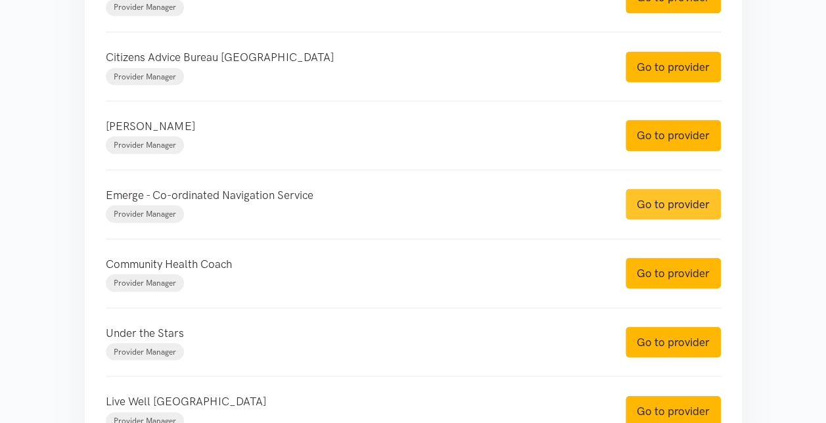
click at [655, 206] on link "Go to provider" at bounding box center [673, 204] width 95 height 31
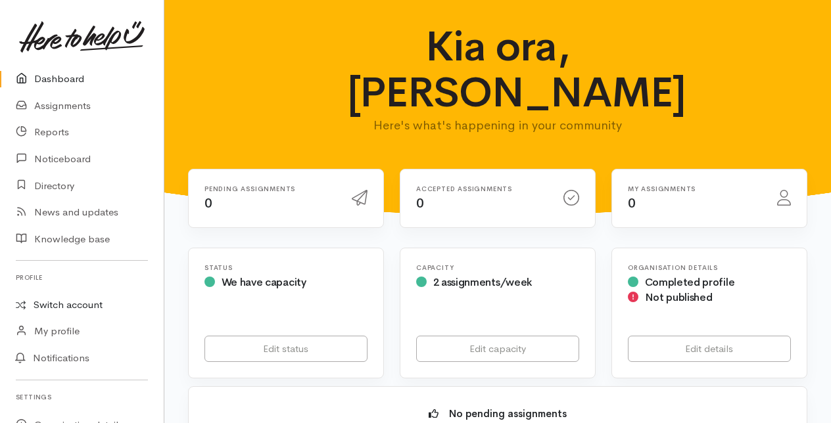
click at [63, 304] on link "Switch account" at bounding box center [82, 306] width 164 height 26
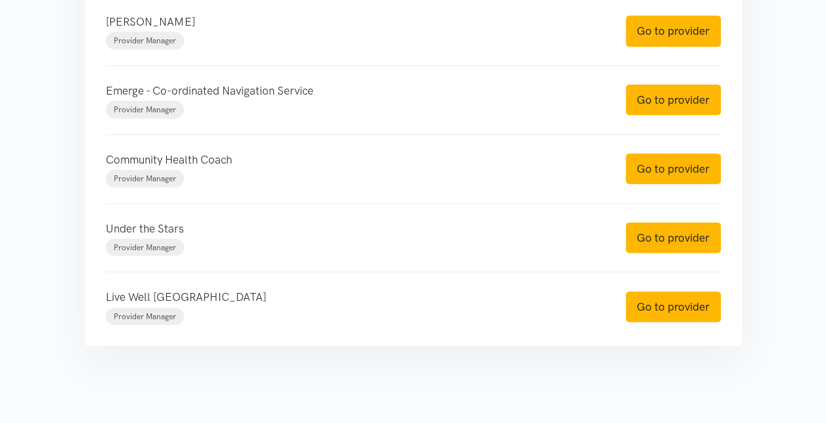
scroll to position [1290, 0]
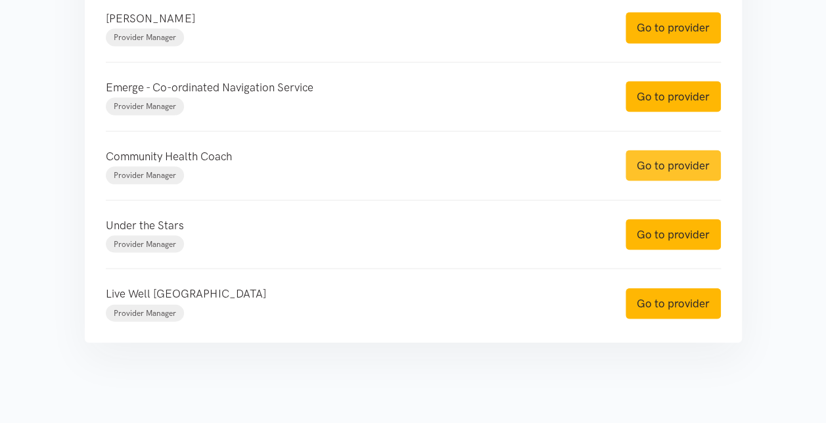
click at [647, 161] on link "Go to provider" at bounding box center [673, 166] width 95 height 31
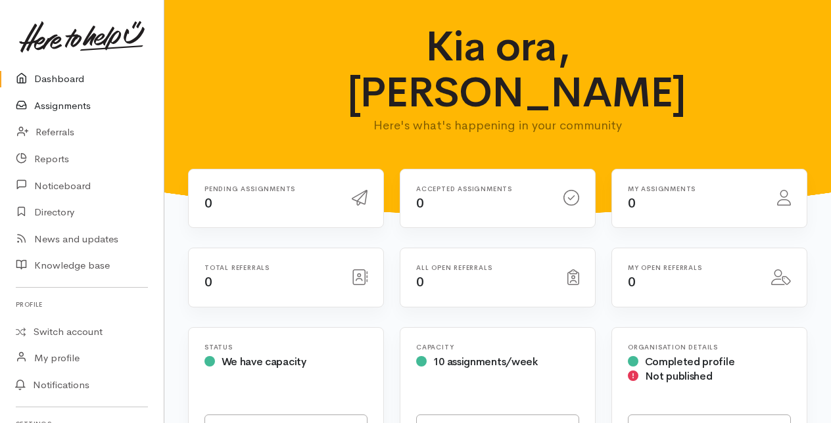
click at [72, 105] on link "Assignments" at bounding box center [82, 106] width 164 height 27
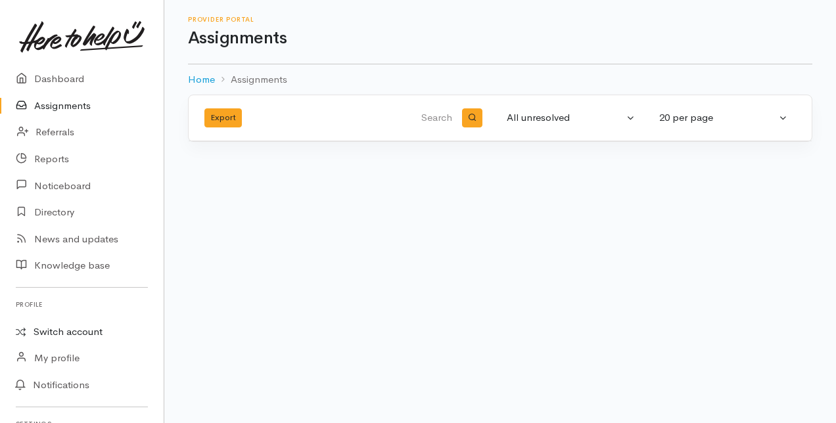
click at [62, 333] on link "Switch account" at bounding box center [82, 332] width 164 height 26
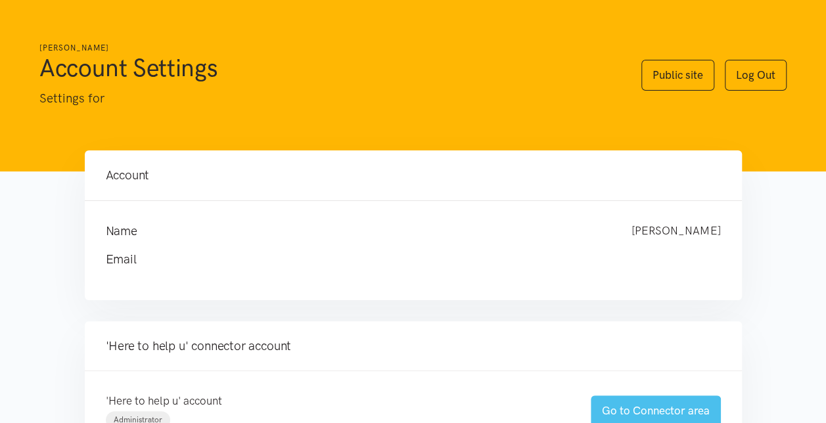
click at [642, 401] on link "Go to Connector area" at bounding box center [656, 411] width 130 height 31
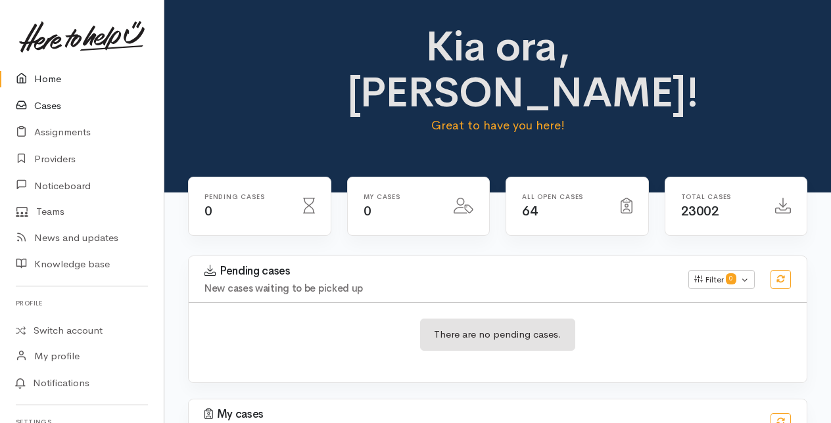
click at [54, 99] on link "Cases" at bounding box center [82, 106] width 164 height 27
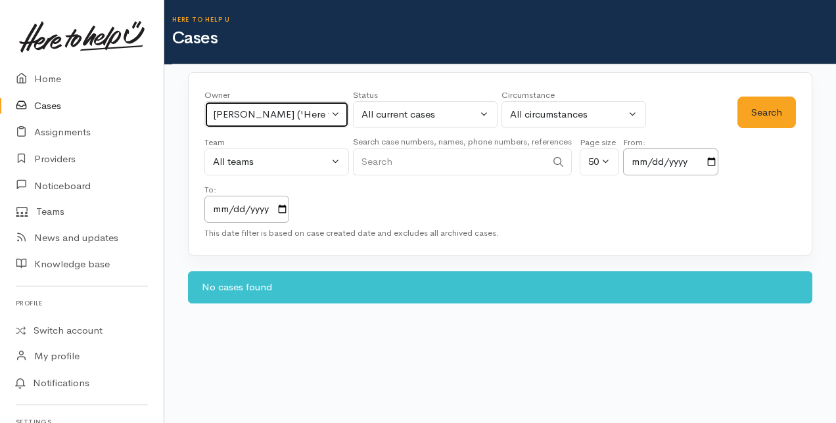
click at [333, 109] on button "Amanda Gabb ('Here to help u')" at bounding box center [276, 114] width 145 height 27
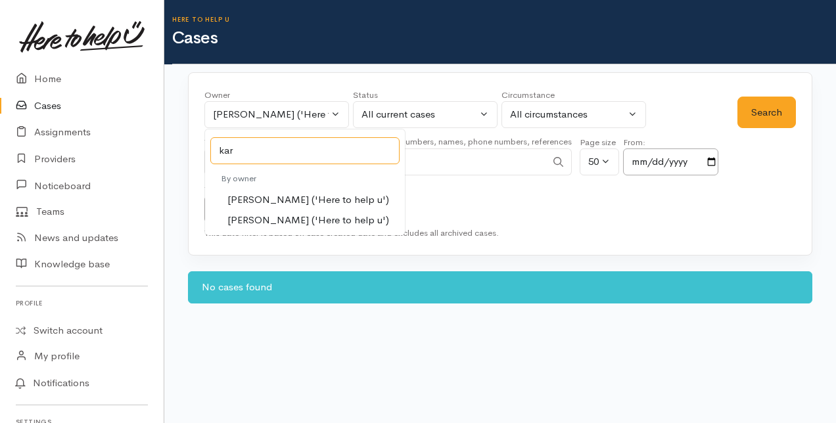
type input "kar"
click at [250, 200] on span "Karli Morris ('Here to help u')" at bounding box center [308, 200] width 162 height 15
select select "435"
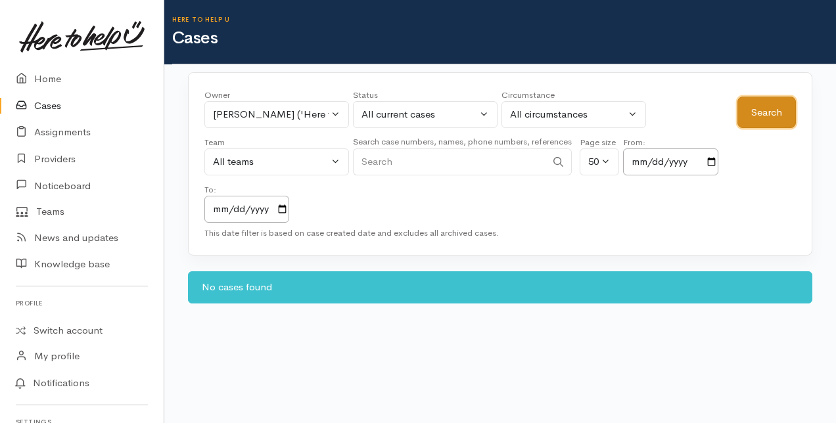
click at [766, 117] on button "Search" at bounding box center [767, 113] width 59 height 32
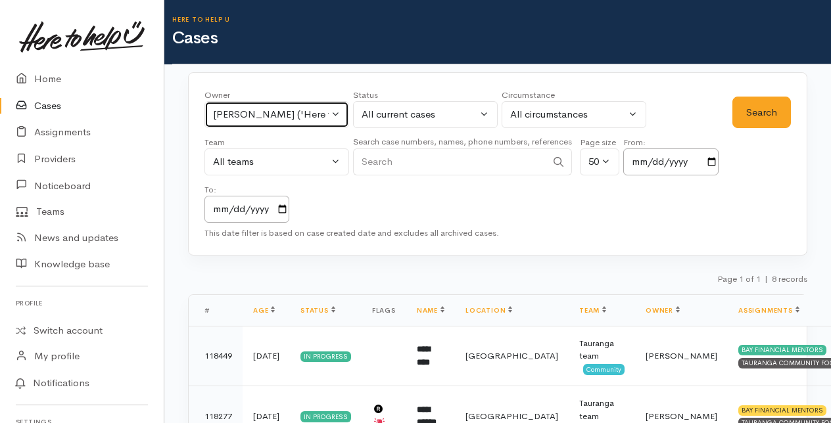
click at [337, 112] on button "[PERSON_NAME] ('Here to help u')" at bounding box center [276, 114] width 145 height 27
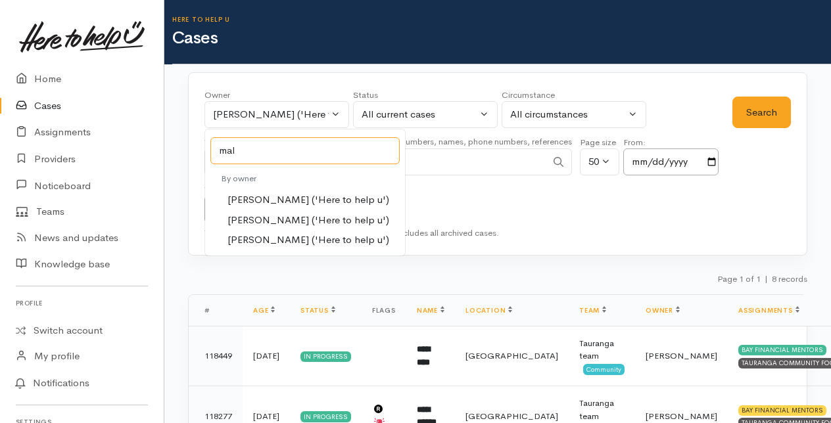
type input "mal"
click at [270, 216] on span "[PERSON_NAME] ('Here to help u')" at bounding box center [308, 220] width 162 height 15
select select "1613"
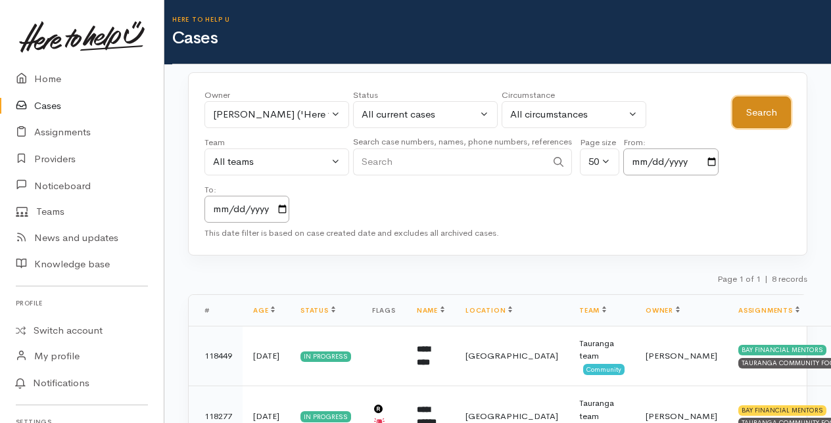
click at [770, 109] on button "Search" at bounding box center [761, 113] width 59 height 32
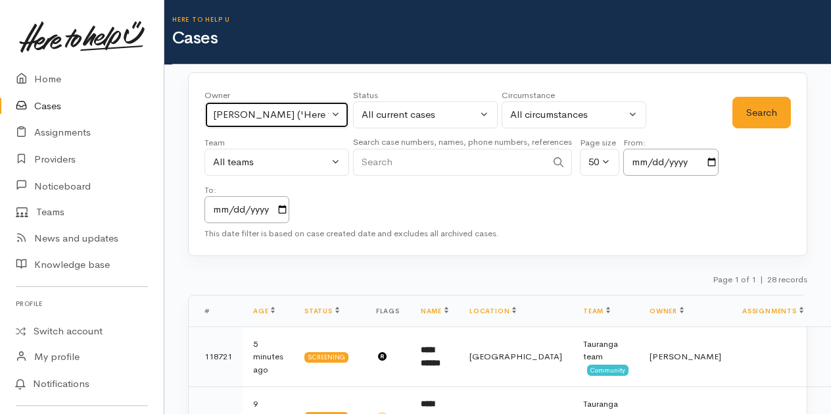
click at [334, 109] on button "Malia Stowers ('Here to help u')" at bounding box center [276, 114] width 145 height 27
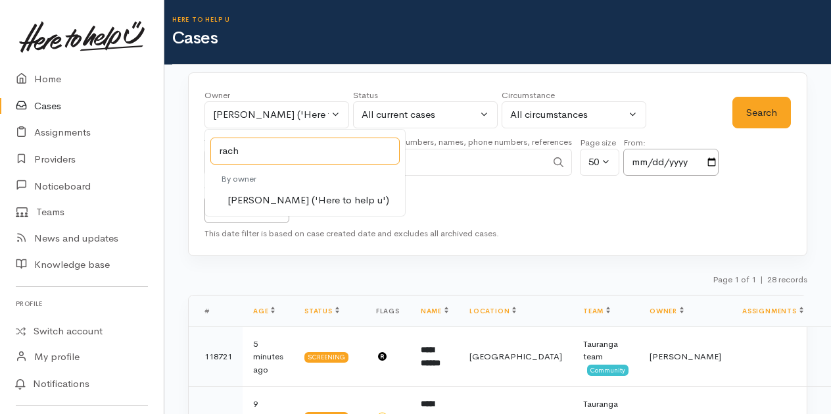
type input "rach"
click at [277, 197] on span "Rachel Proctor ('Here to help u')" at bounding box center [308, 200] width 162 height 15
select select "1612"
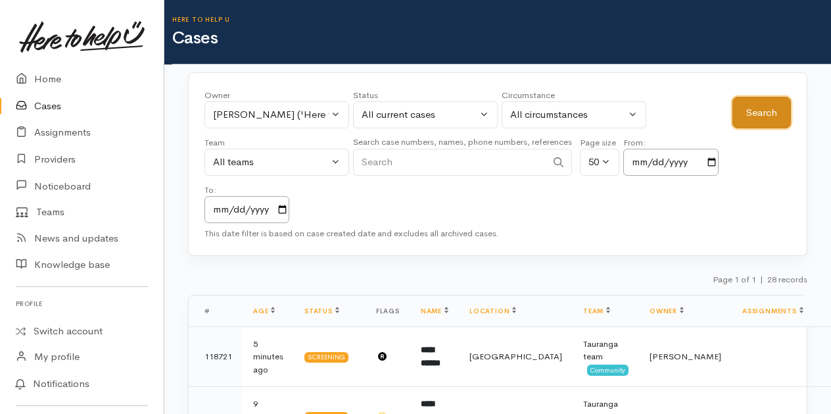
click at [754, 109] on button "Search" at bounding box center [761, 113] width 59 height 32
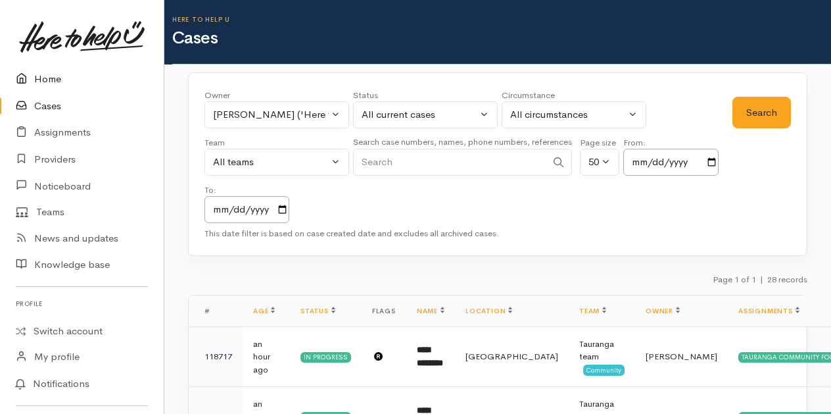
click at [38, 78] on link "Home" at bounding box center [82, 79] width 164 height 27
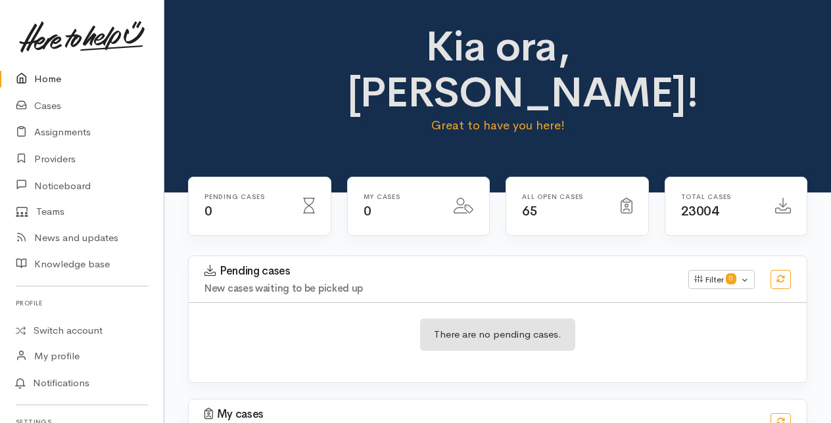
click at [44, 81] on link "Home" at bounding box center [82, 79] width 164 height 27
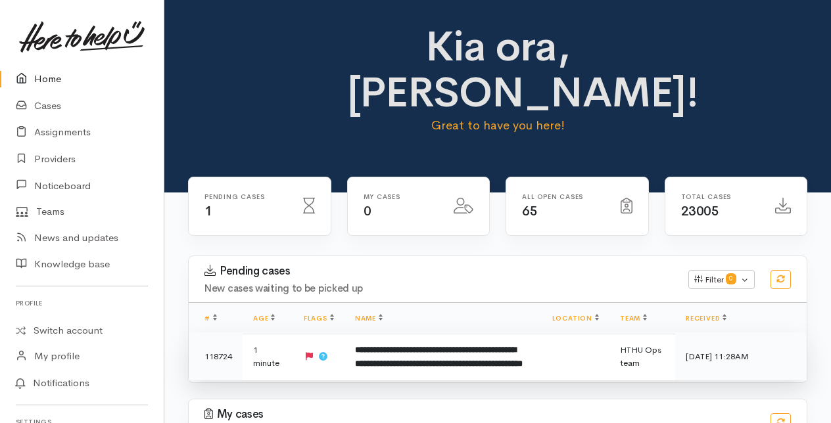
click at [425, 366] on b "**********" at bounding box center [439, 357] width 168 height 22
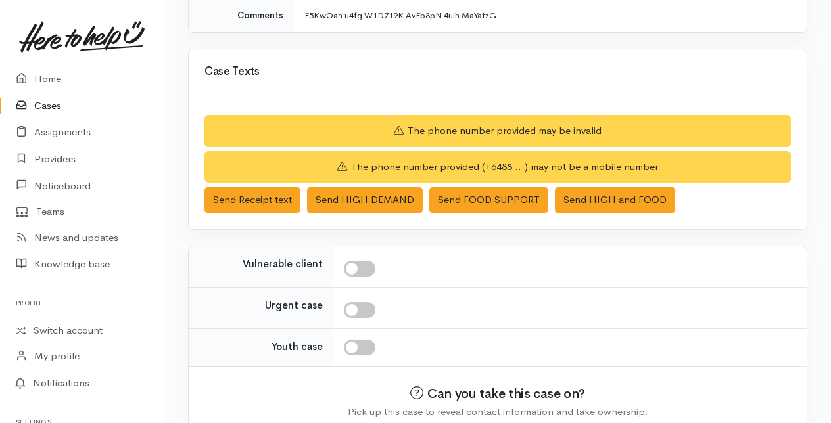
scroll to position [387, 0]
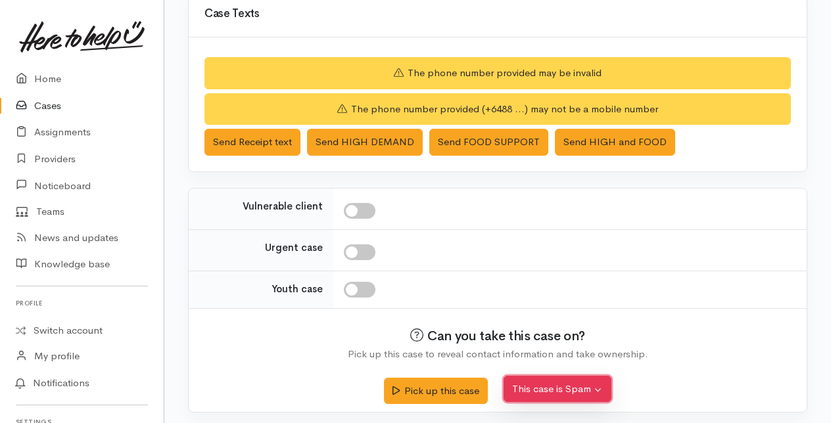
click at [548, 385] on button "This case is Spam" at bounding box center [558, 389] width 108 height 27
click at [559, 354] on button "Yes, cancel this case as spam" at bounding box center [591, 359] width 175 height 20
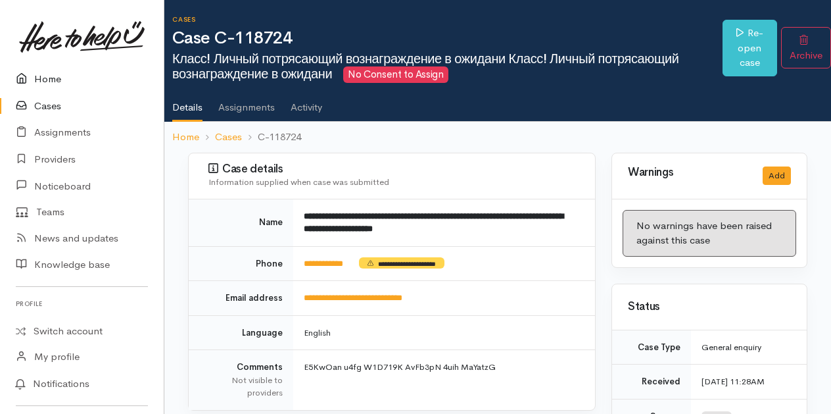
click at [49, 80] on link "Home" at bounding box center [82, 79] width 164 height 27
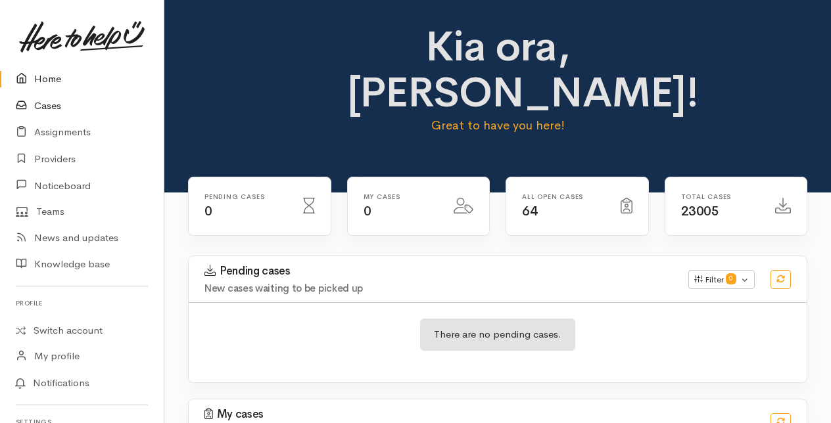
click at [53, 109] on link "Cases" at bounding box center [82, 106] width 164 height 27
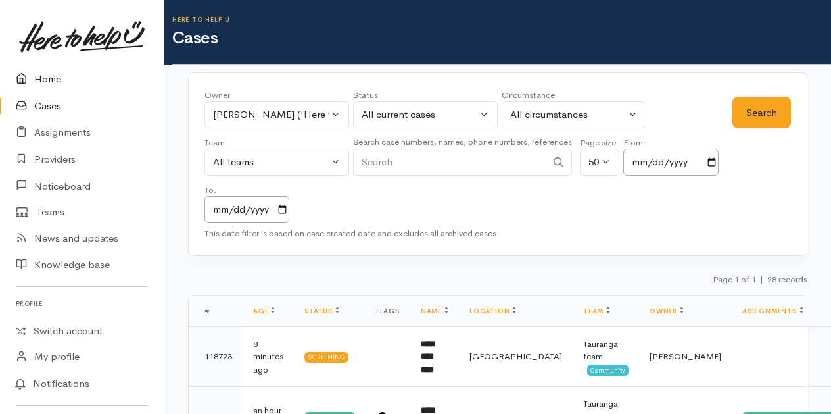
click at [48, 78] on link "Home" at bounding box center [82, 79] width 164 height 27
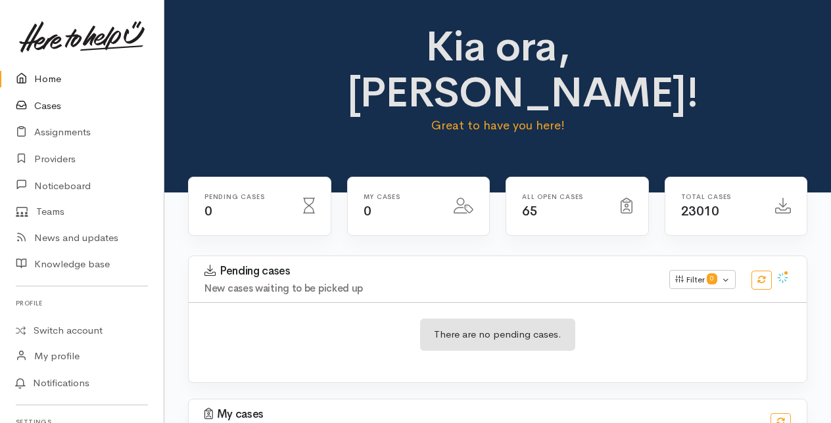
click at [50, 105] on link "Cases" at bounding box center [82, 106] width 164 height 27
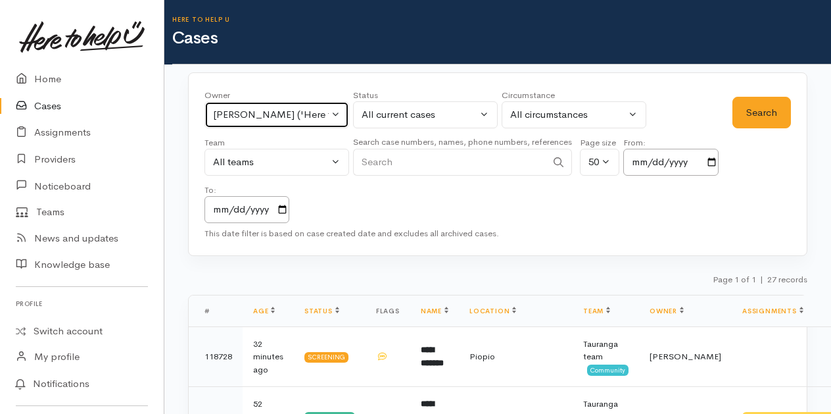
click at [338, 114] on button "[PERSON_NAME] ('Here to help u')" at bounding box center [276, 114] width 145 height 27
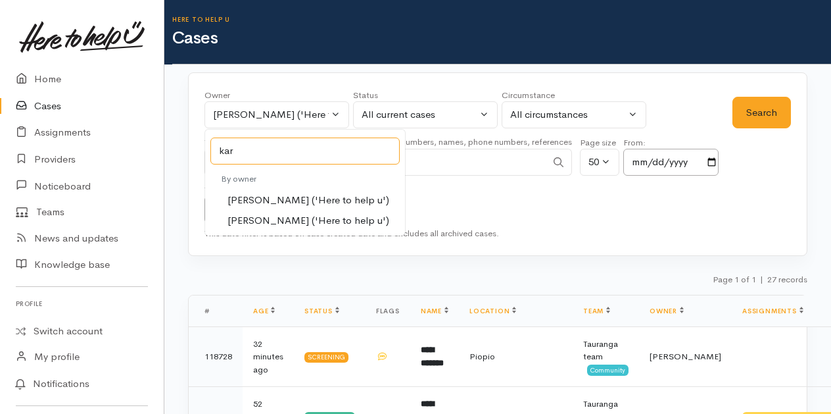
type input "kar"
click at [239, 195] on span "Karli Morris ('Here to help u')" at bounding box center [308, 200] width 162 height 15
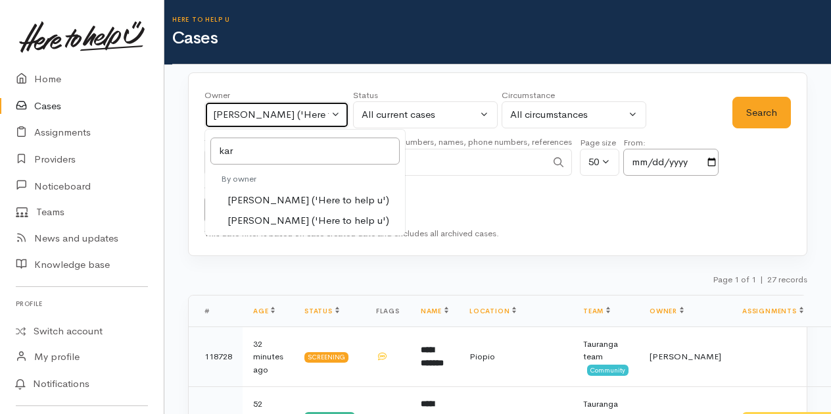
select select "435"
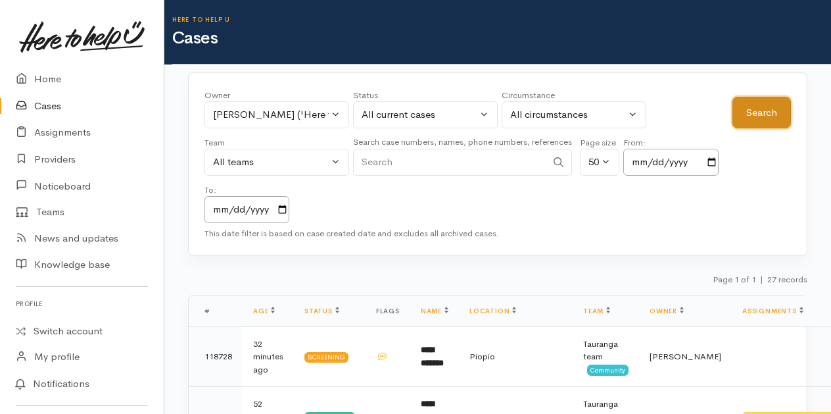
click at [757, 116] on button "Search" at bounding box center [761, 113] width 59 height 32
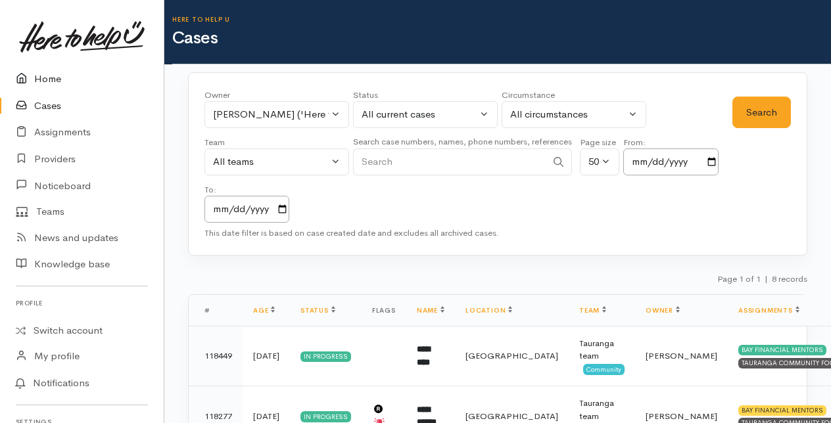
click at [50, 77] on link "Home" at bounding box center [82, 79] width 164 height 27
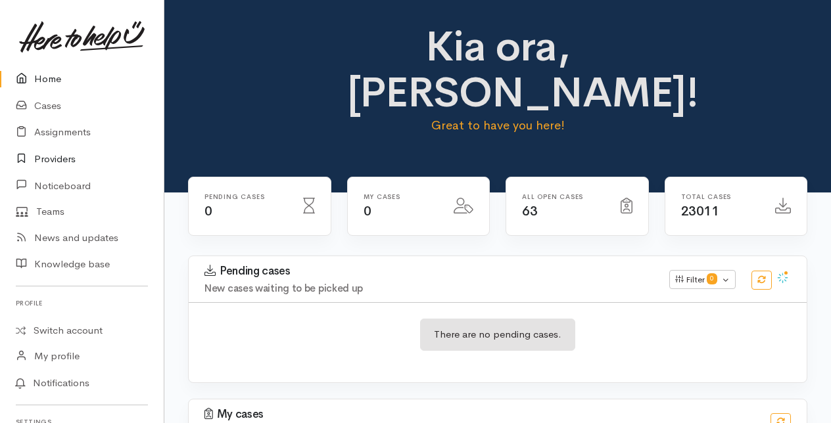
click at [65, 158] on link "Providers" at bounding box center [82, 159] width 164 height 27
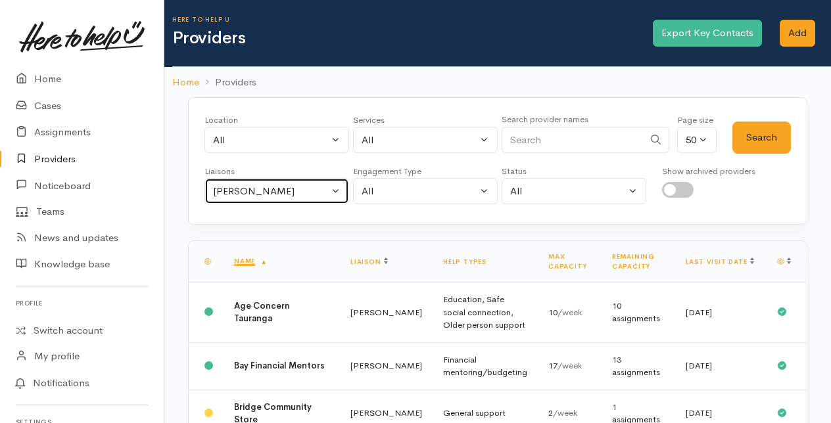
click at [333, 187] on button "[PERSON_NAME]" at bounding box center [276, 191] width 145 height 27
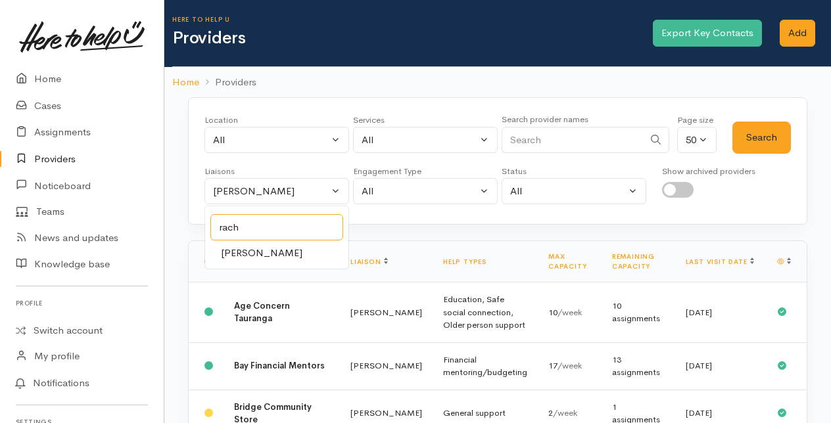
type input "rach"
click at [245, 246] on span "[PERSON_NAME]" at bounding box center [262, 253] width 82 height 15
select select "1612"
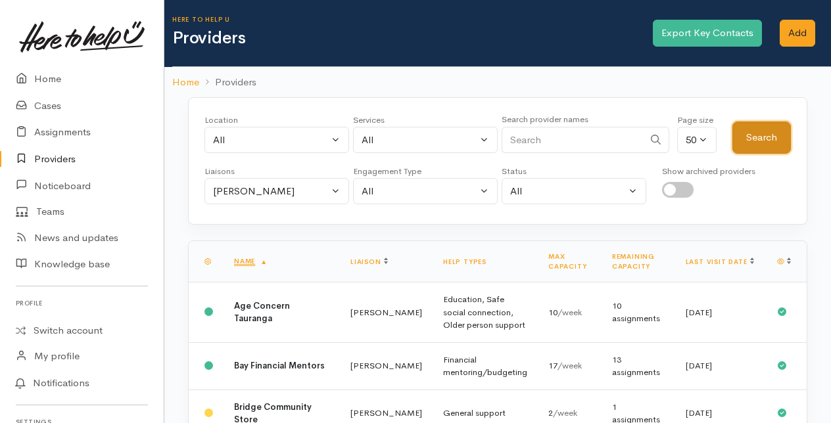
click at [759, 135] on button "Search" at bounding box center [761, 138] width 59 height 32
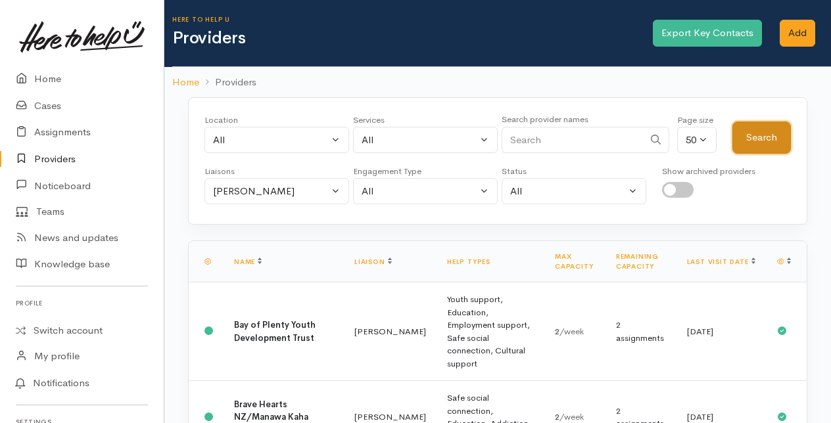
click at [760, 141] on button "Search" at bounding box center [761, 138] width 59 height 32
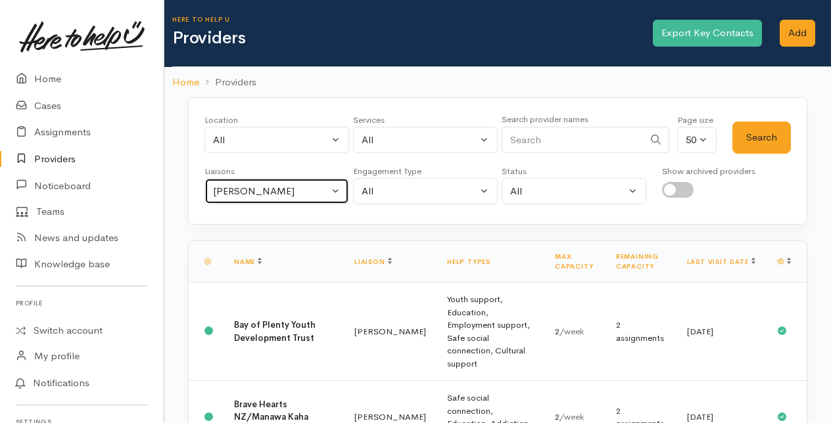
click at [332, 188] on button "[PERSON_NAME]" at bounding box center [276, 191] width 145 height 27
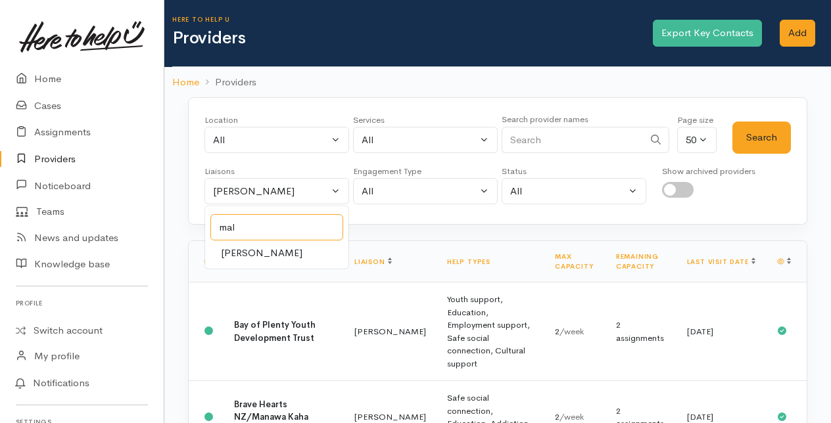
type input "mal"
click at [256, 256] on span "[PERSON_NAME]" at bounding box center [262, 253] width 82 height 15
select select "1613"
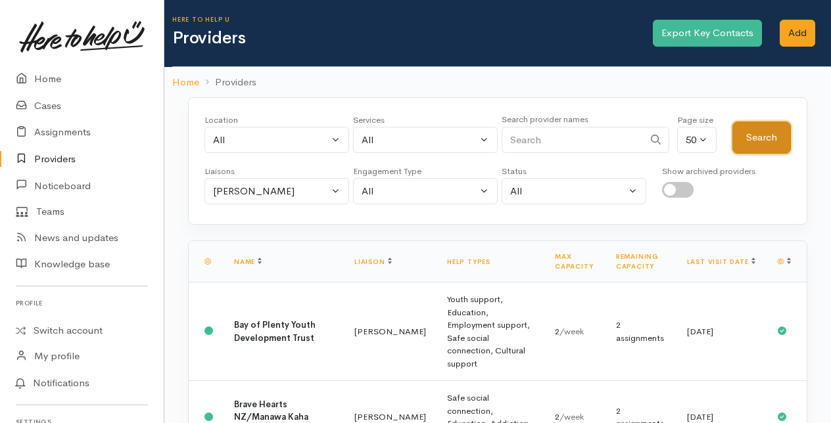
click at [759, 137] on button "Search" at bounding box center [761, 138] width 59 height 32
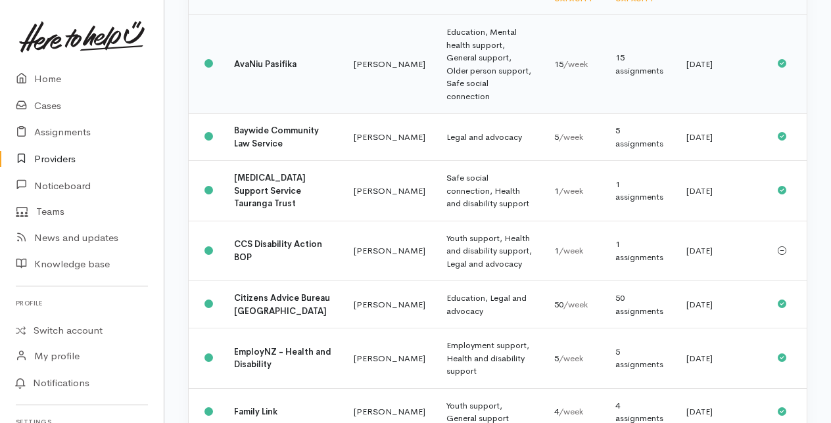
scroll to position [5, 0]
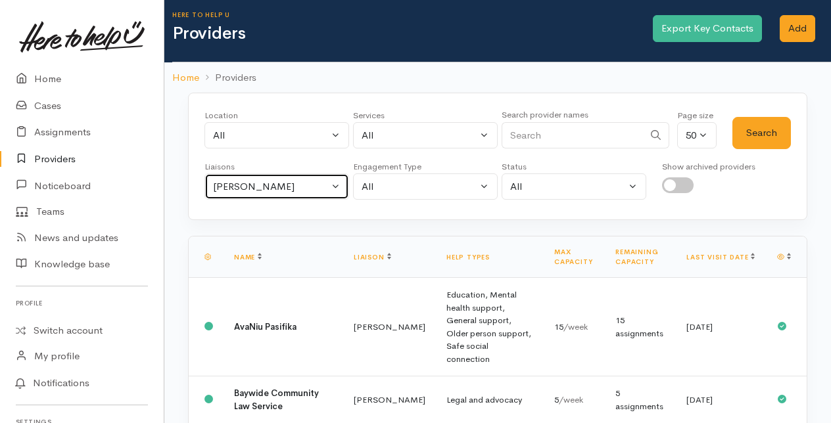
click at [338, 183] on button "[PERSON_NAME]" at bounding box center [276, 187] width 145 height 27
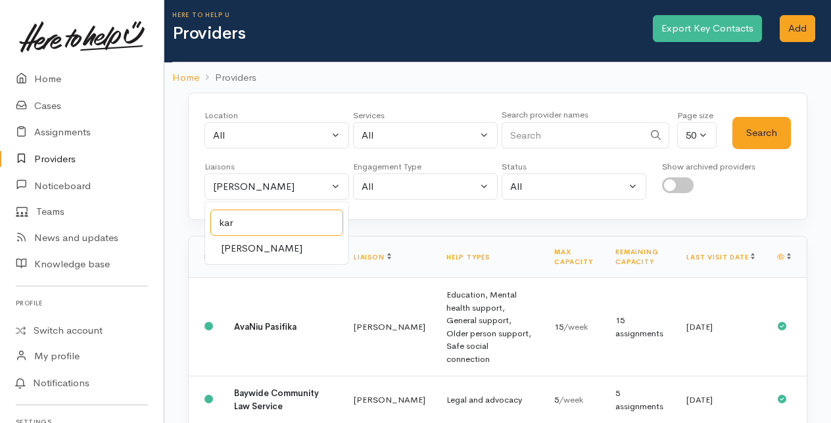
type input "kar"
click at [252, 251] on span "[PERSON_NAME]" at bounding box center [262, 248] width 82 height 15
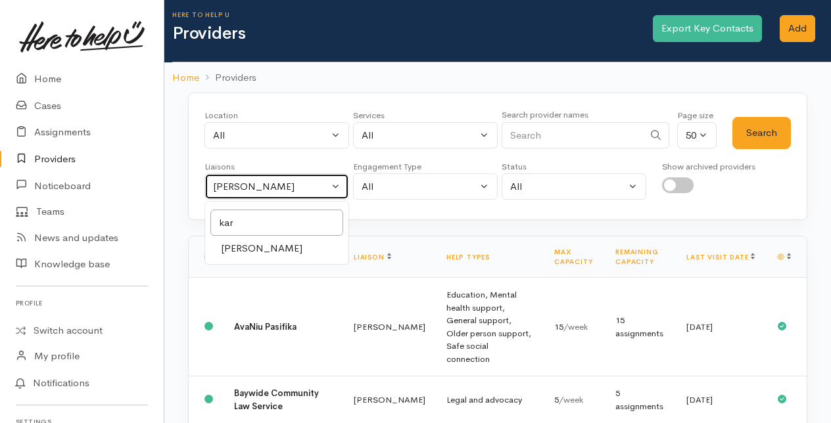
select select "435"
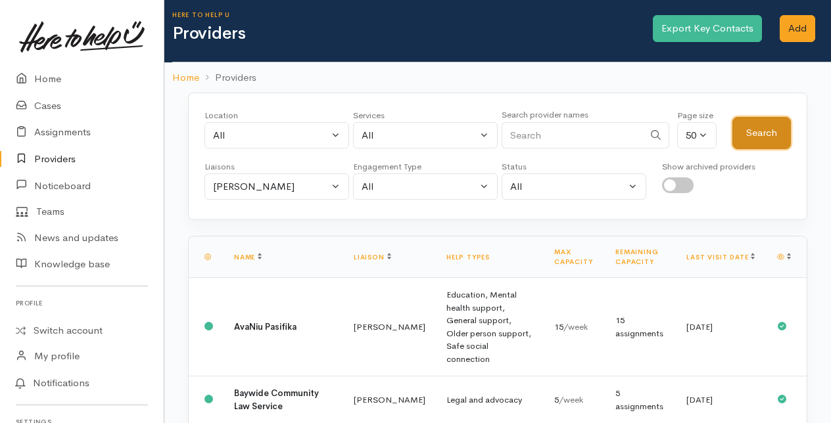
click at [761, 133] on button "Search" at bounding box center [761, 133] width 59 height 32
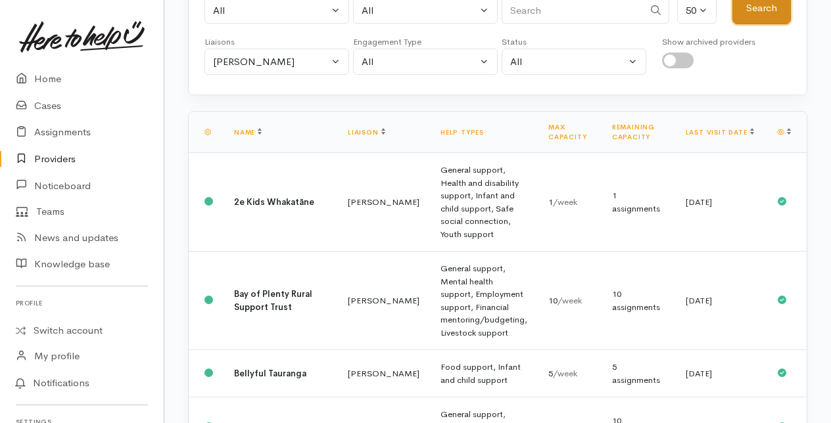
scroll to position [0, 0]
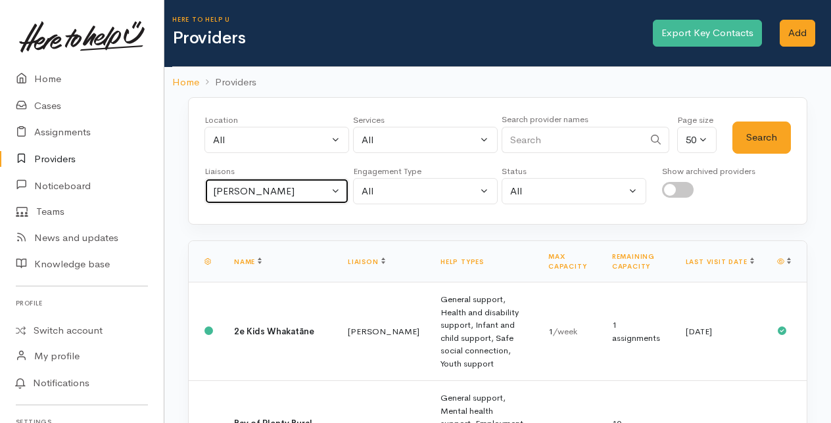
click at [332, 188] on button "[PERSON_NAME]" at bounding box center [276, 191] width 145 height 27
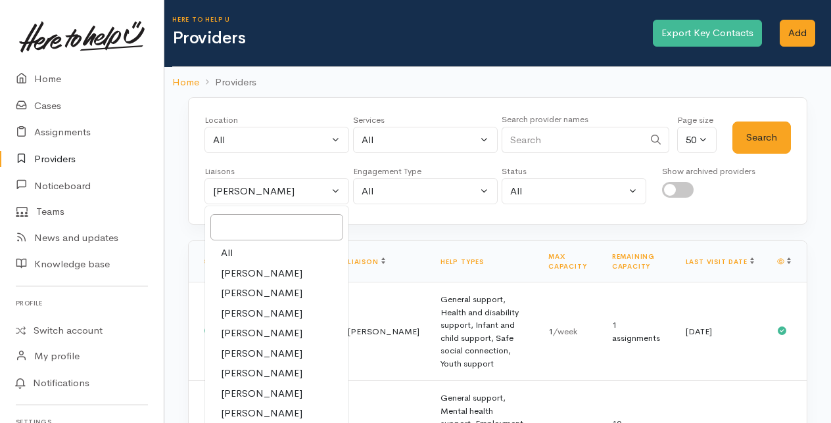
drag, startPoint x: 239, startPoint y: 272, endPoint x: 297, endPoint y: 266, distance: 58.9
click at [250, 272] on span "[PERSON_NAME]" at bounding box center [262, 273] width 82 height 15
select select "205"
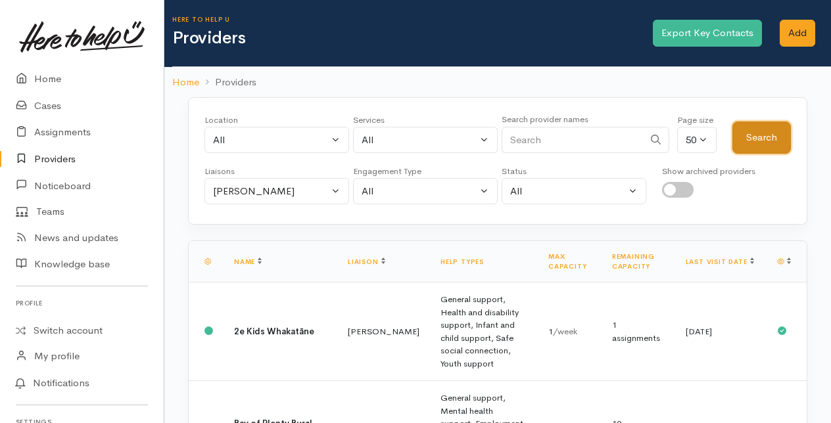
click at [760, 136] on button "Search" at bounding box center [761, 138] width 59 height 32
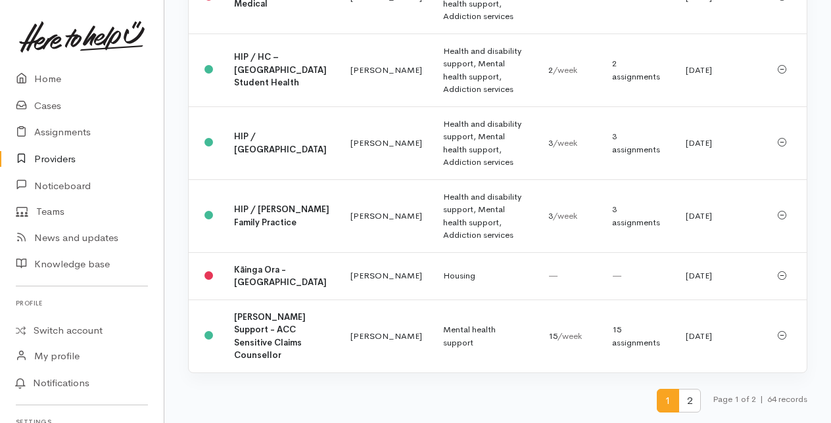
scroll to position [3672, 0]
click at [688, 405] on span "2" at bounding box center [689, 401] width 22 height 24
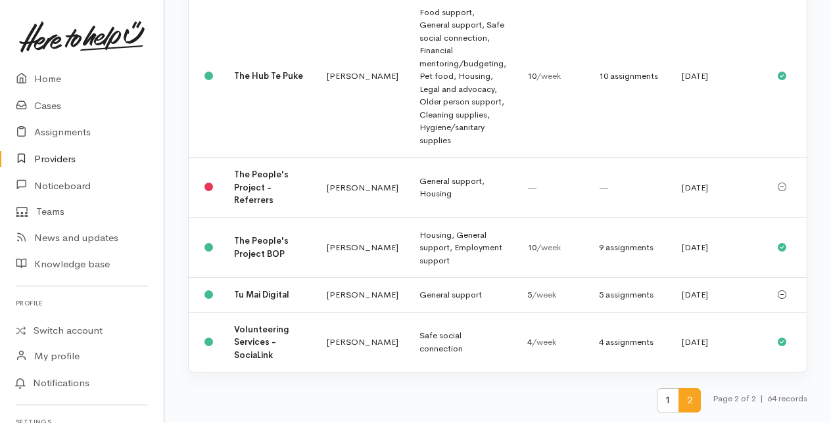
scroll to position [920, 0]
click at [667, 407] on span "1" at bounding box center [668, 401] width 22 height 24
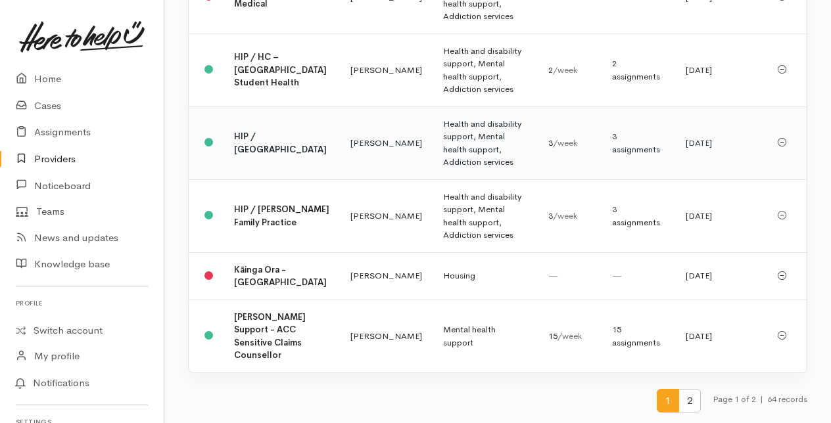
scroll to position [3550, 0]
